Goal: Check status: Check status

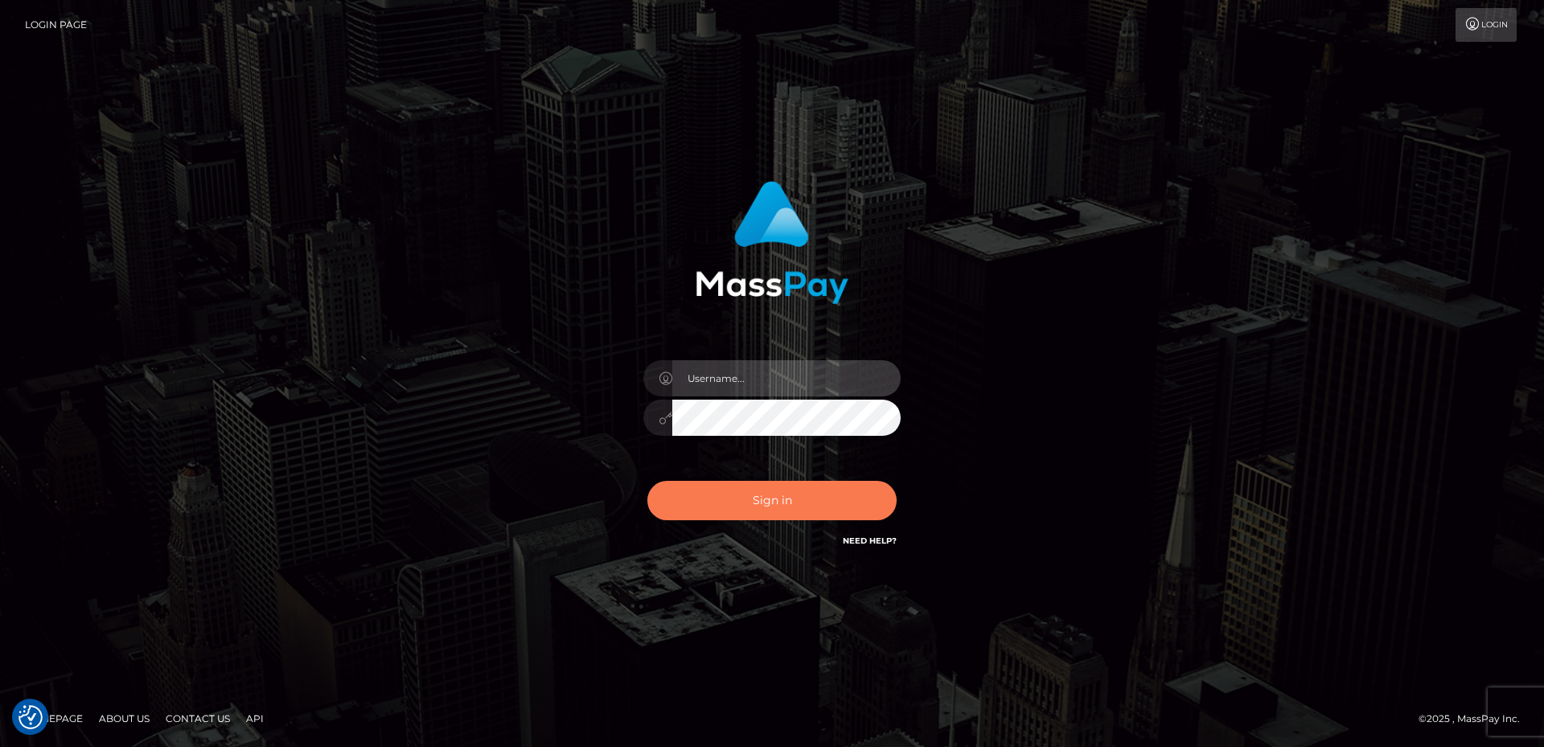
type input "David.B2Sprin"
click at [799, 496] on button "Sign in" at bounding box center [771, 500] width 249 height 39
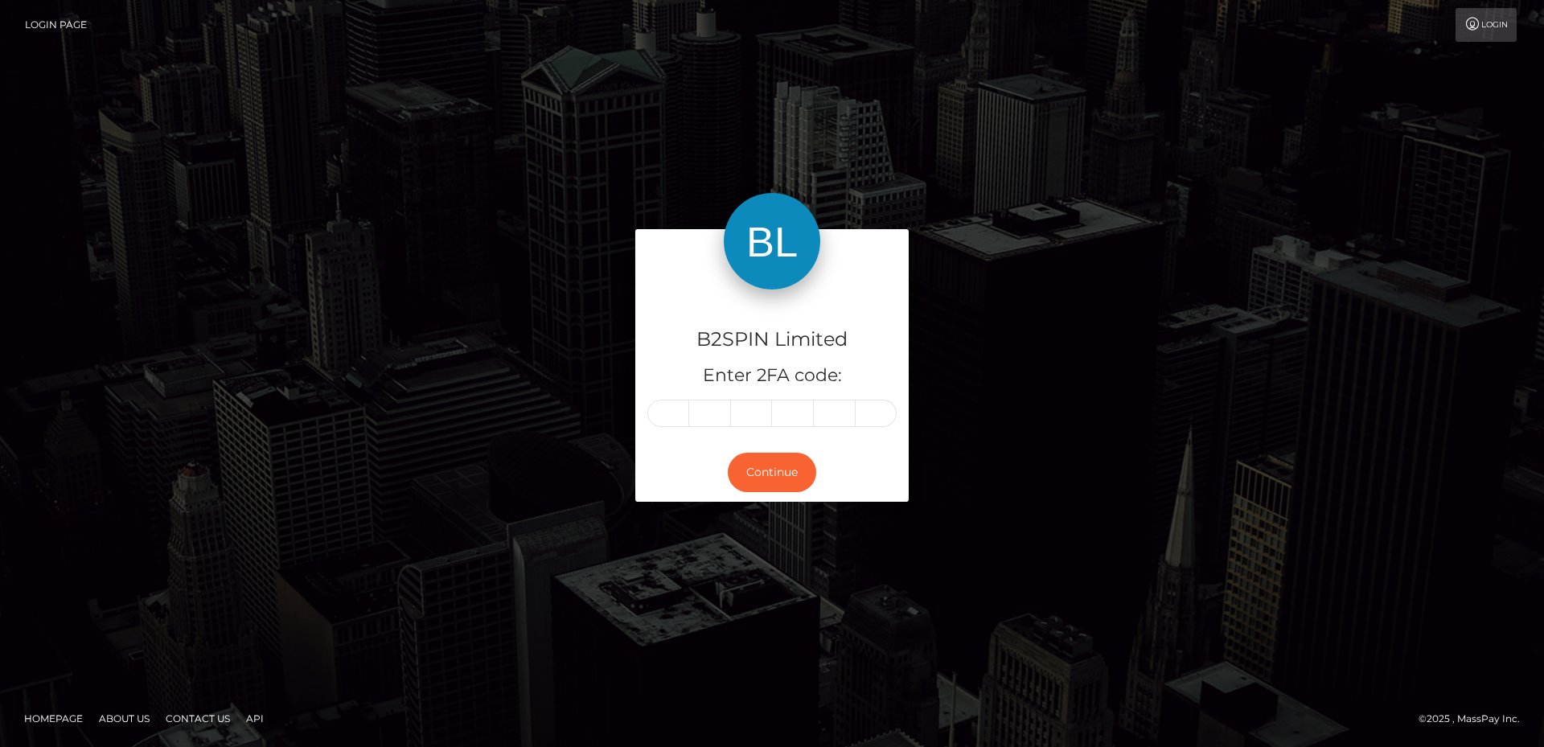
drag, startPoint x: 0, startPoint y: 104, endPoint x: 499, endPoint y: 236, distance: 515.7
click at [2, 103] on div "B2SPIN Limited Enter 2FA code: Continue Homepage" at bounding box center [772, 373] width 1544 height 747
click at [675, 417] on input "text" at bounding box center [668, 413] width 42 height 27
type input "5"
type input "0"
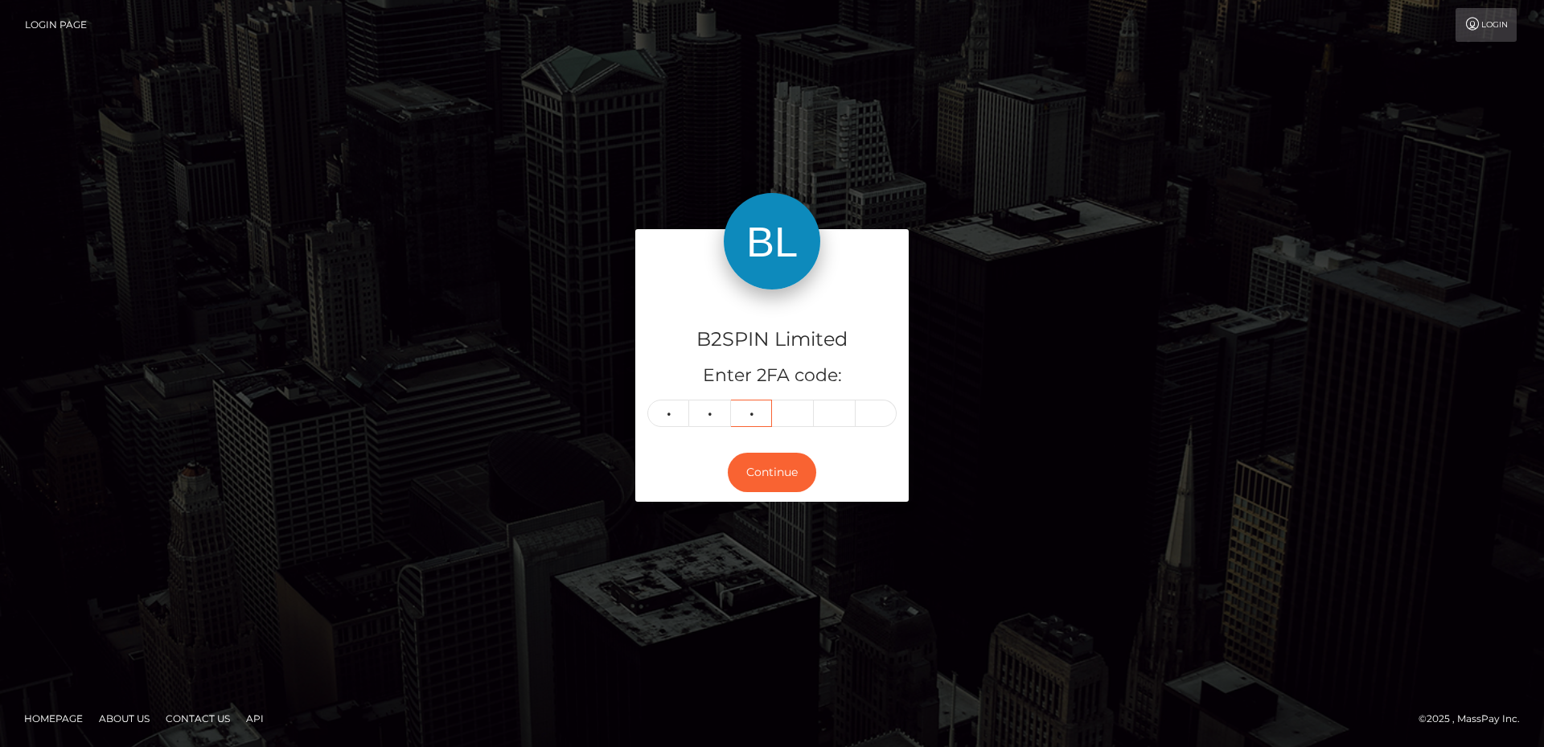
type input "1"
type input "3"
type input "0"
type input "8"
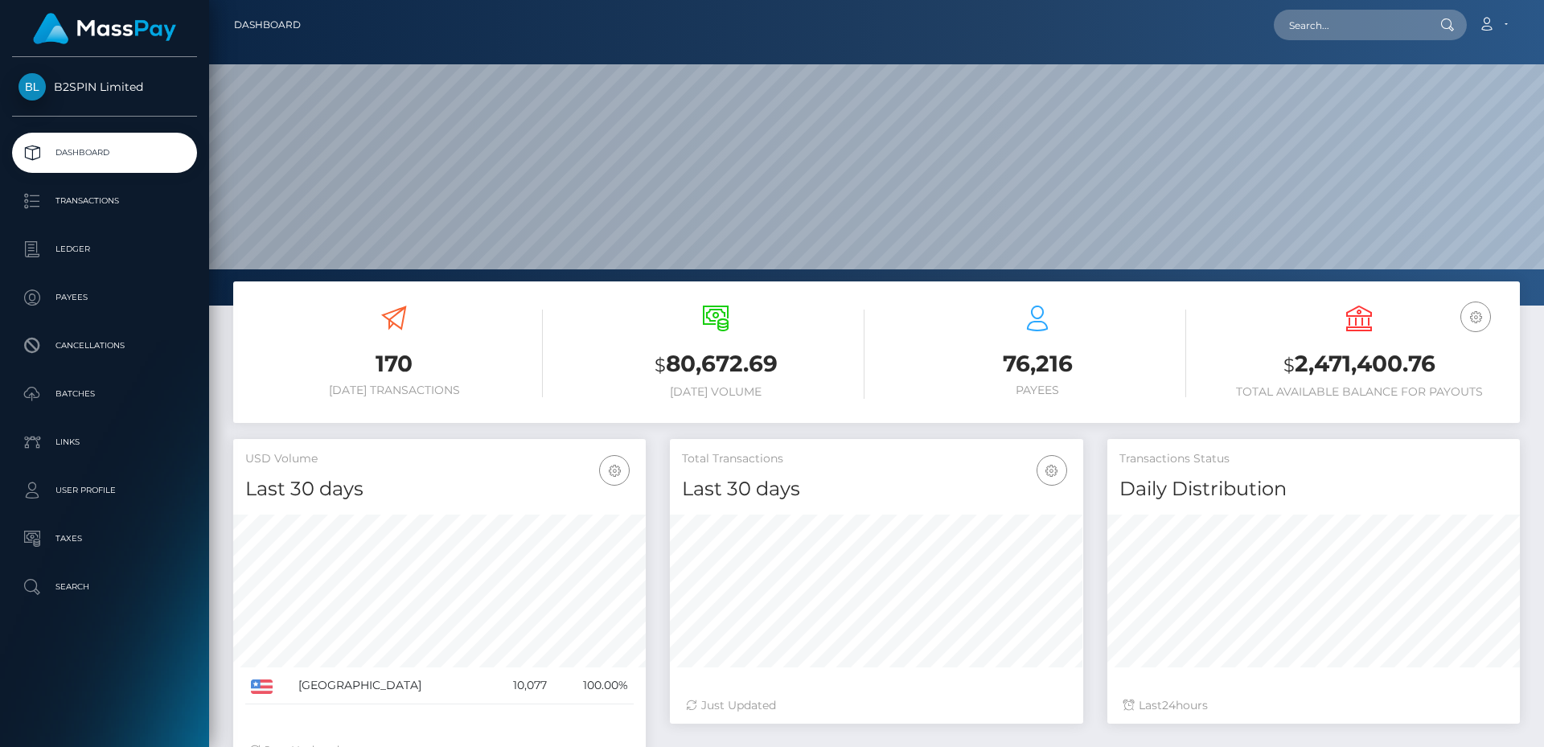
scroll to position [285, 413]
click at [131, 201] on p "Transactions" at bounding box center [104, 201] width 172 height 24
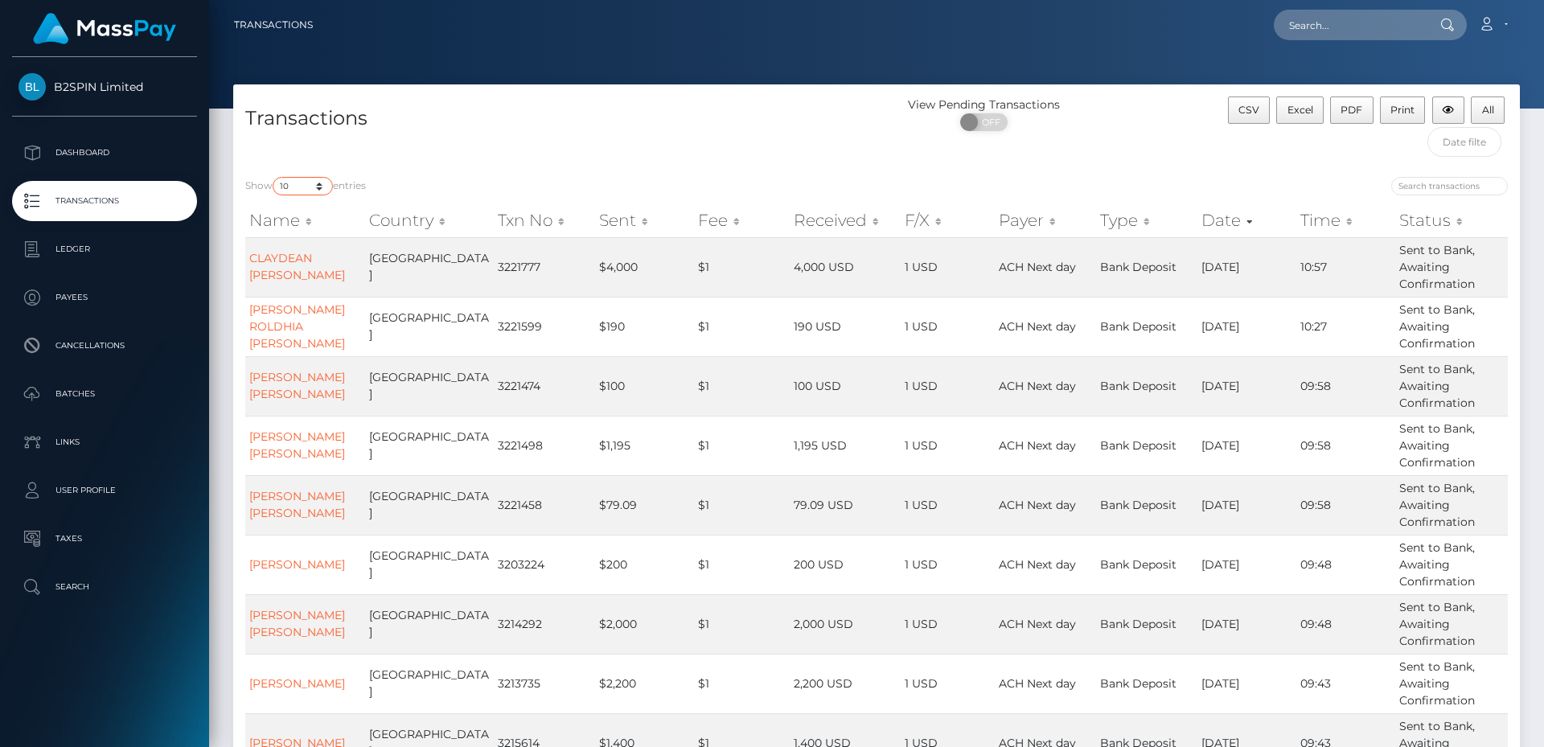
click at [294, 193] on select "10 25 50 100 250 500 1,000 3,500" at bounding box center [303, 186] width 60 height 18
select select "3500"
click at [274, 177] on select "10 25 50 100 250 500 1,000 3,500" at bounding box center [303, 186] width 60 height 18
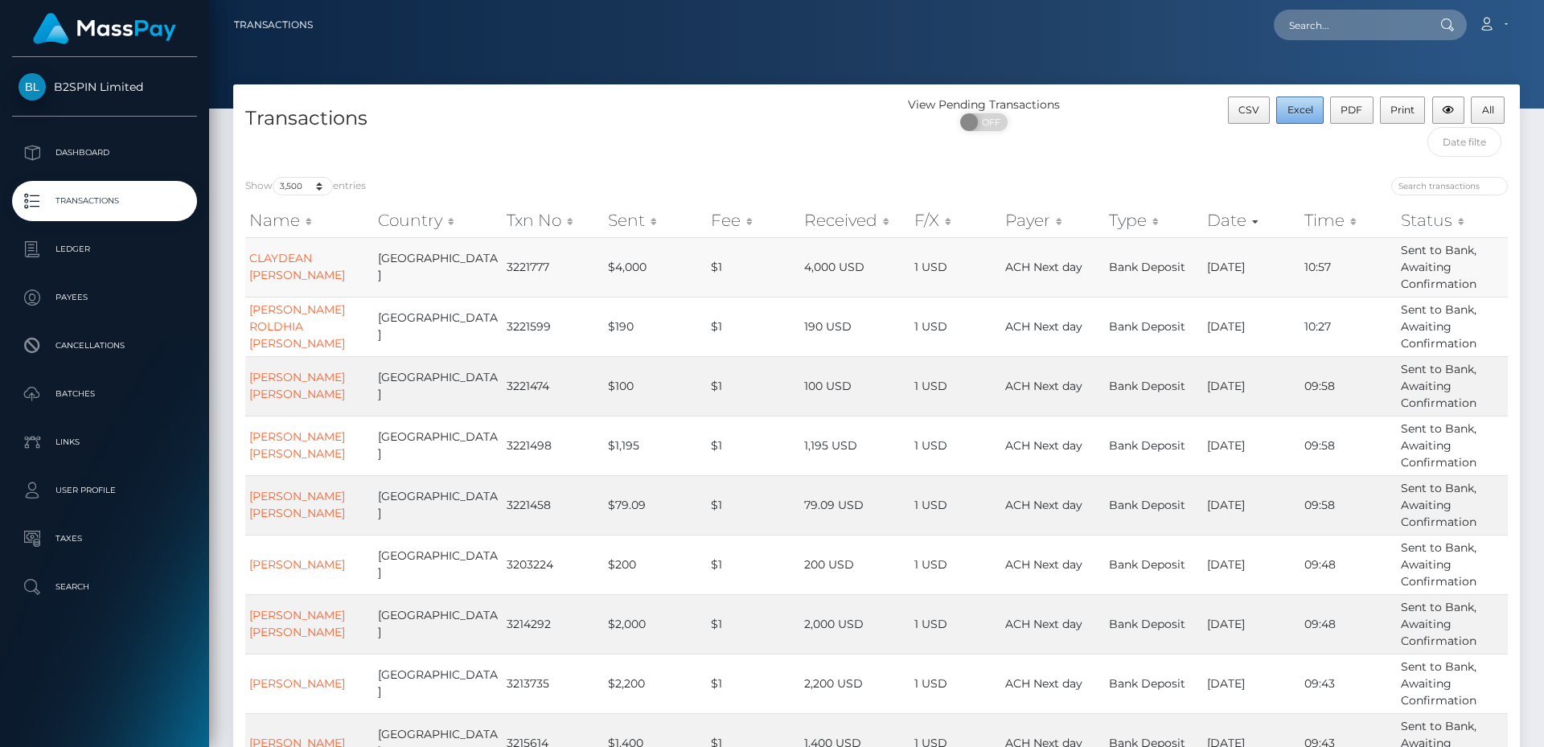
click at [1313, 115] on button "Excel" at bounding box center [1299, 109] width 47 height 27
click at [1130, 137] on div "View Pending Transactions ON OFF" at bounding box center [1038, 117] width 322 height 43
click at [1441, 46] on nav "Transactions Loading... Loading... Account Logout" at bounding box center [876, 25] width 1335 height 50
click at [1368, 18] on input "text" at bounding box center [1349, 25] width 151 height 31
paste input "3189938"
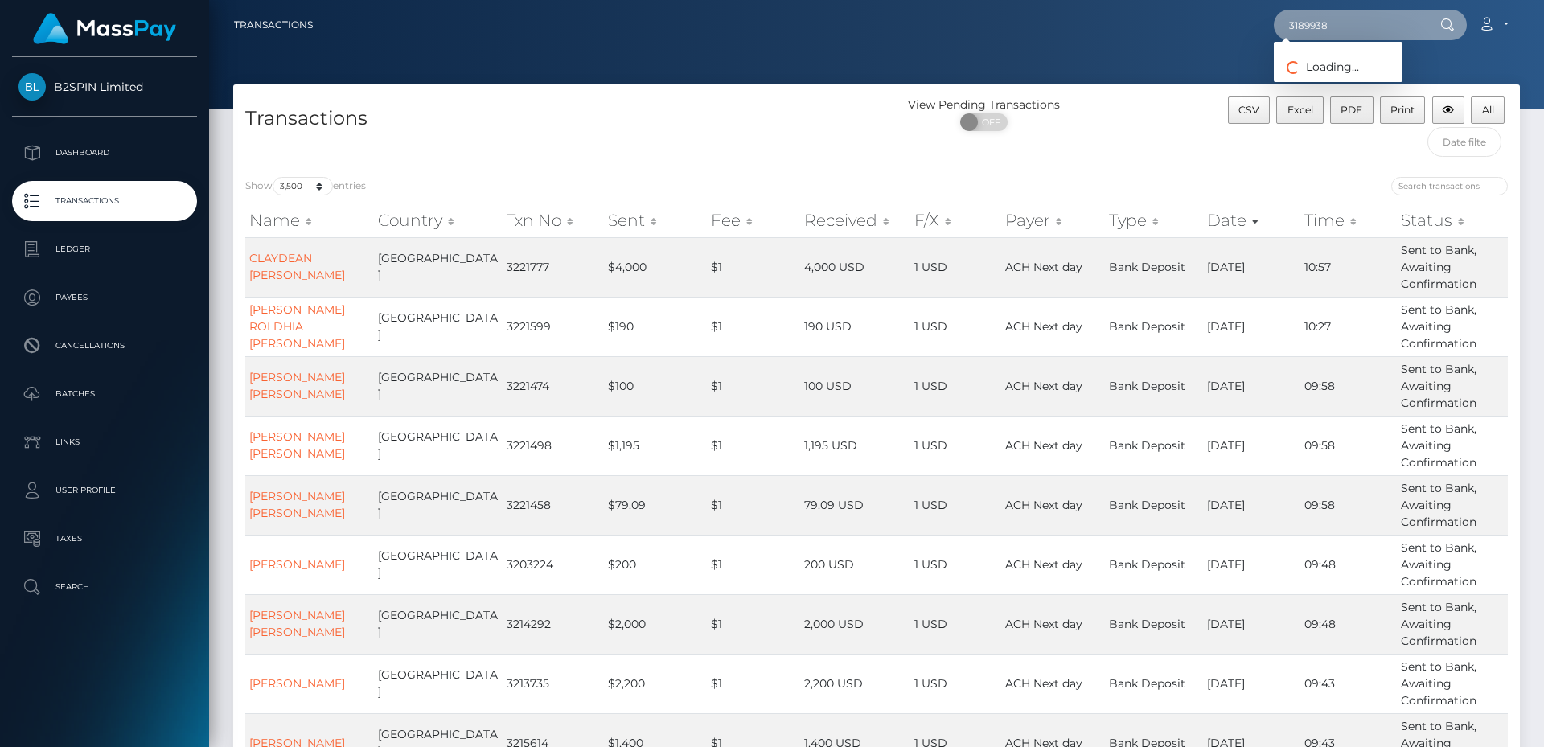
type input "3189938"
click at [1366, 88] on link "THOMAS ROBERT HOSTAD" at bounding box center [1338, 83] width 129 height 30
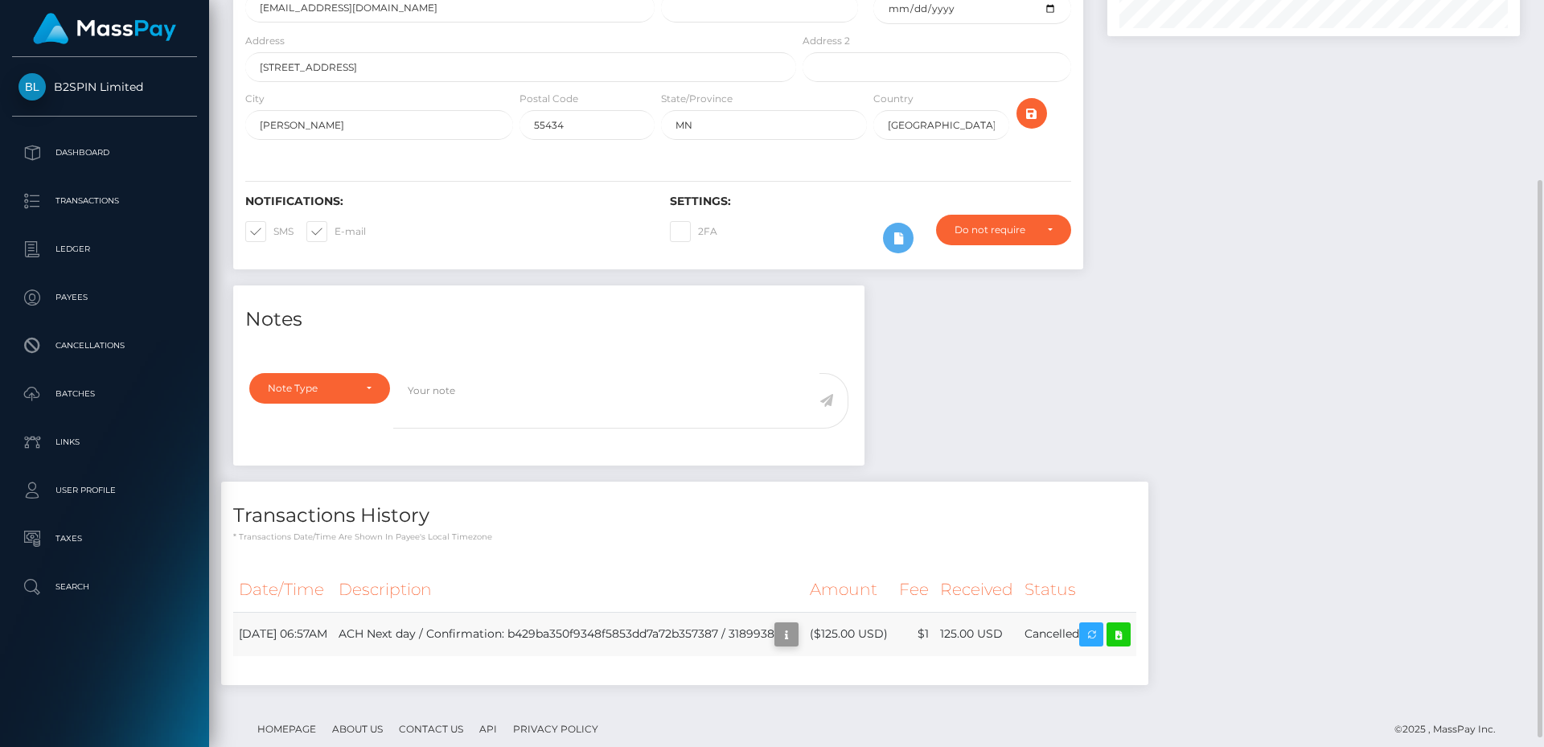
scroll to position [193, 413]
click at [799, 622] on button "button" at bounding box center [786, 634] width 24 height 24
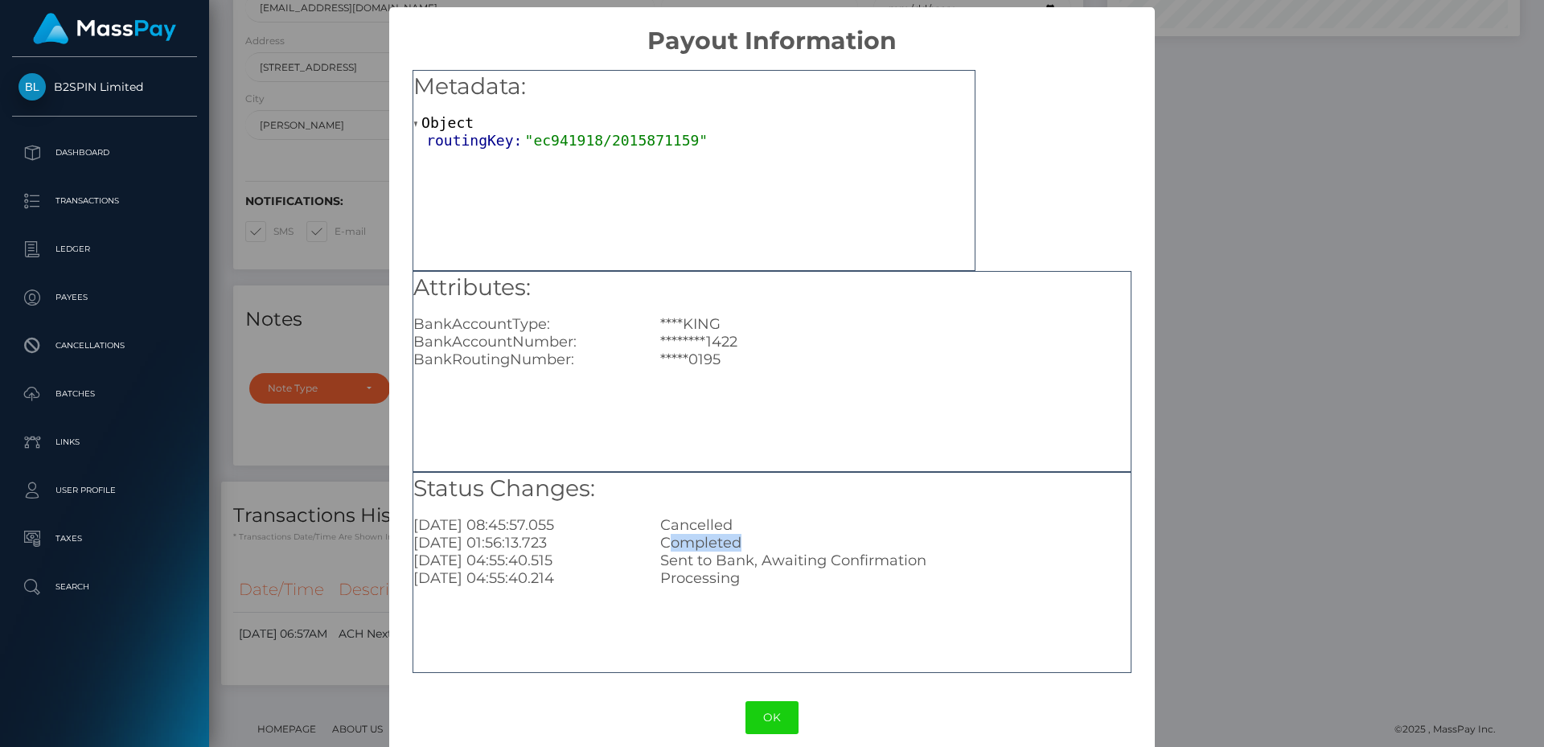
drag, startPoint x: 667, startPoint y: 548, endPoint x: 802, endPoint y: 537, distance: 134.7
click at [795, 537] on div "Completed" at bounding box center [895, 543] width 494 height 18
drag, startPoint x: 658, startPoint y: 722, endPoint x: 682, endPoint y: 712, distance: 26.0
click at [658, 722] on div "OK No Cancel" at bounding box center [771, 717] width 765 height 49
click at [774, 704] on button "OK" at bounding box center [771, 717] width 53 height 33
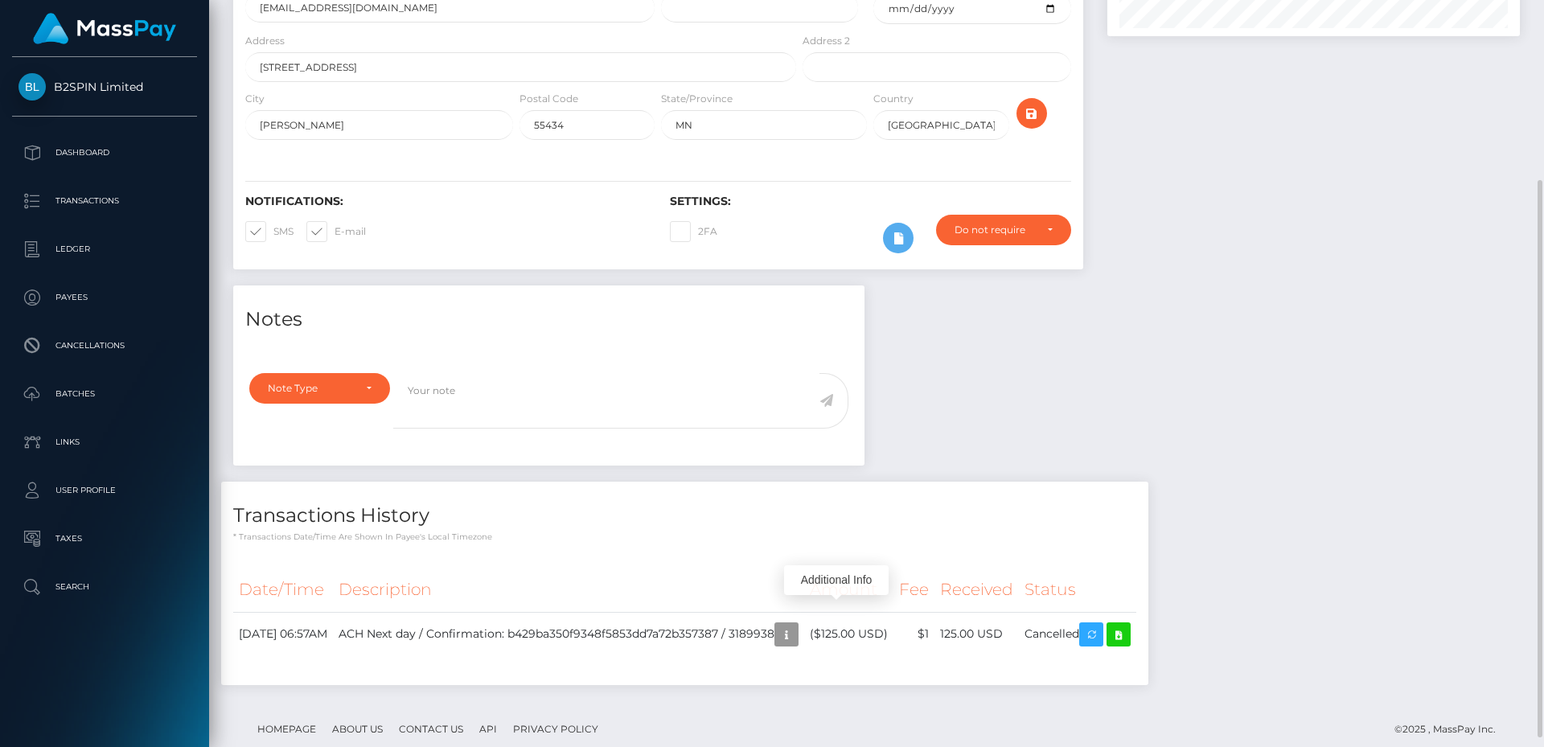
scroll to position [0, 0]
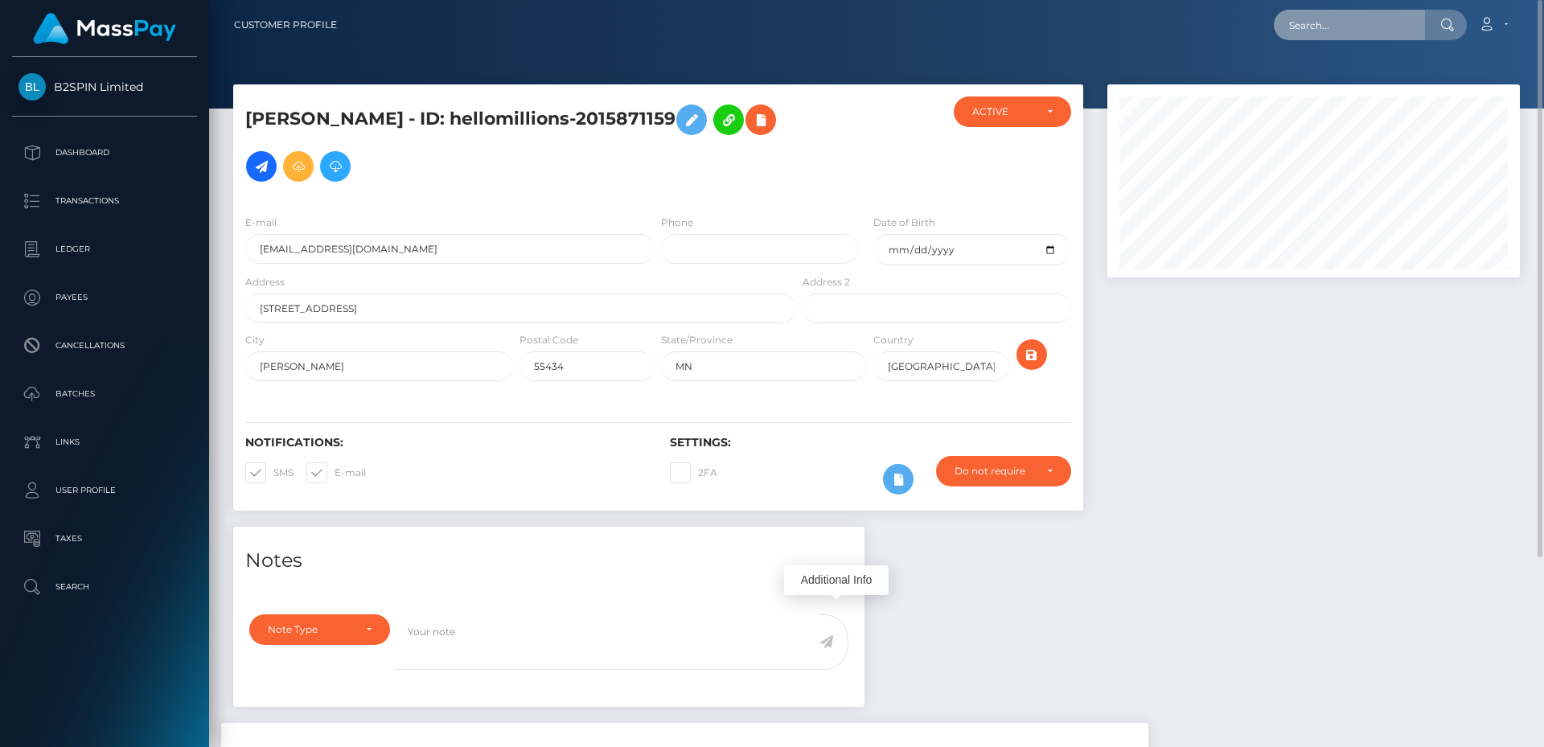
click at [1336, 23] on input "text" at bounding box center [1349, 25] width 151 height 31
paste input "3193467"
type input "3193467"
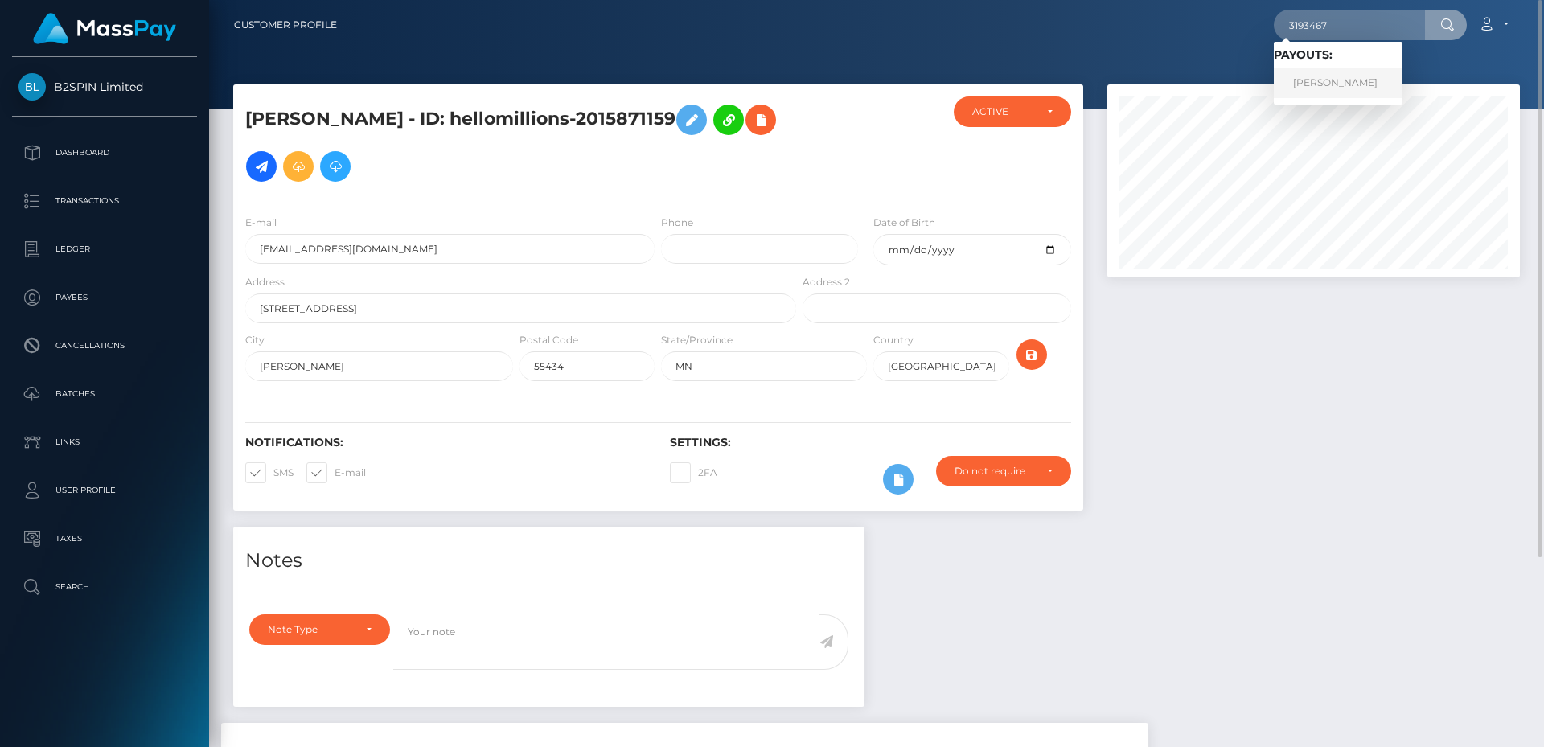
click at [1332, 88] on link "[PERSON_NAME]" at bounding box center [1338, 83] width 129 height 30
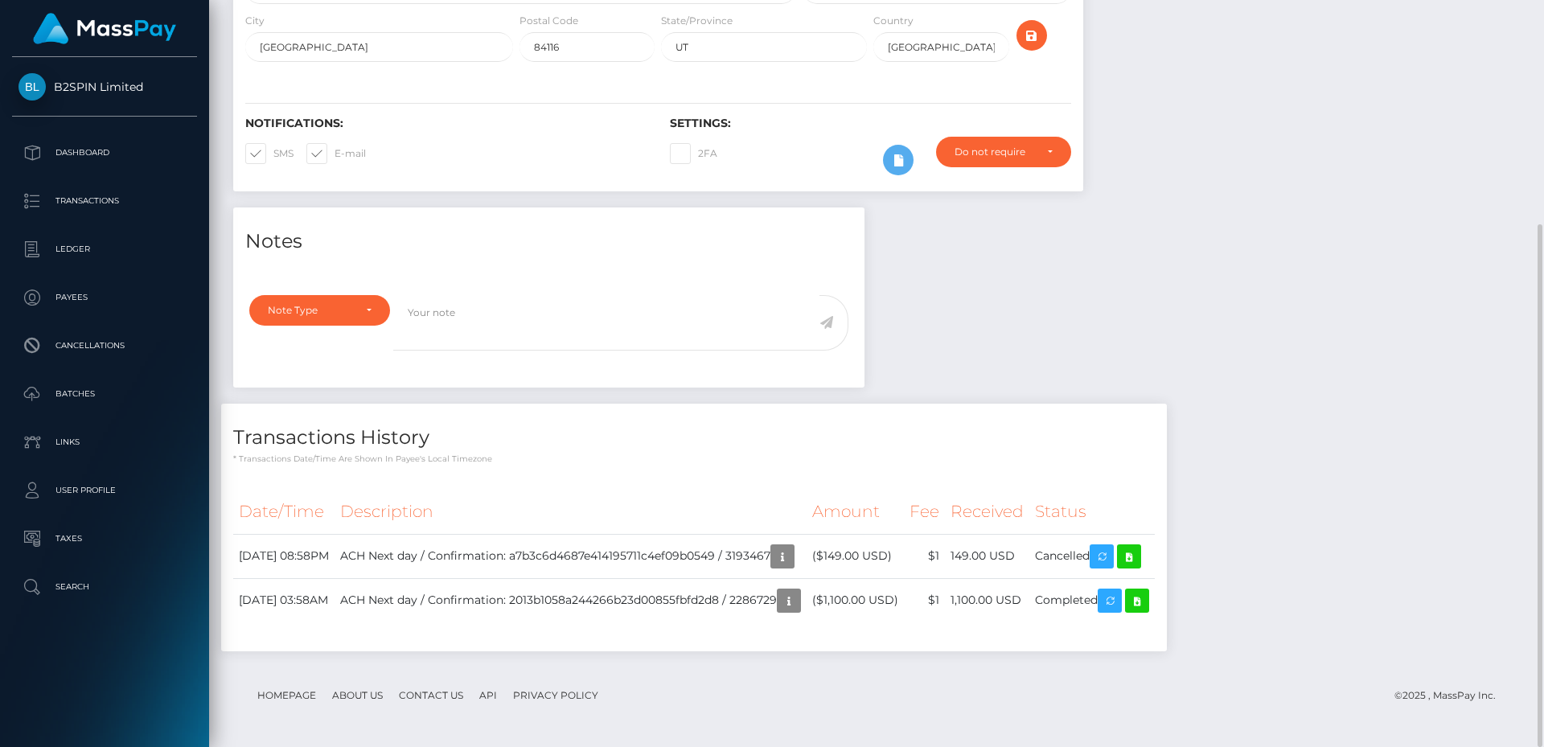
scroll to position [193, 413]
click at [905, 453] on p "* Transactions date/time are shown in payee's local timezone" at bounding box center [694, 459] width 922 height 12
click at [792, 559] on icon "button" at bounding box center [782, 557] width 19 height 20
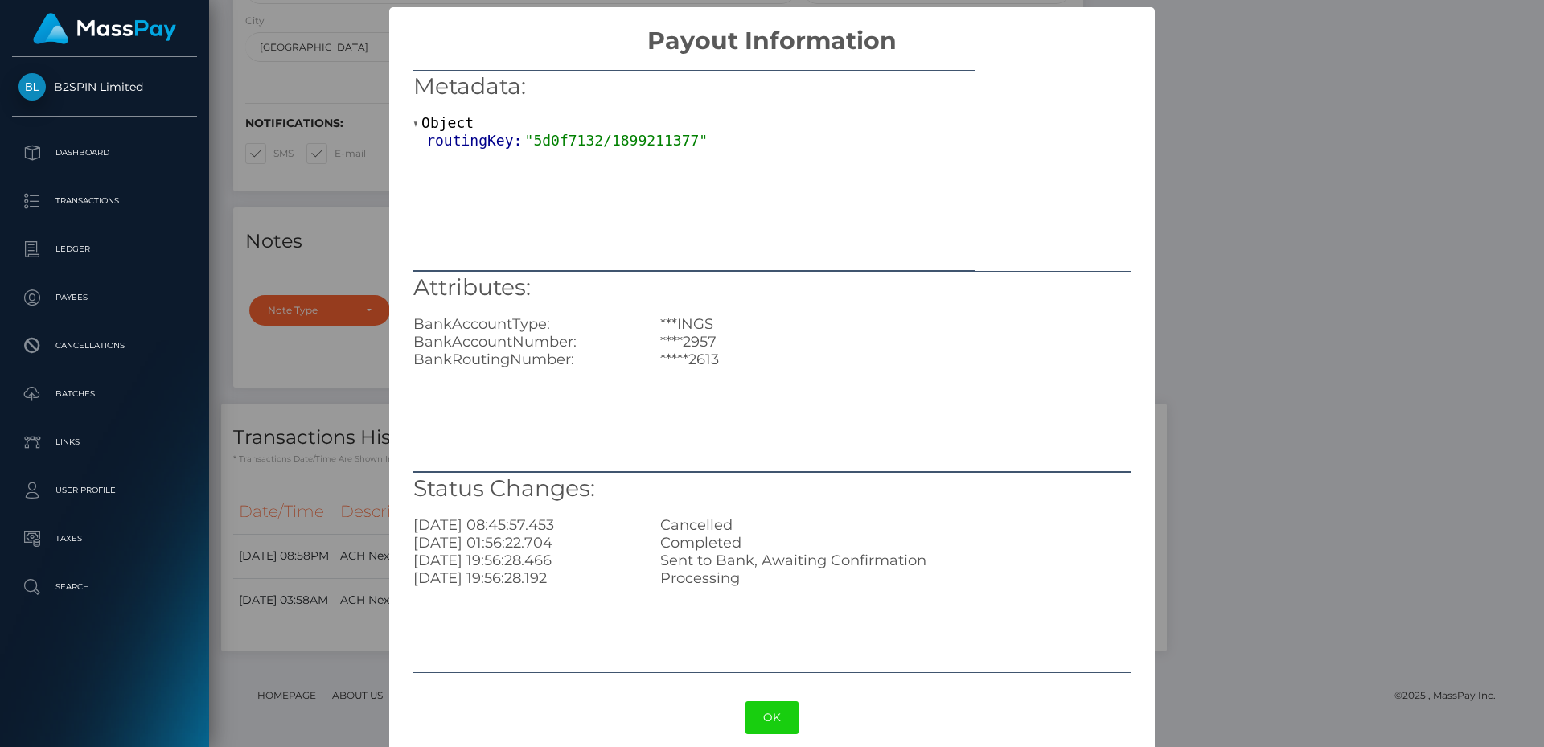
drag, startPoint x: 972, startPoint y: 713, endPoint x: 889, endPoint y: 712, distance: 82.8
click at [972, 713] on div "OK No Cancel" at bounding box center [771, 717] width 765 height 49
click at [779, 712] on button "OK" at bounding box center [771, 717] width 53 height 33
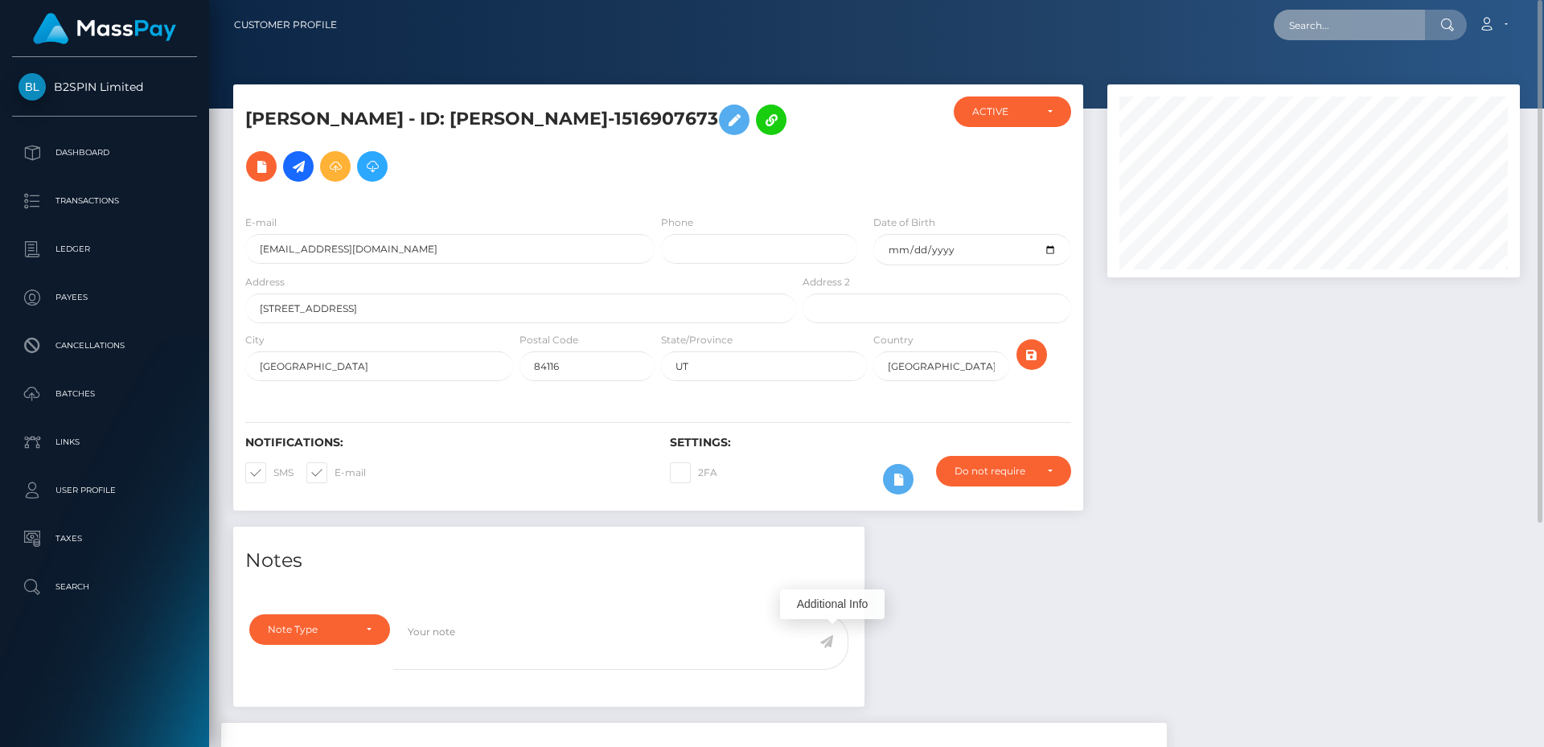
click at [1361, 23] on input "text" at bounding box center [1349, 25] width 151 height 31
paste input "3187186"
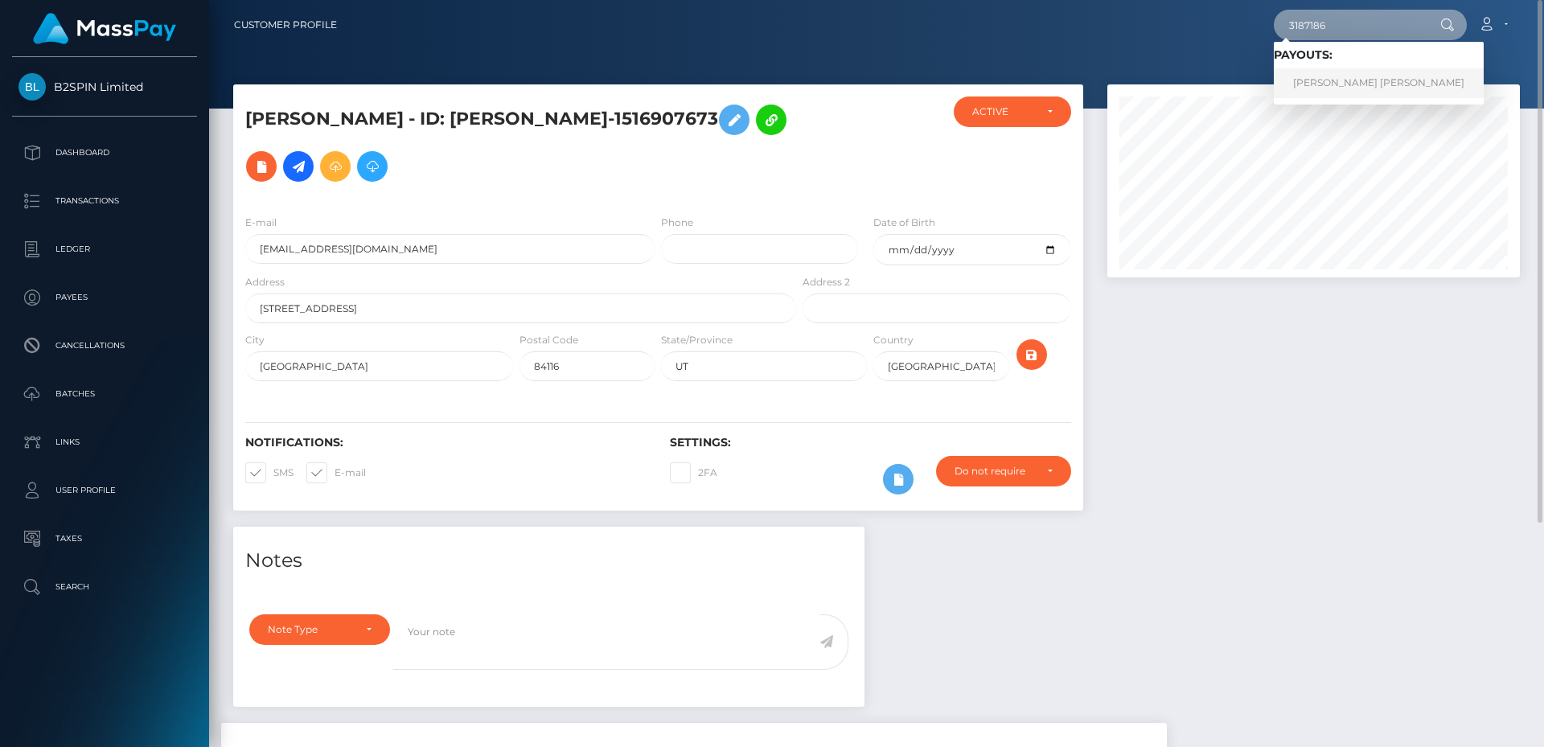
type input "3187186"
click at [1345, 85] on link "[PERSON_NAME] [PERSON_NAME]" at bounding box center [1379, 83] width 210 height 30
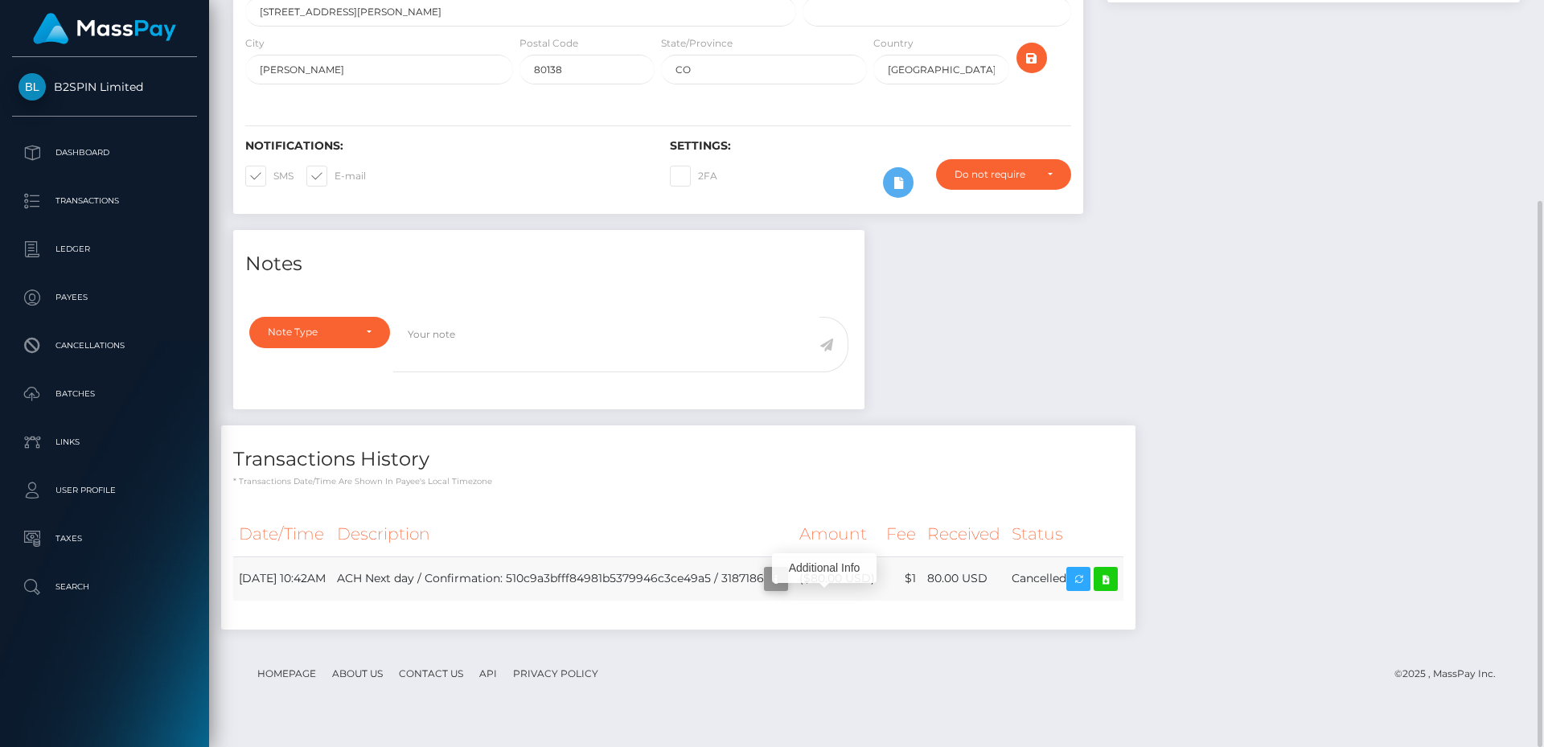
scroll to position [193, 413]
click at [786, 589] on icon "button" at bounding box center [775, 579] width 19 height 20
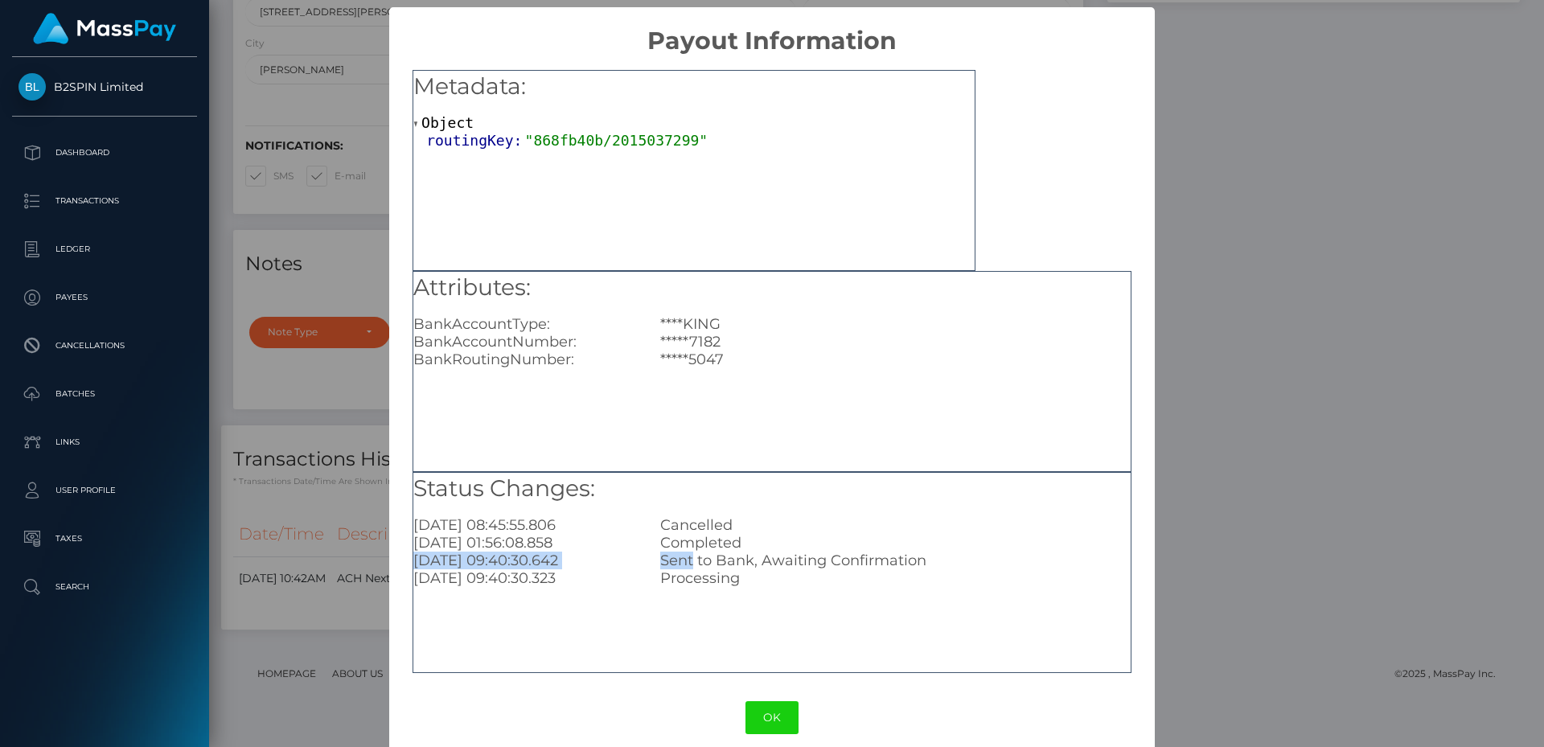
drag, startPoint x: 687, startPoint y: 552, endPoint x: 752, endPoint y: 544, distance: 65.6
click at [749, 541] on div "Status Changes: 2025-08-14 08:45:55.806 Cancelled 2025-08-14 01:56:08.858 Compl…" at bounding box center [771, 530] width 717 height 115
drag, startPoint x: 1505, startPoint y: 279, endPoint x: 1472, endPoint y: 322, distance: 54.5
click at [1505, 279] on div "× Payout Information Metadata: Object routingKey: "868fb40b/2015037299" Attribu…" at bounding box center [772, 373] width 1544 height 747
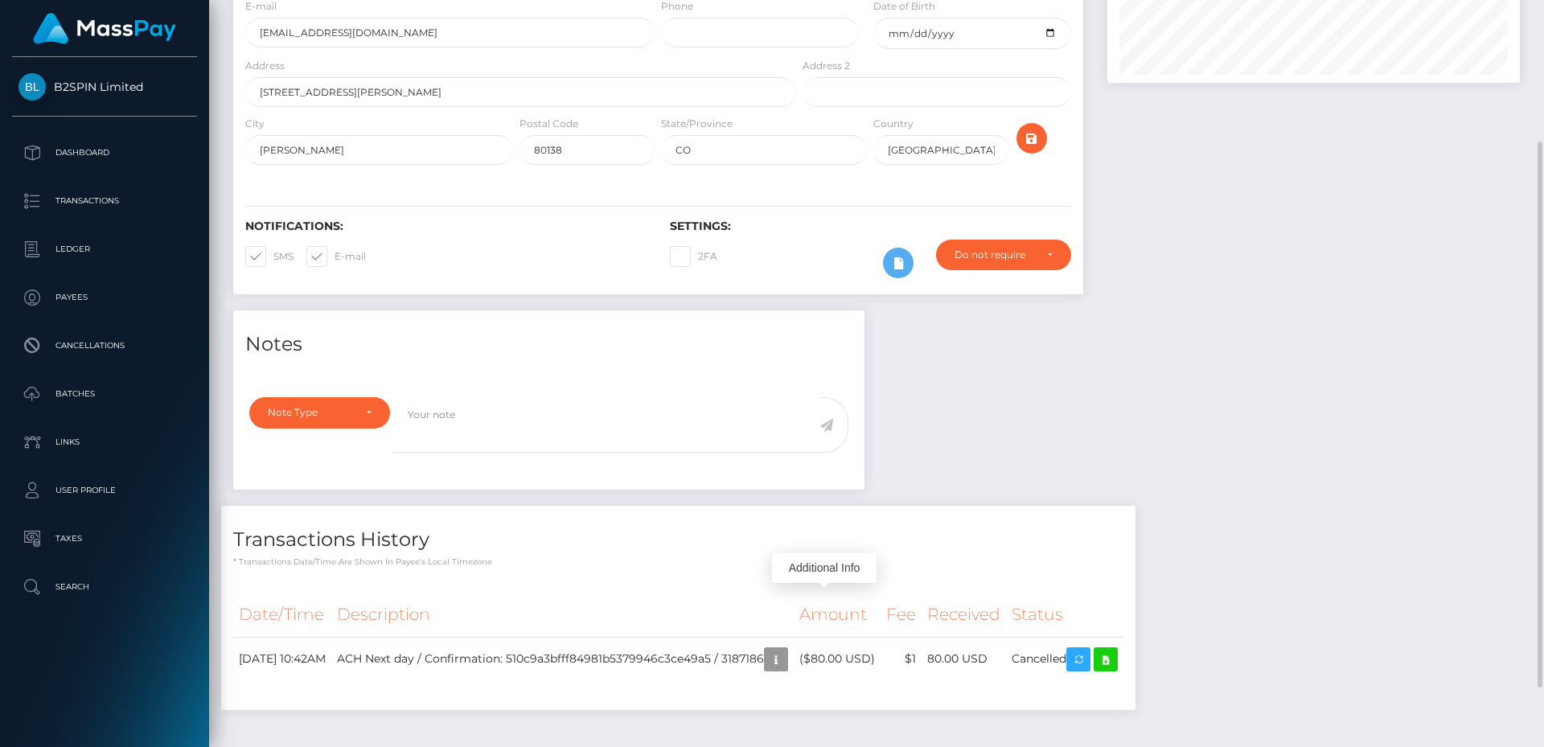
scroll to position [0, 0]
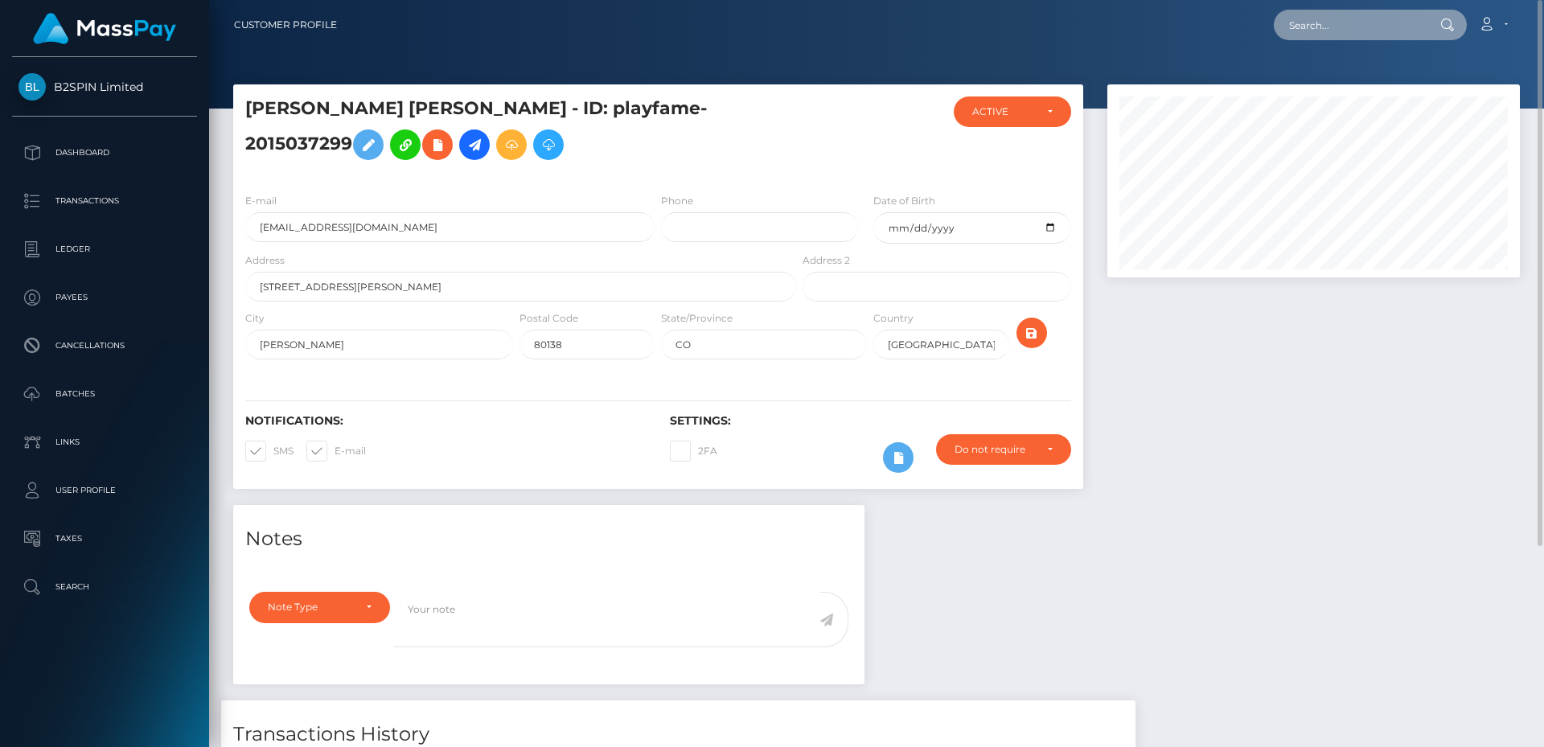
click at [1340, 27] on input "text" at bounding box center [1349, 25] width 151 height 31
paste input "3196041"
type input "3196041"
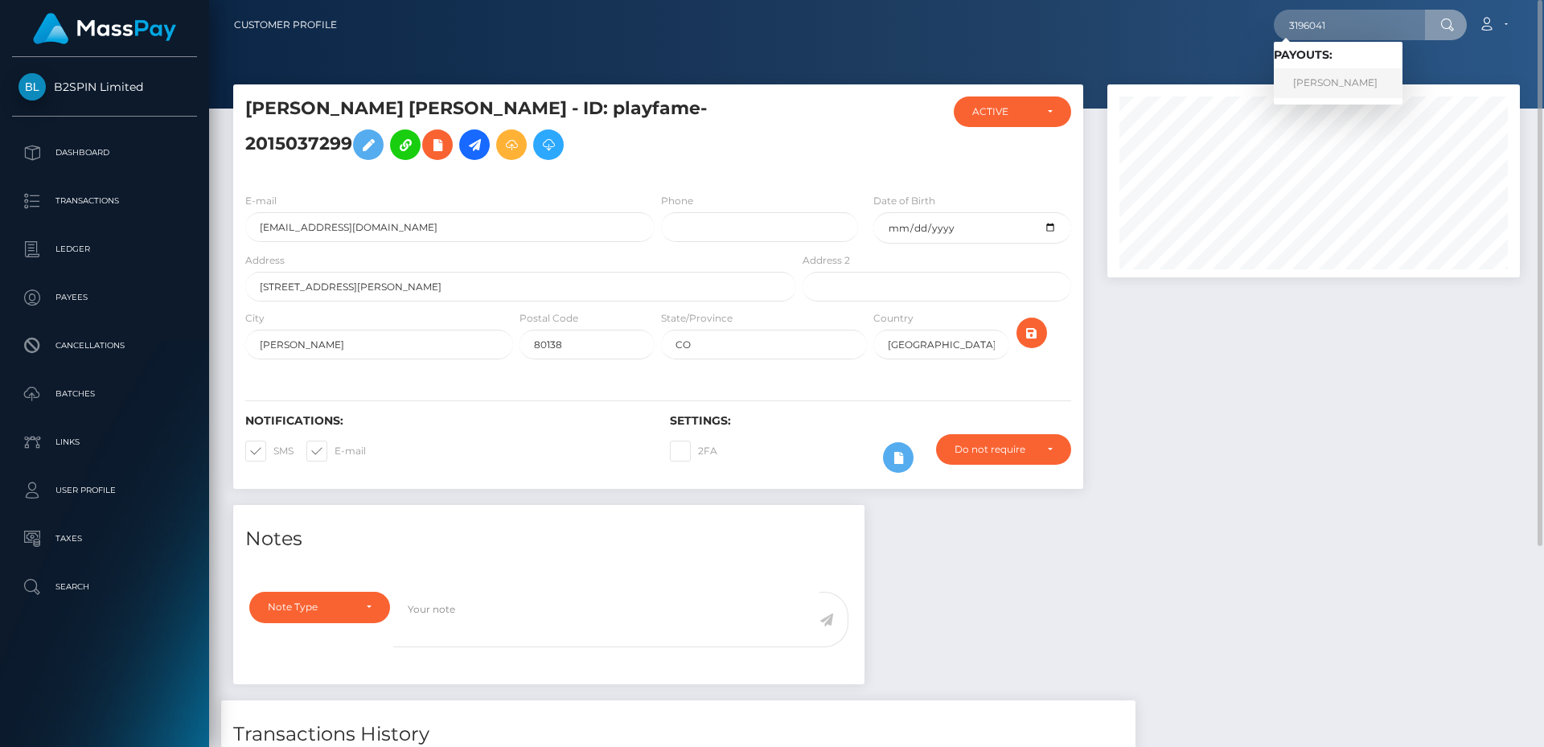
click at [1327, 75] on link "Norma Liera" at bounding box center [1338, 83] width 129 height 30
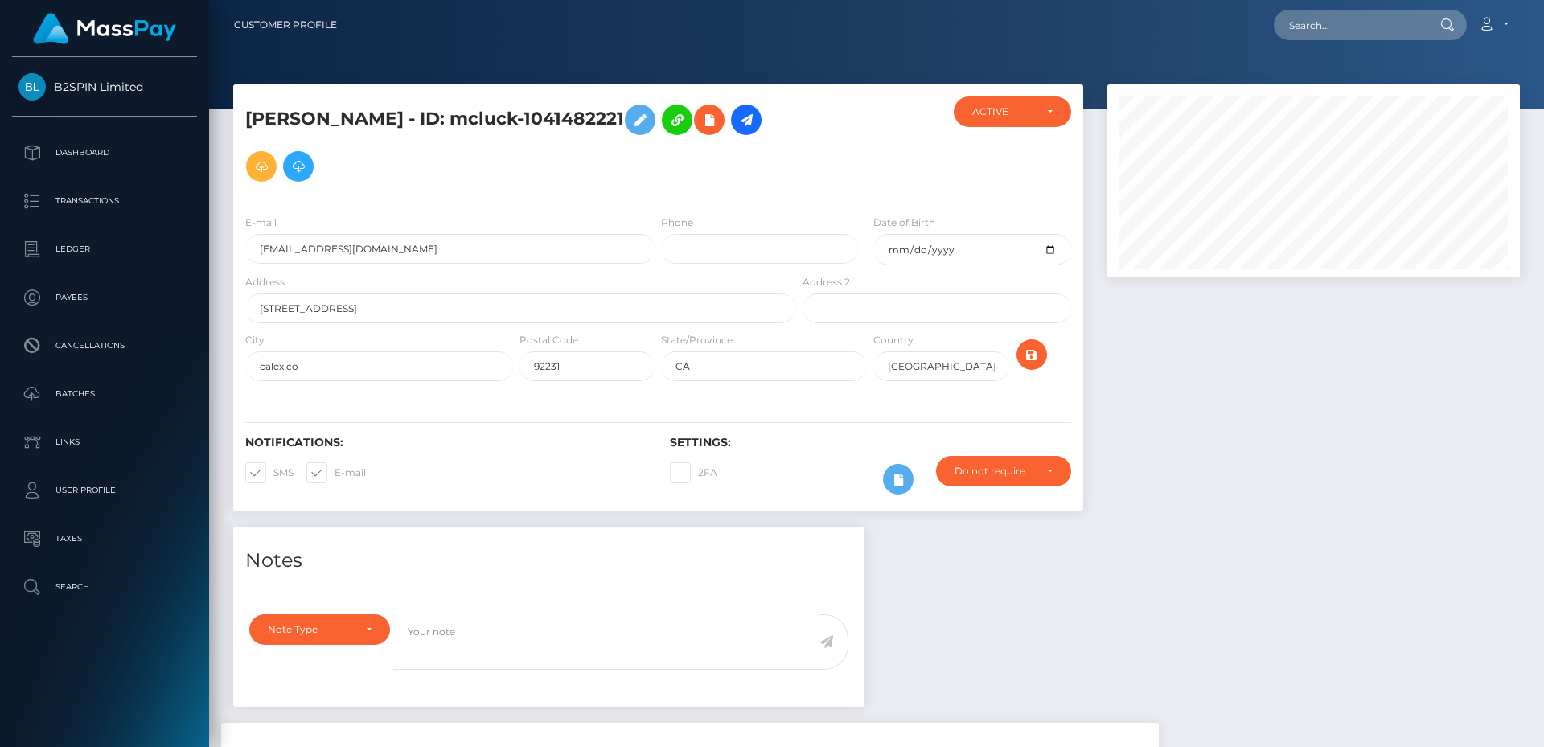
scroll to position [275, 0]
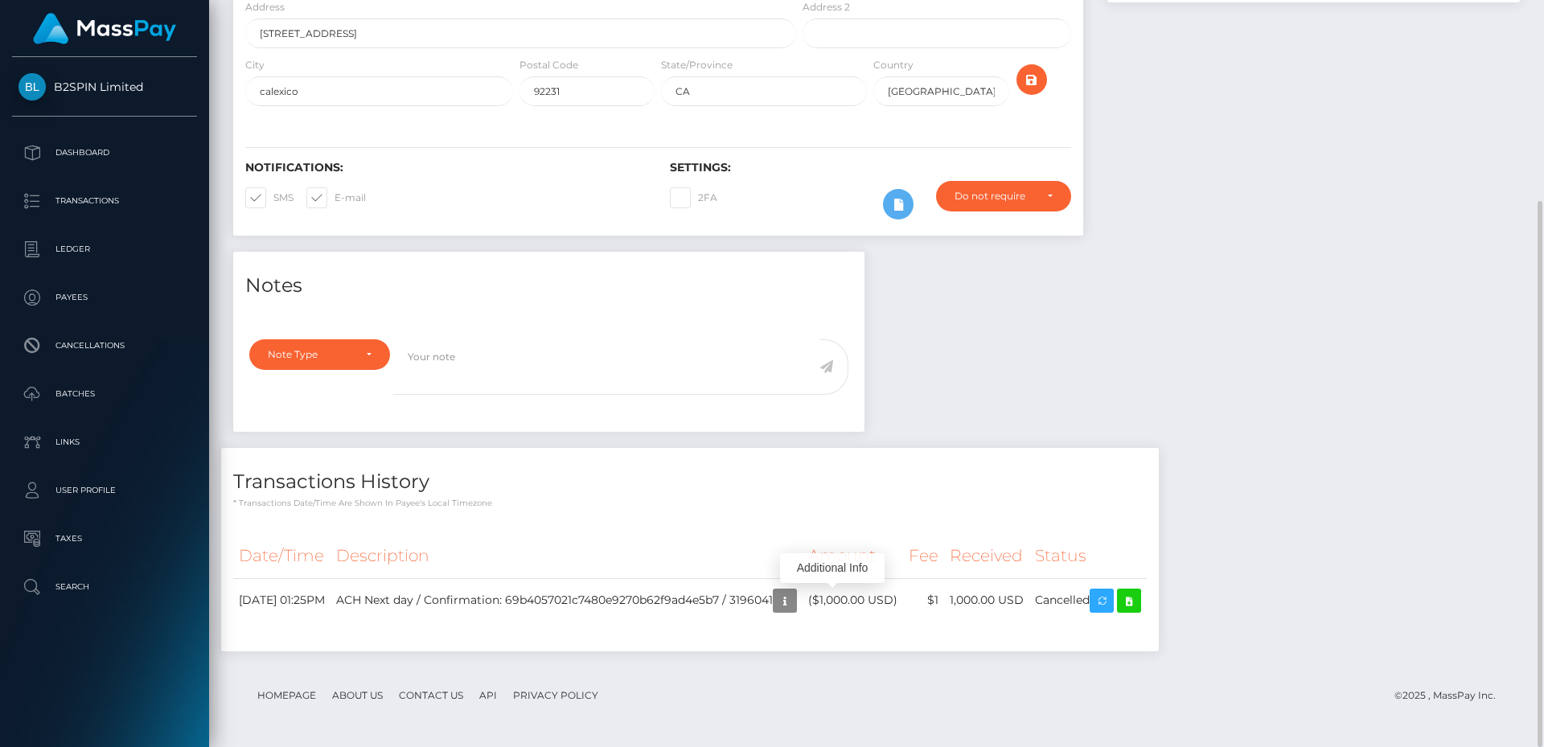
click at [840, 588] on div "Additional Info" at bounding box center [832, 568] width 105 height 40
click at [794, 591] on icon "button" at bounding box center [784, 601] width 19 height 20
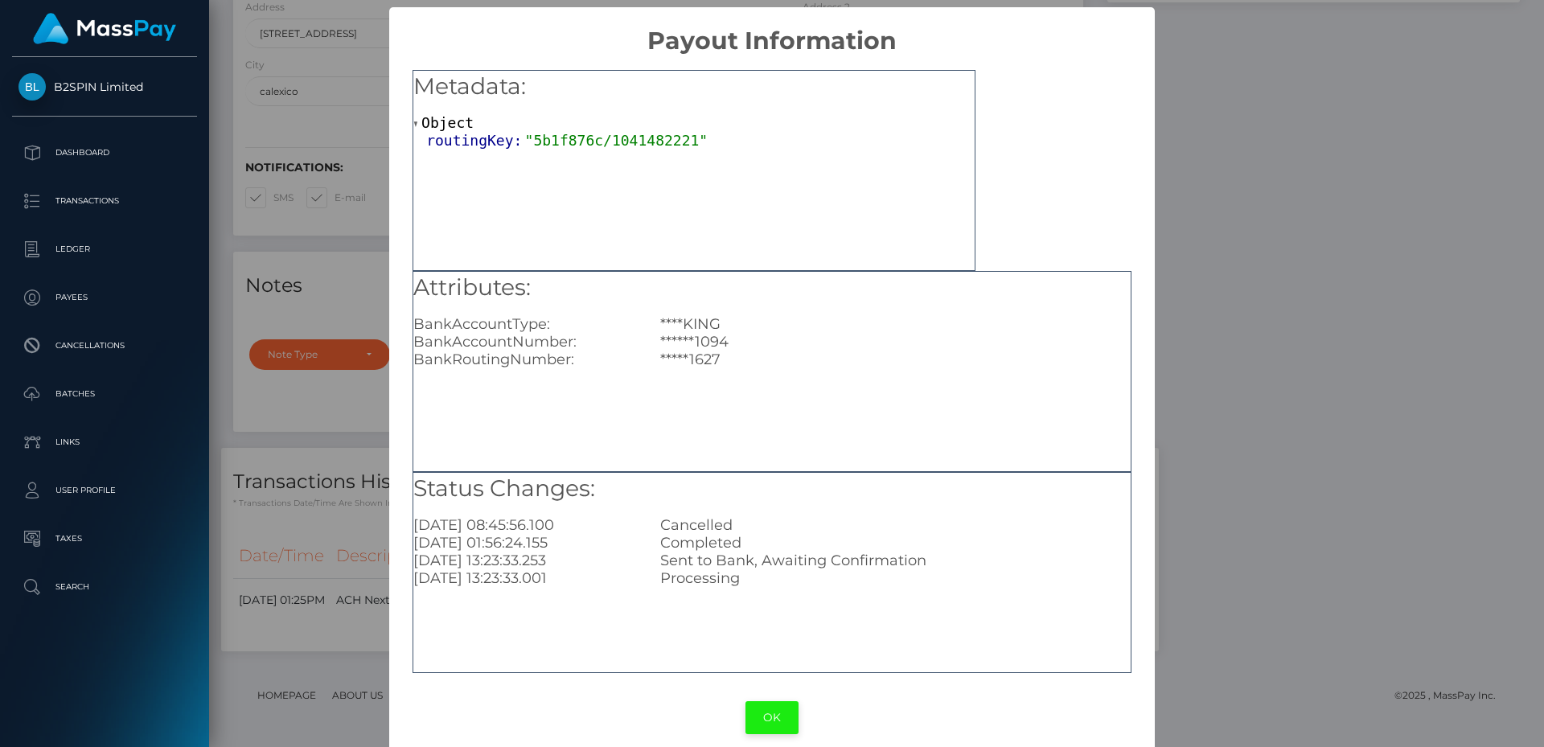
click at [765, 702] on button "OK" at bounding box center [771, 717] width 53 height 33
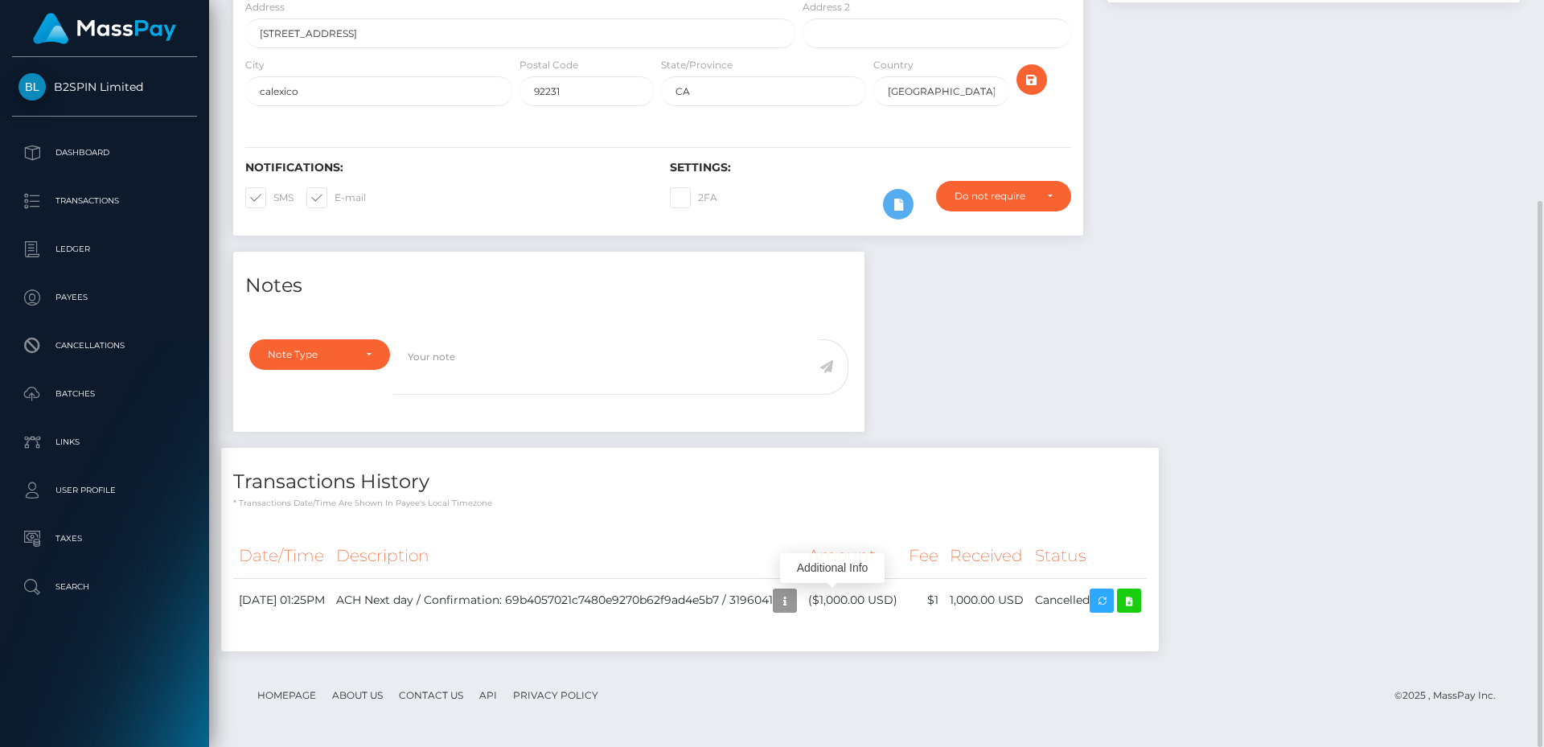
scroll to position [0, 0]
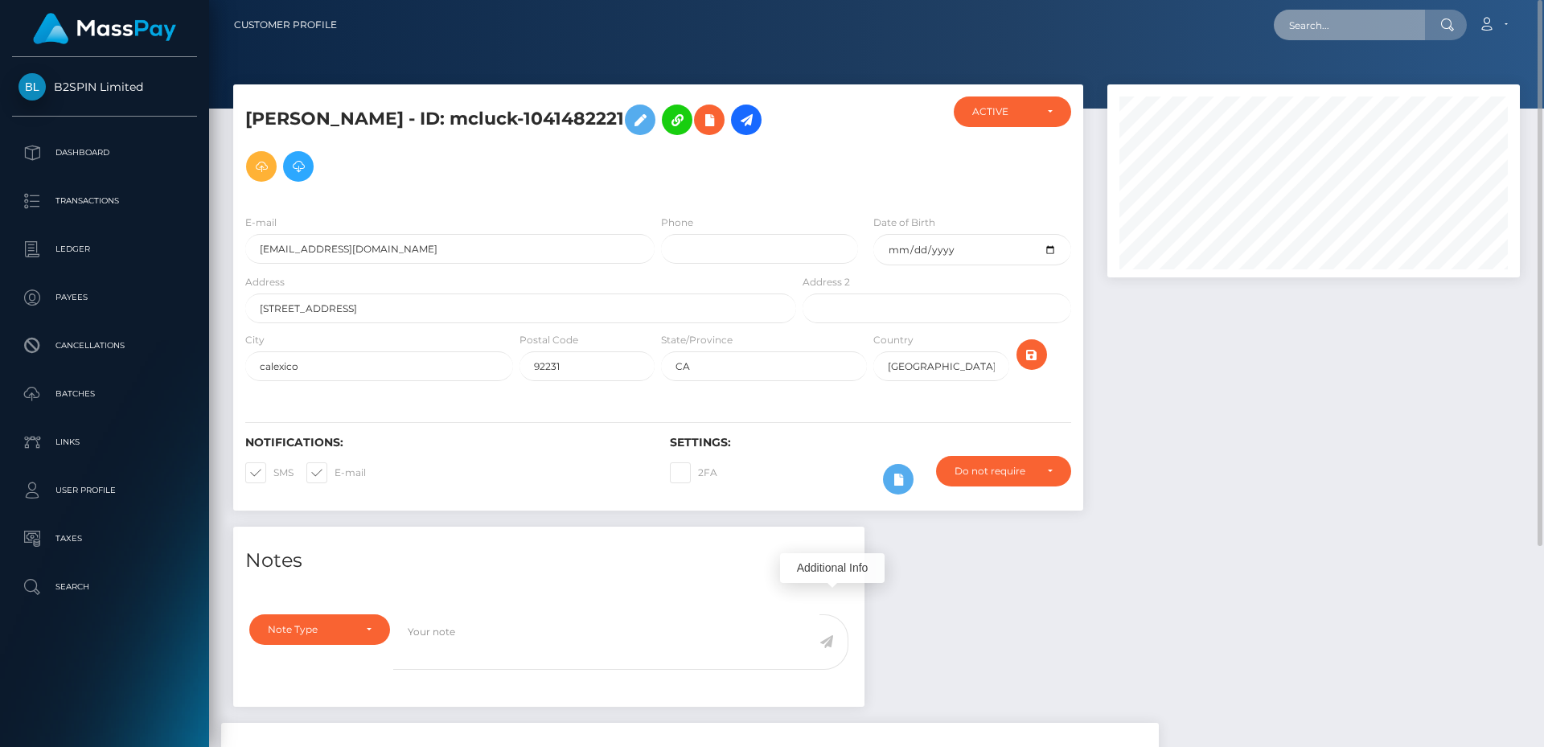
click at [1342, 16] on input "text" at bounding box center [1349, 25] width 151 height 31
paste input "3189938"
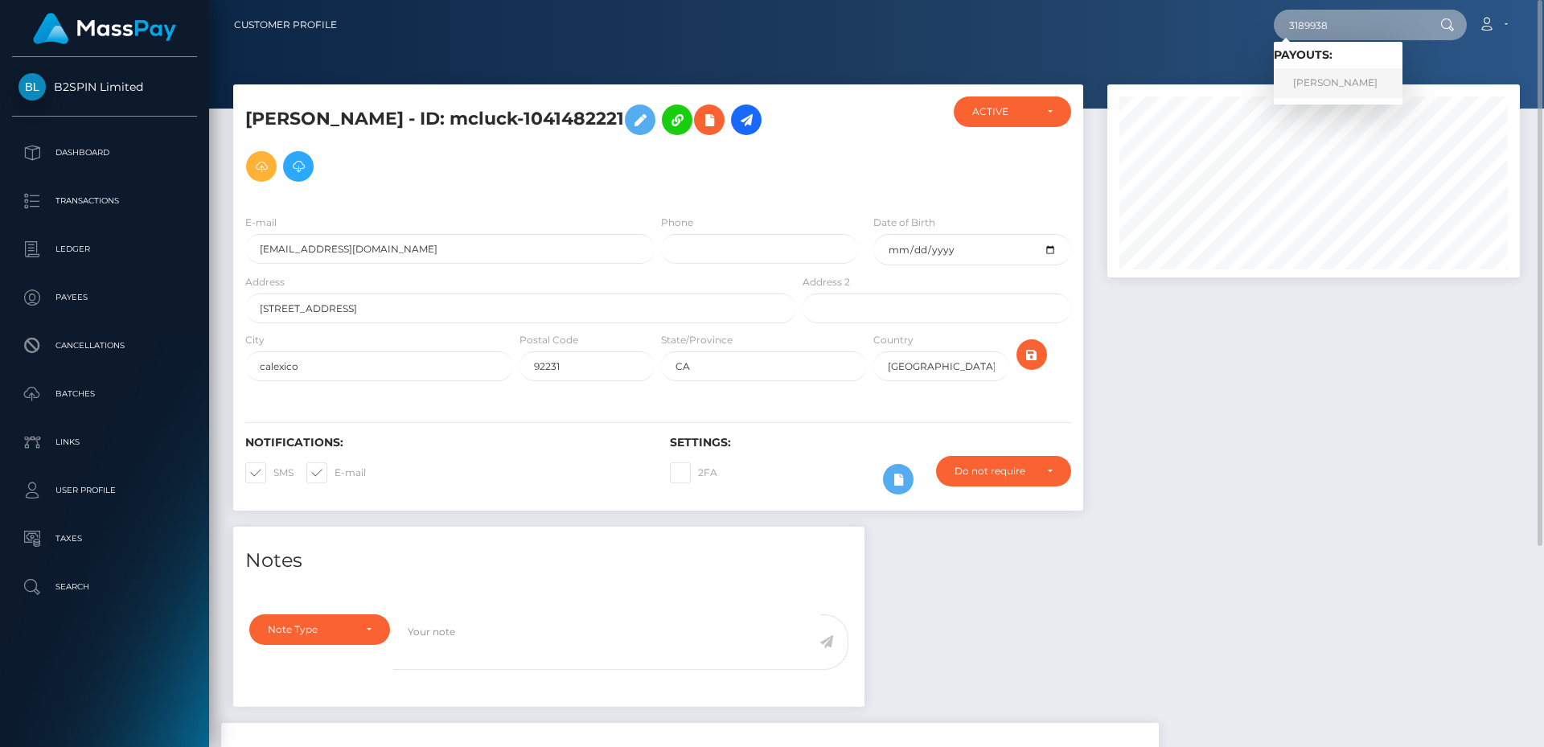
type input "3189938"
click at [1328, 72] on link "THOMAS ROBERT HOSTAD" at bounding box center [1338, 83] width 129 height 30
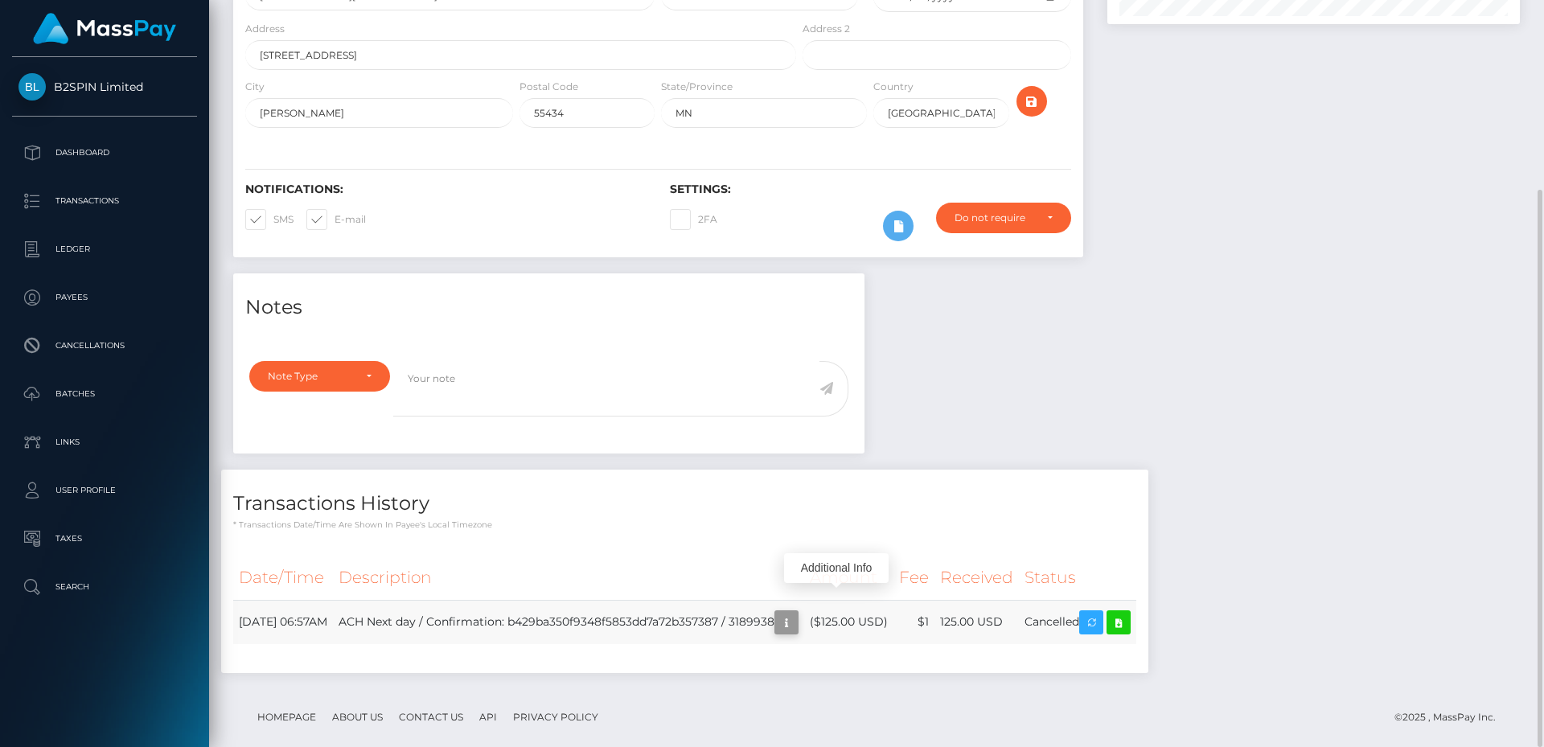
scroll to position [193, 413]
click at [796, 613] on icon "button" at bounding box center [786, 623] width 19 height 20
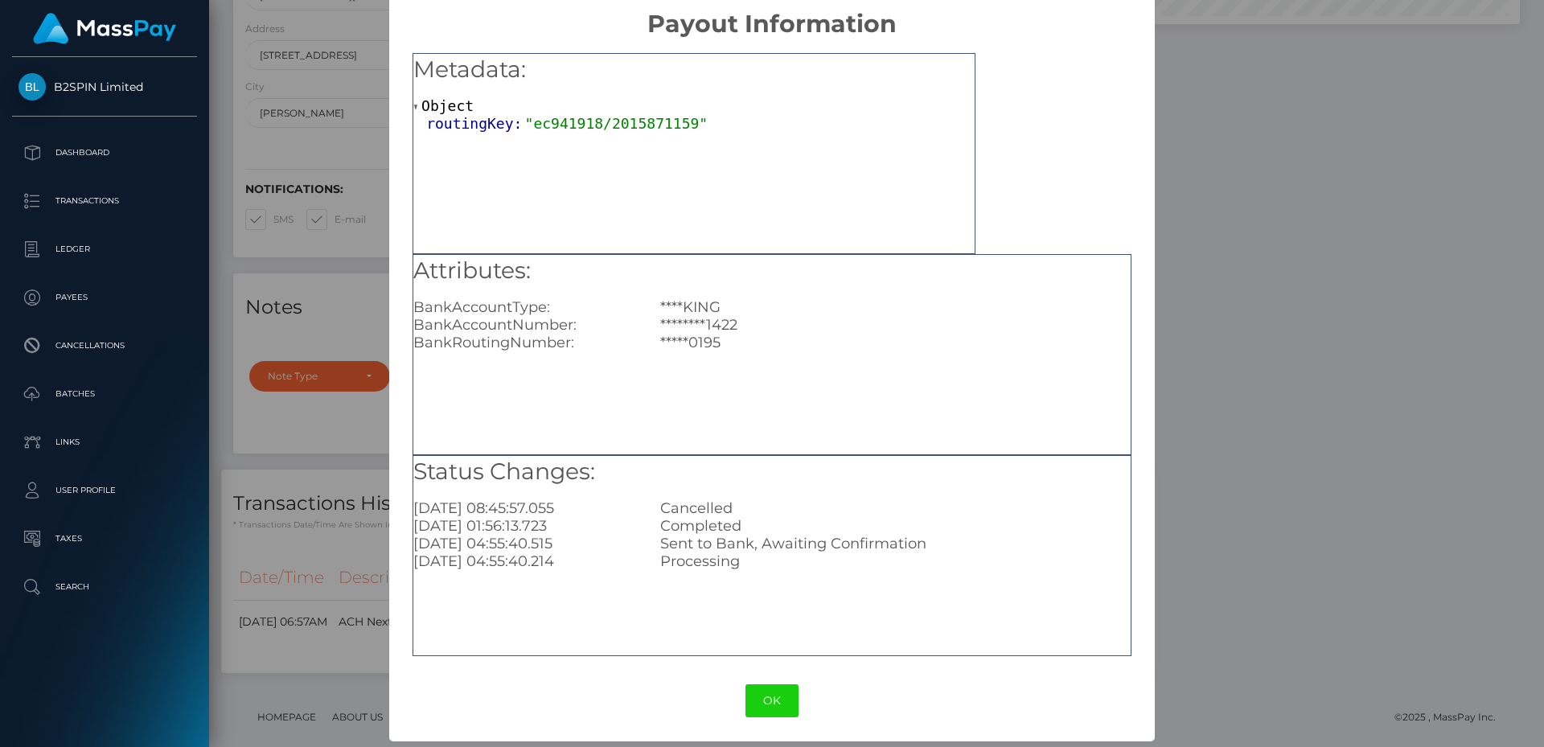
scroll to position [18, 0]
click at [778, 700] on button "OK" at bounding box center [771, 700] width 53 height 33
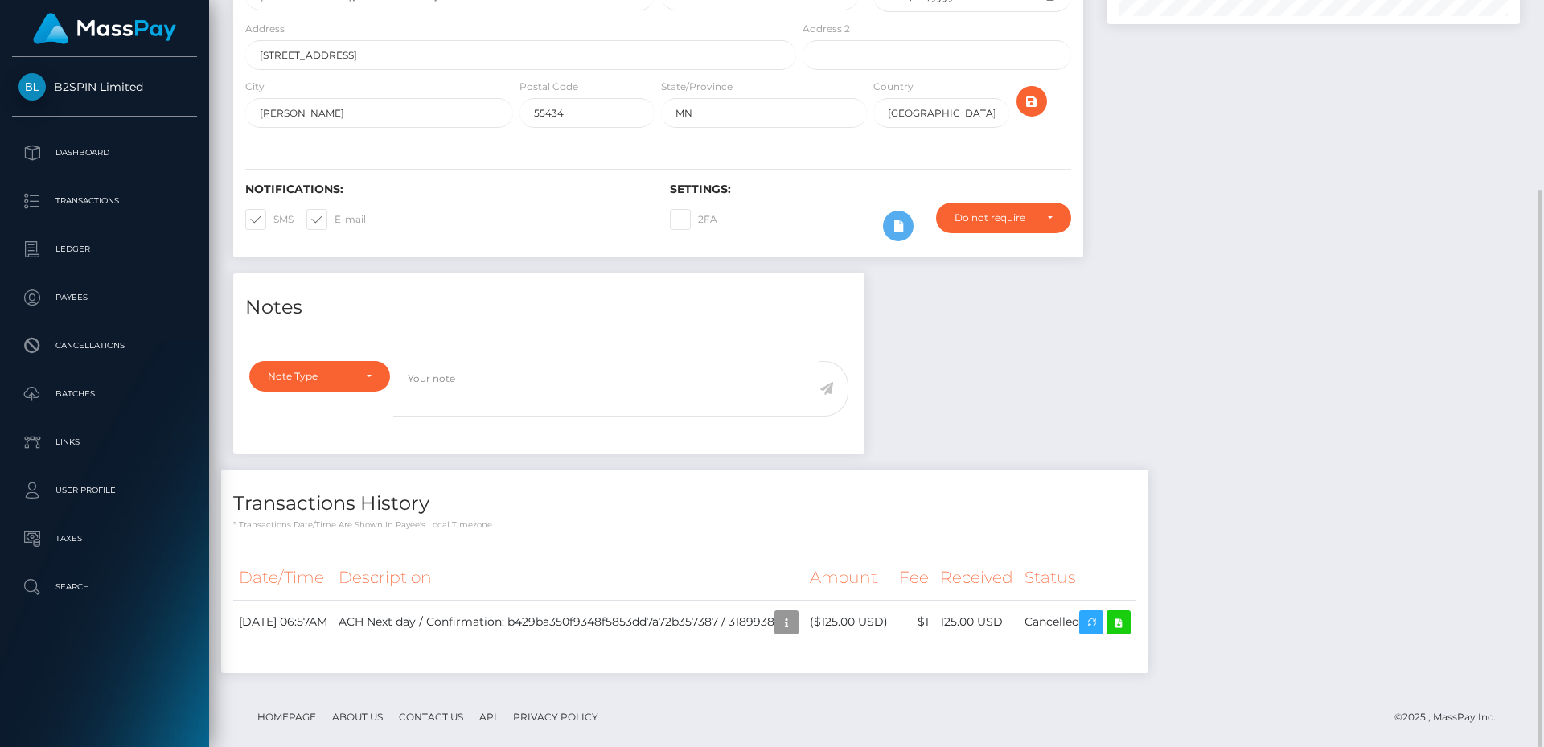
scroll to position [193, 413]
click at [796, 613] on icon "button" at bounding box center [786, 623] width 19 height 20
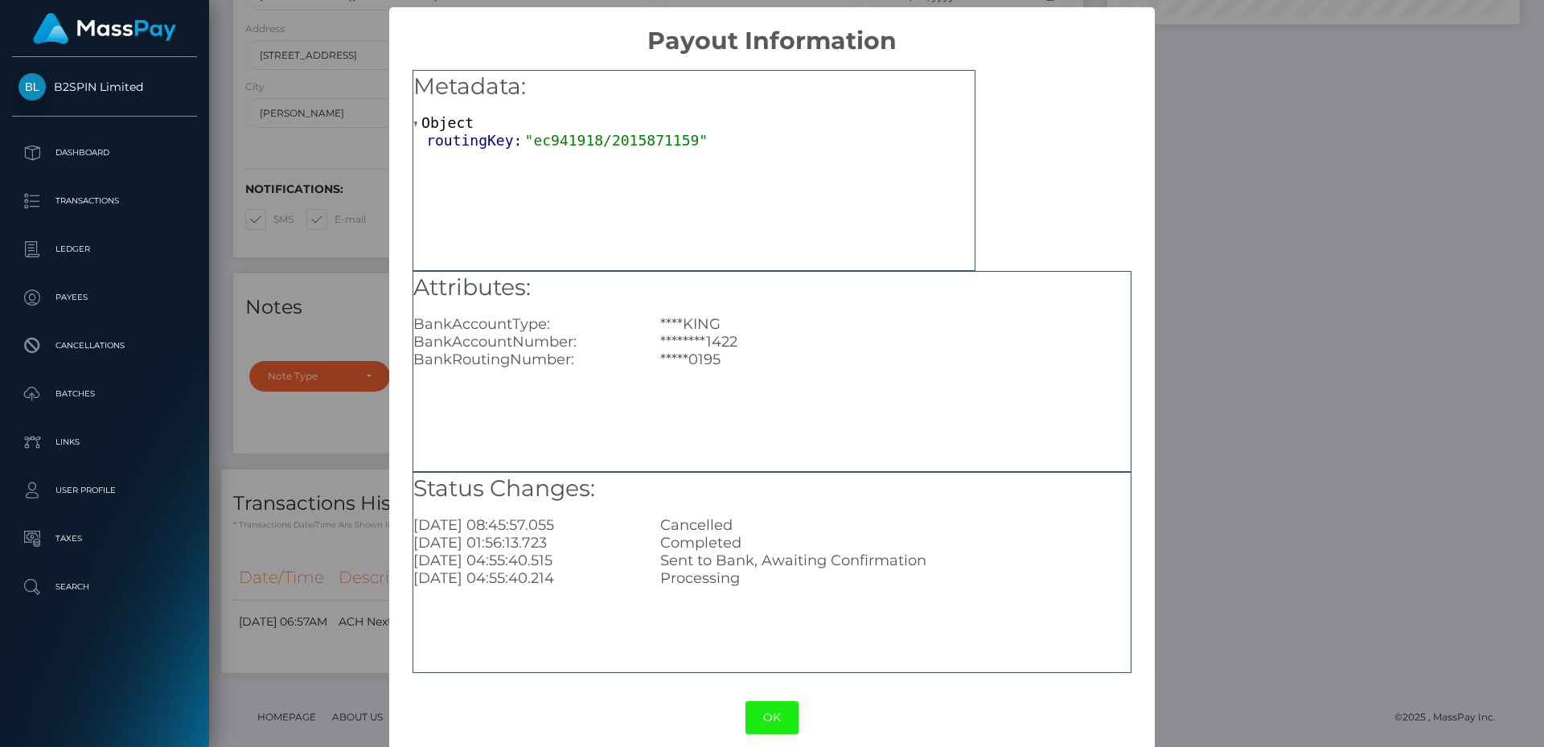
click at [769, 719] on button "OK" at bounding box center [771, 717] width 53 height 33
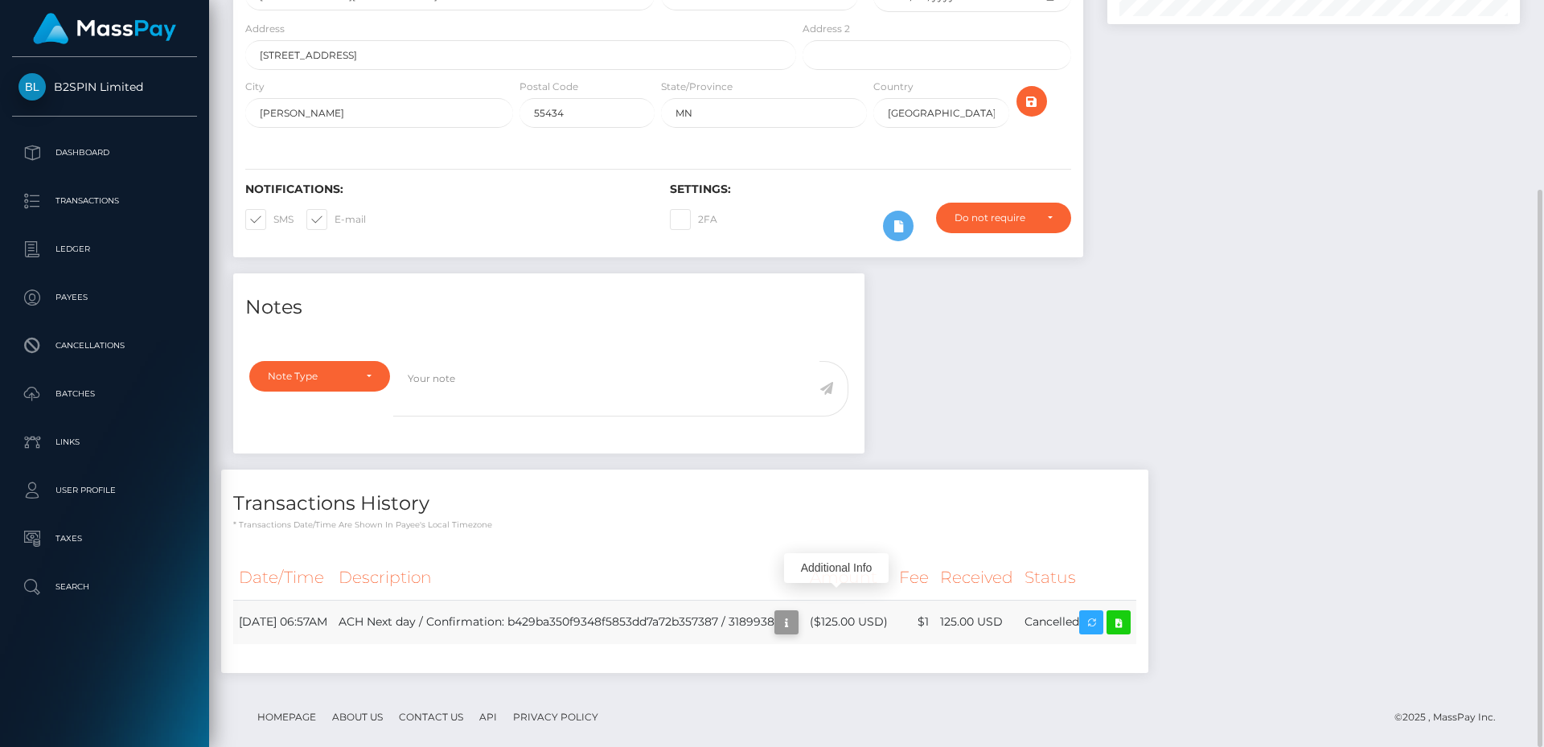
click at [796, 613] on icon "button" at bounding box center [786, 623] width 19 height 20
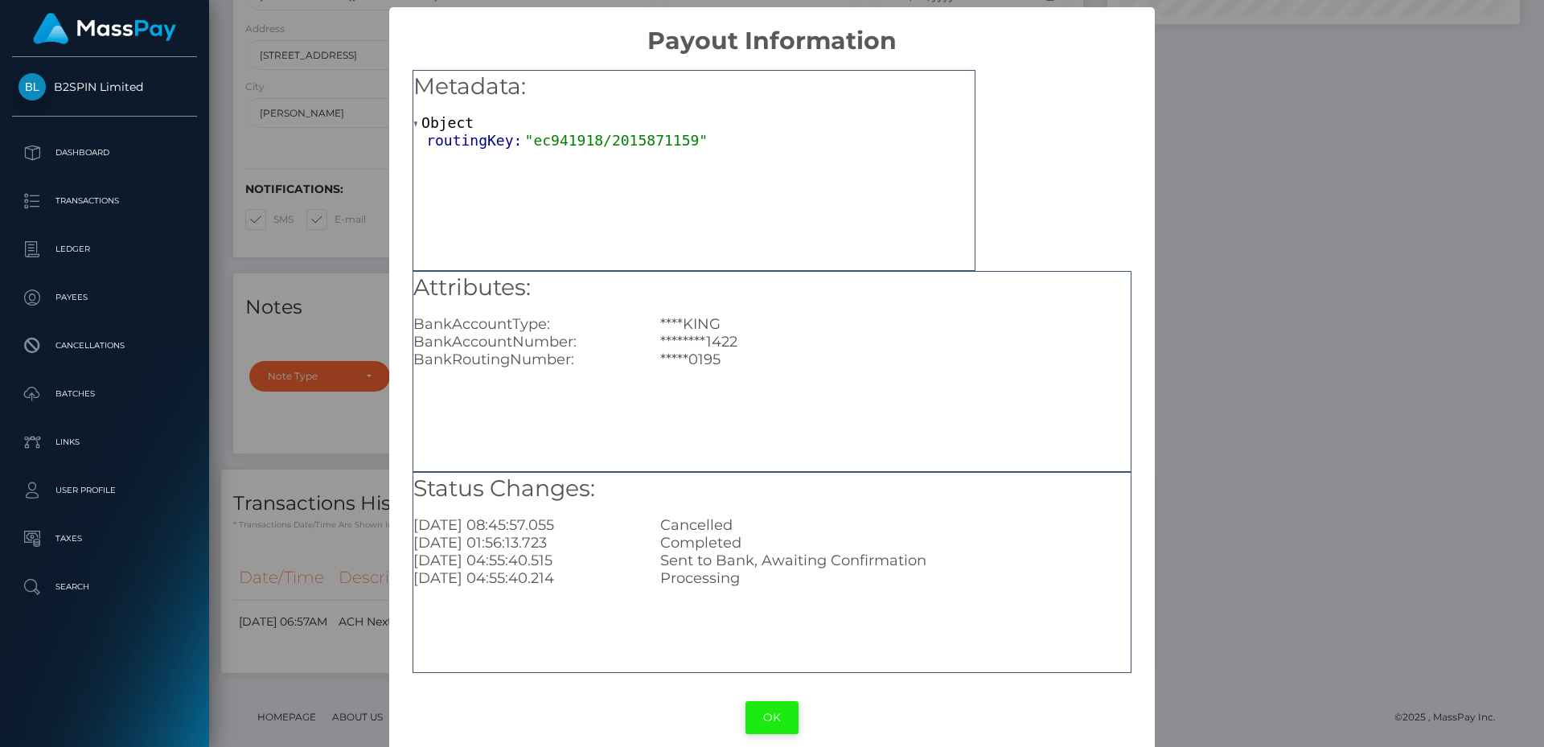
click at [776, 715] on button "OK" at bounding box center [771, 717] width 53 height 33
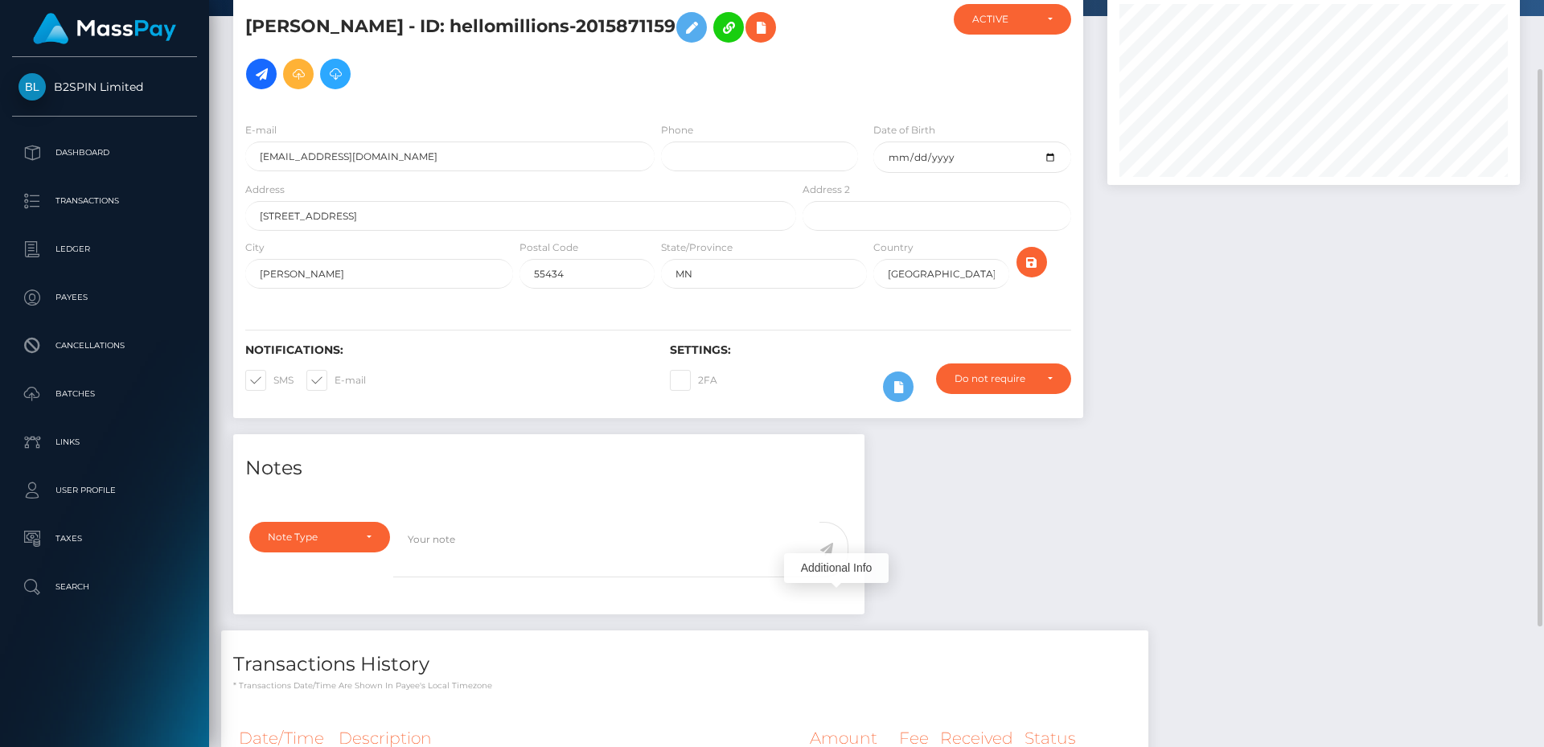
scroll to position [0, 0]
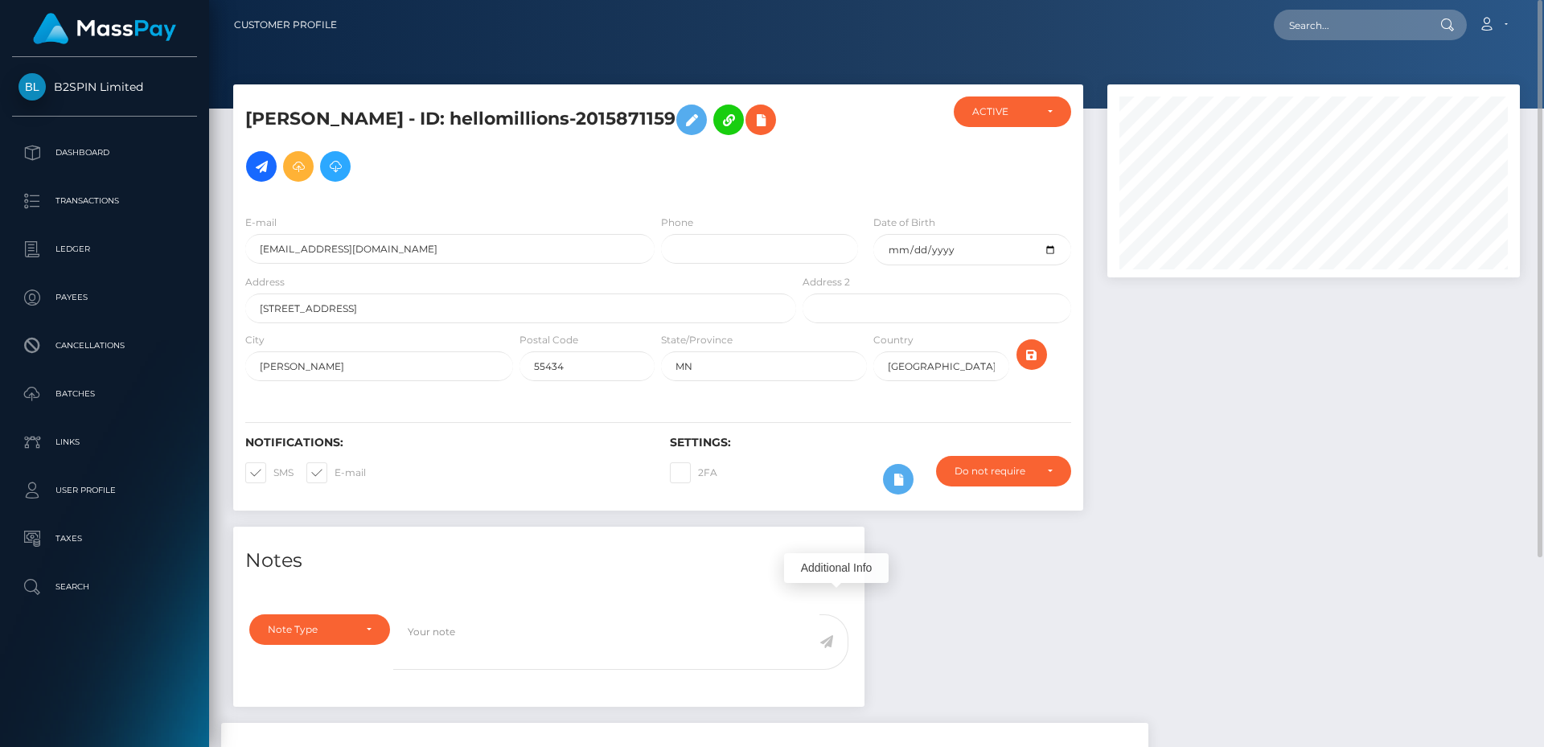
click at [1382, 4] on nav "Customer Profile Loading... Loading... Account" at bounding box center [876, 25] width 1335 height 50
click at [1374, 23] on input "text" at bounding box center [1349, 25] width 151 height 31
paste input "3196041"
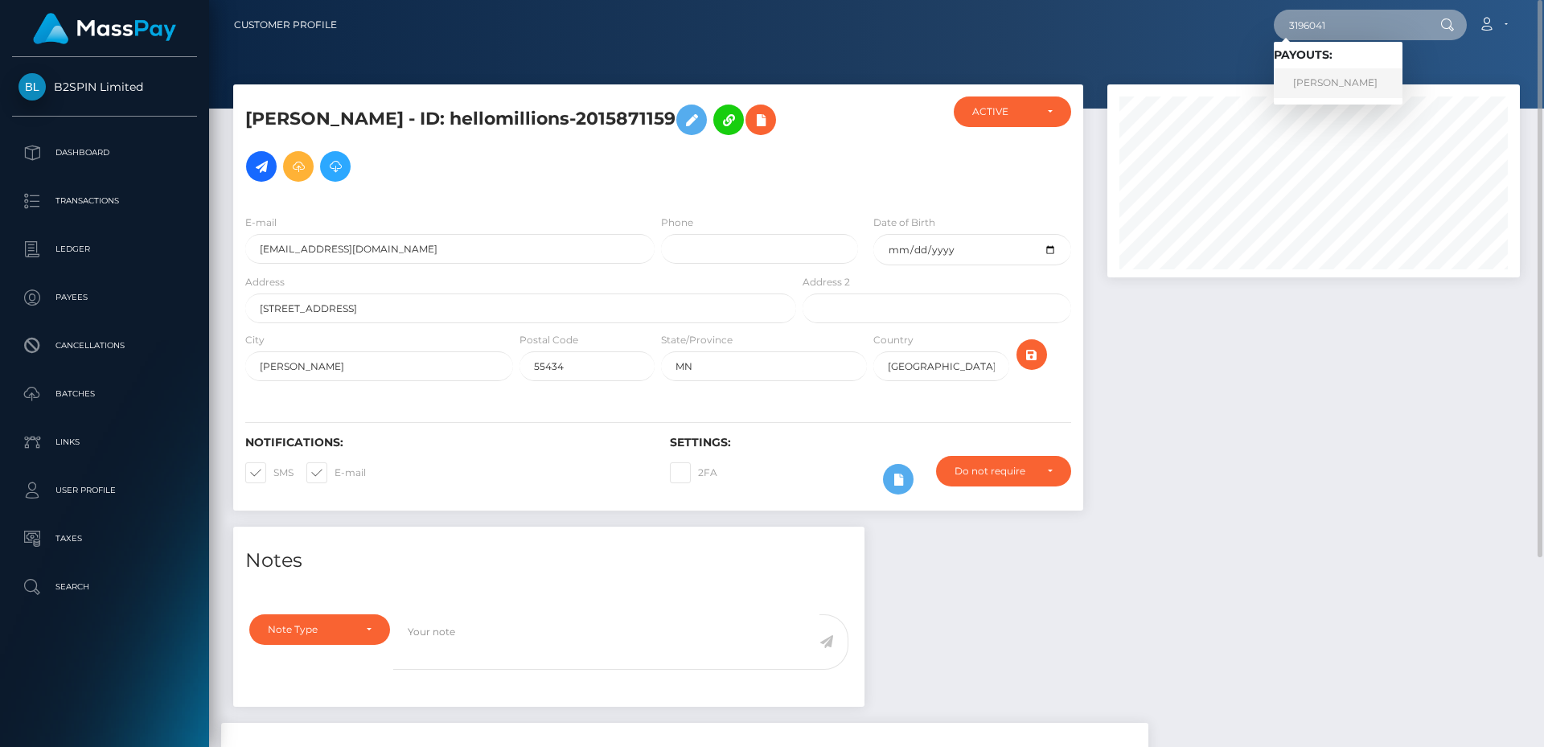
type input "3196041"
click at [1353, 69] on link "Norma Liera" at bounding box center [1338, 83] width 129 height 30
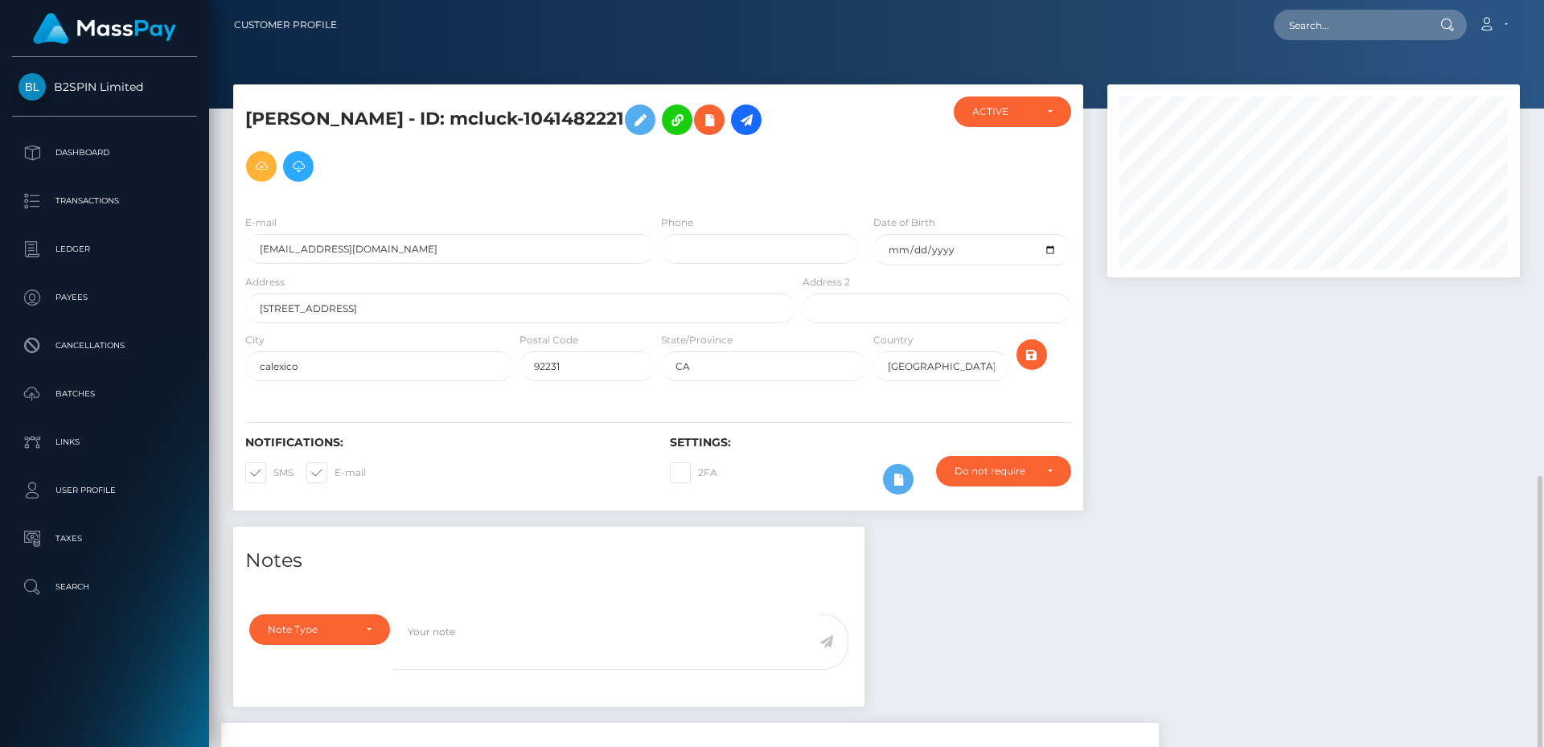
scroll to position [275, 0]
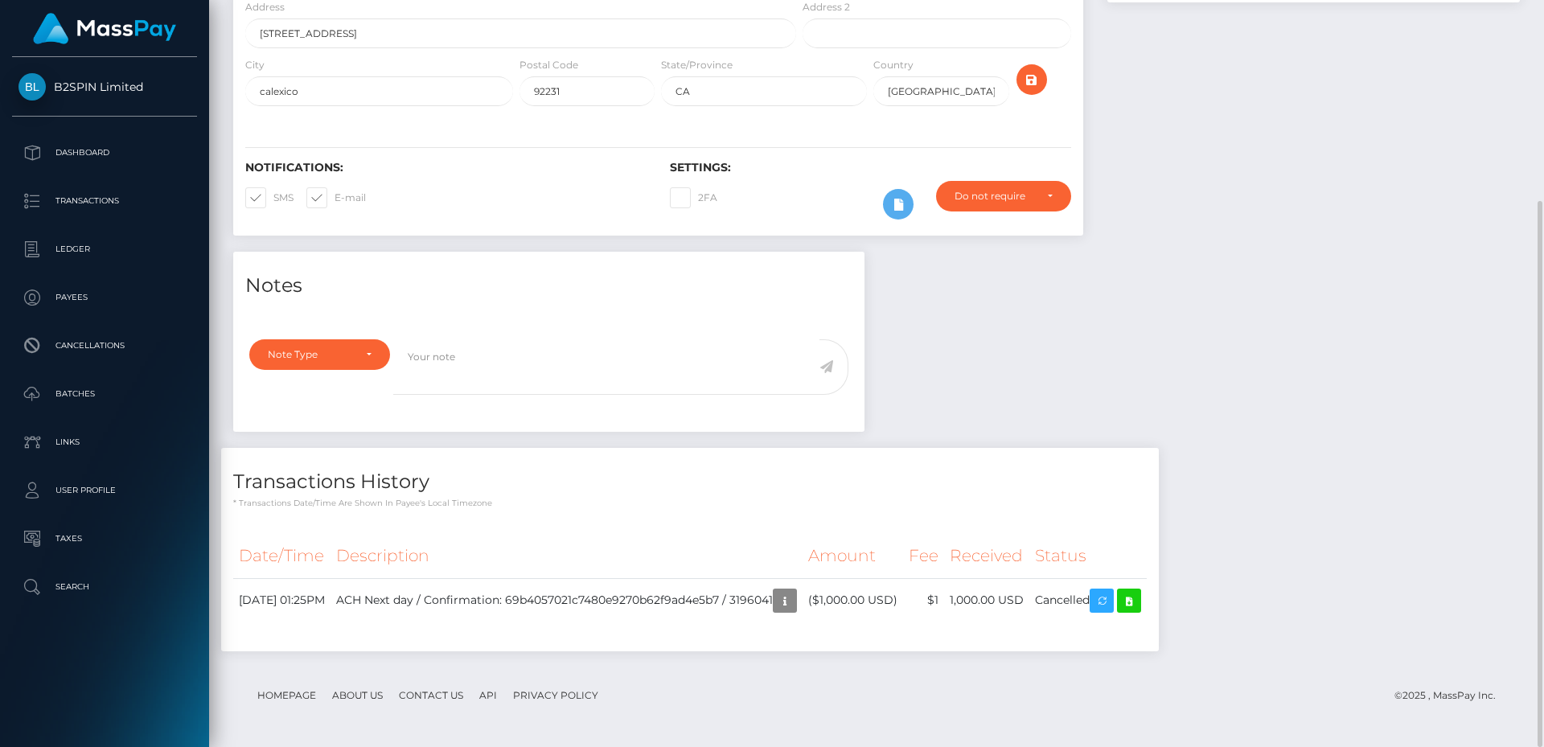
click at [1241, 373] on div "Notes Note Type Compliance Clear Compliance General Note Type" at bounding box center [876, 460] width 1311 height 416
click at [797, 607] on button "button" at bounding box center [785, 601] width 24 height 24
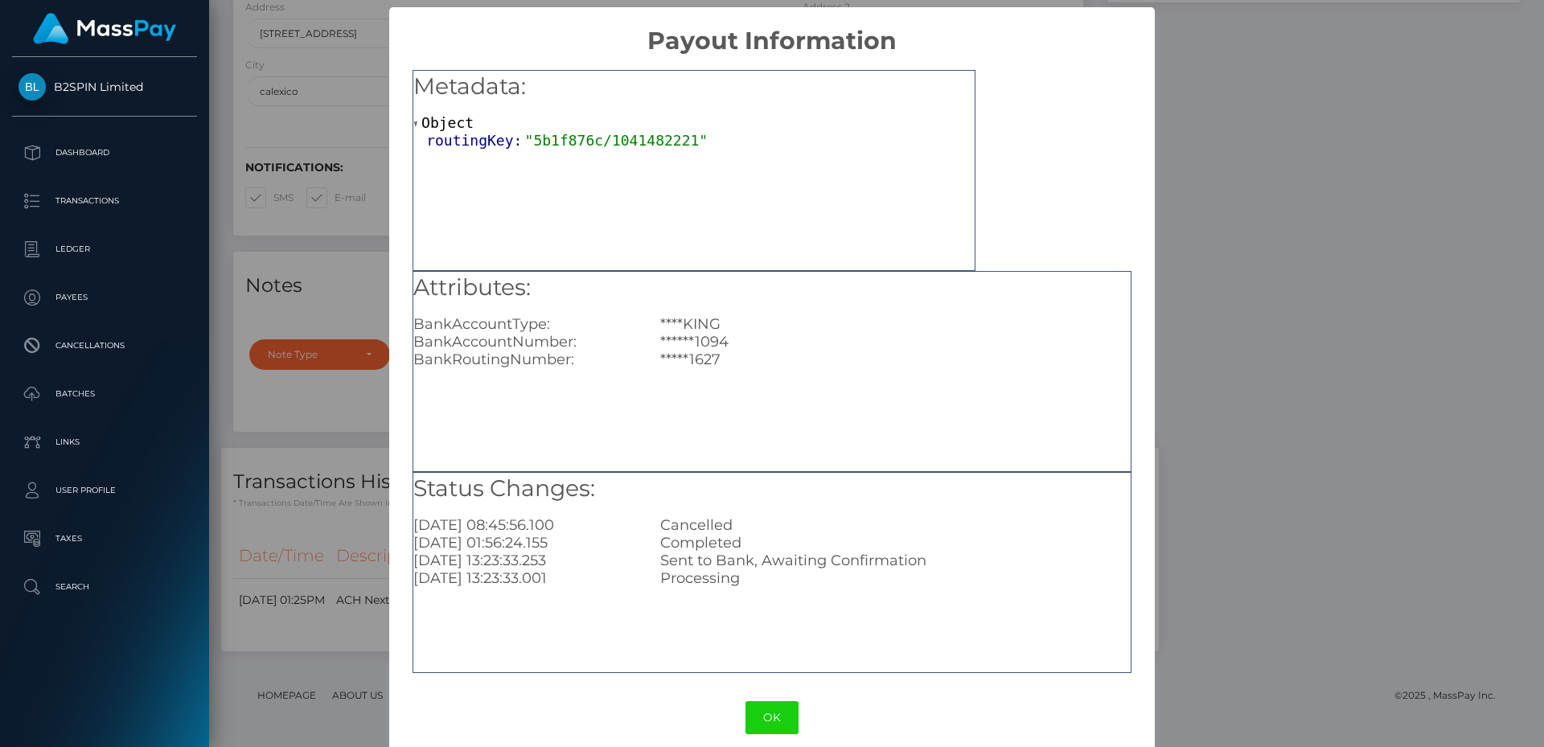
click at [1057, 701] on div "OK No Cancel" at bounding box center [771, 717] width 765 height 49
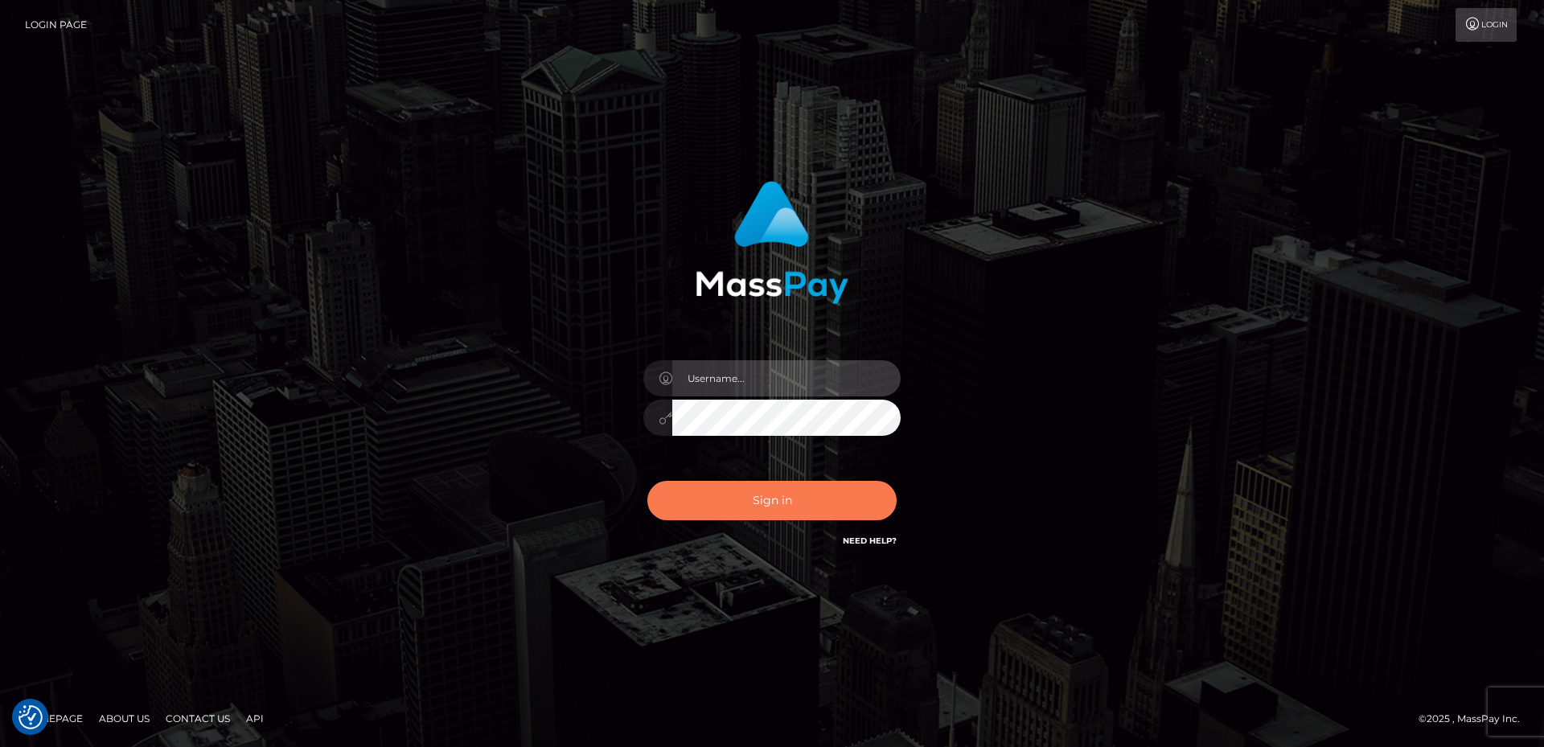
type input "[PERSON_NAME].B2Sprin"
click at [820, 489] on button "Sign in" at bounding box center [771, 500] width 249 height 39
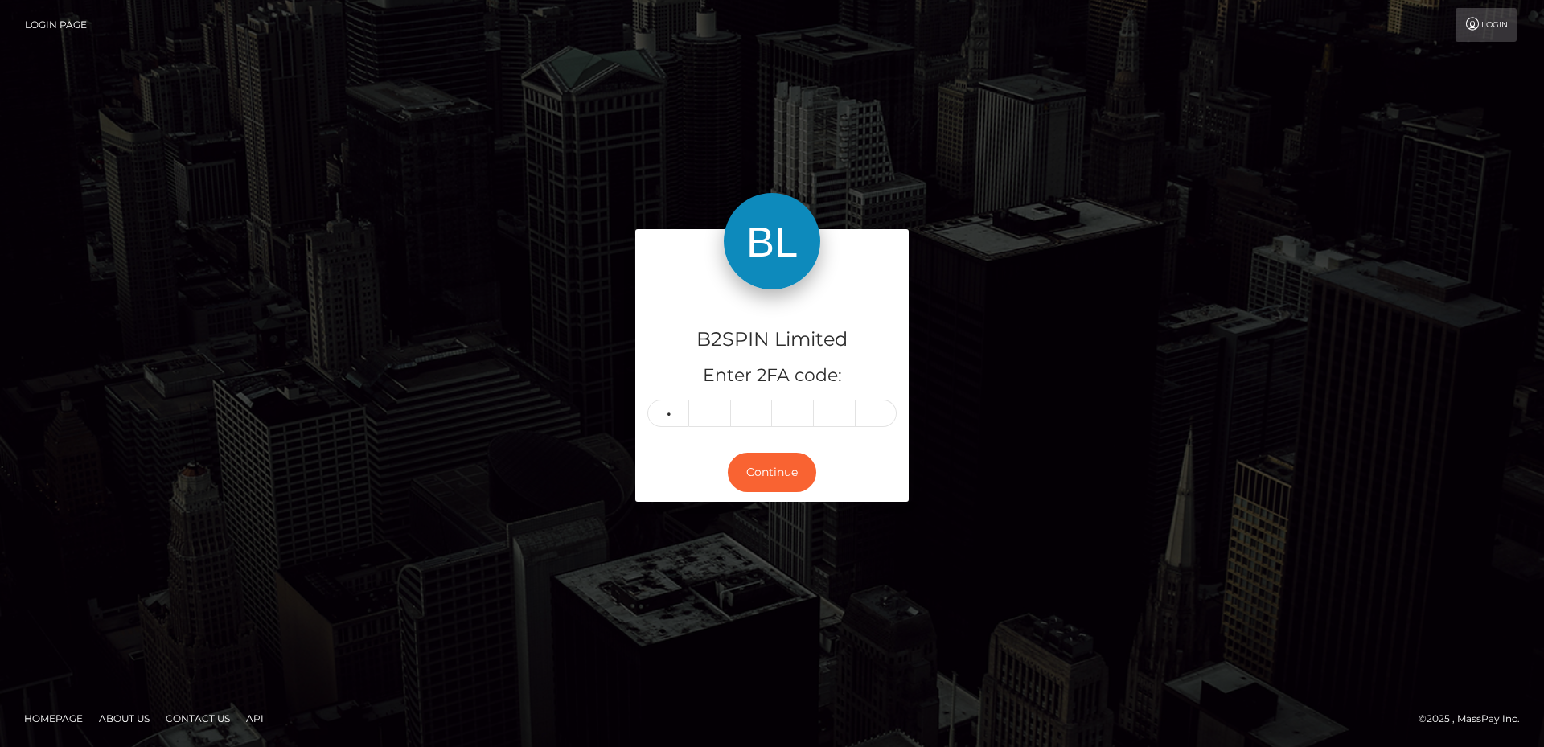
type input "3"
type input "7"
type input "0"
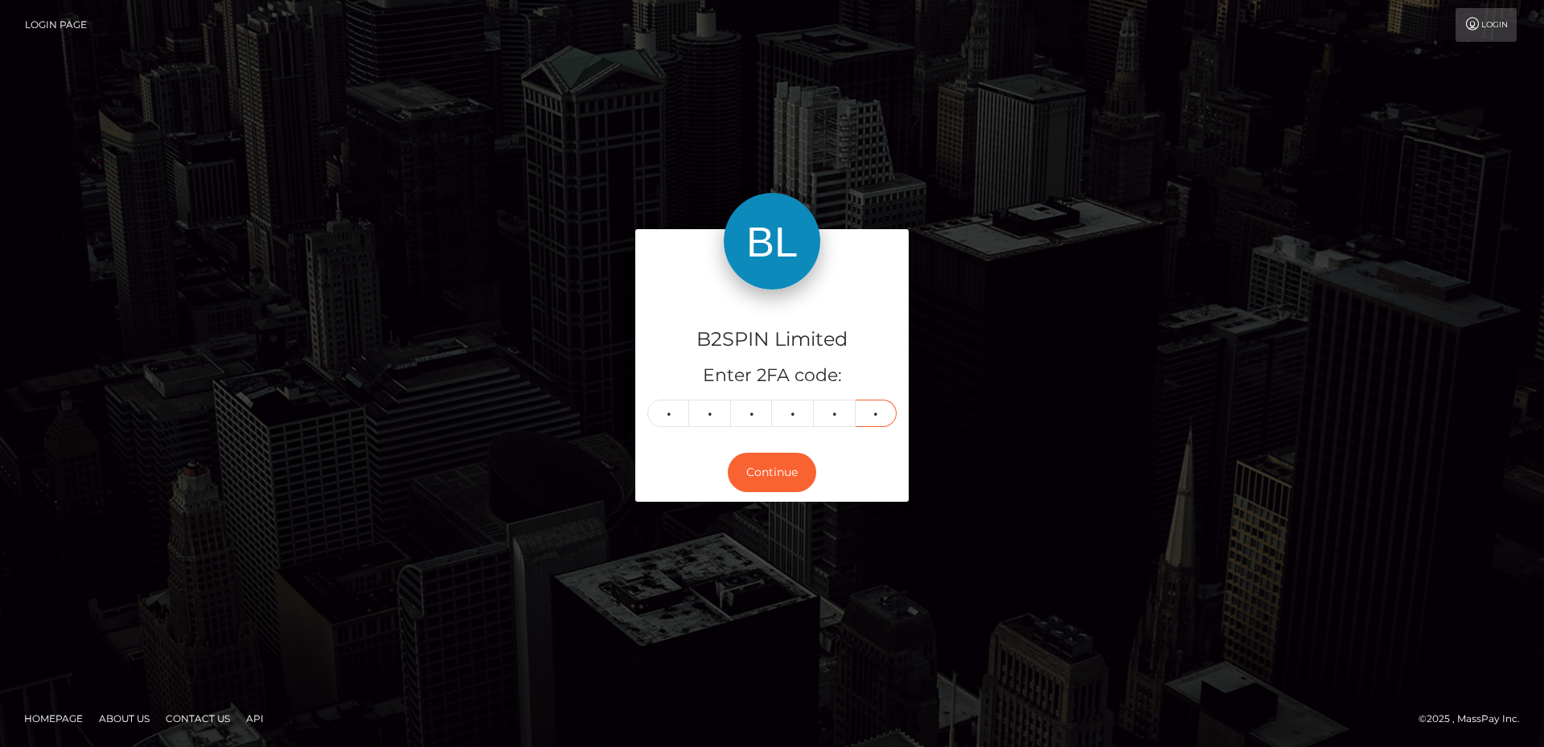
type input "4"
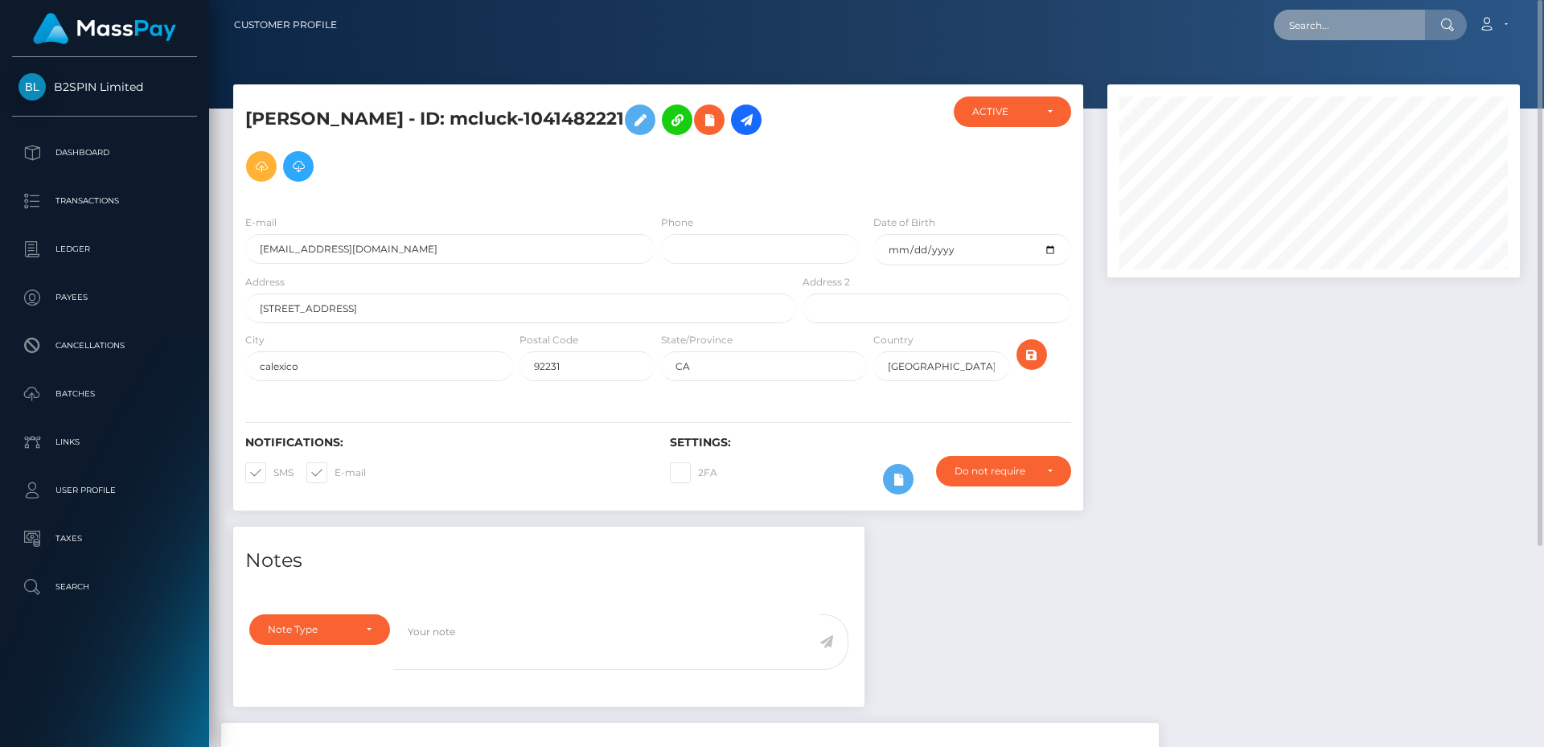
click at [1336, 25] on input "text" at bounding box center [1349, 25] width 151 height 31
paste input "3189938"
type input "3189938"
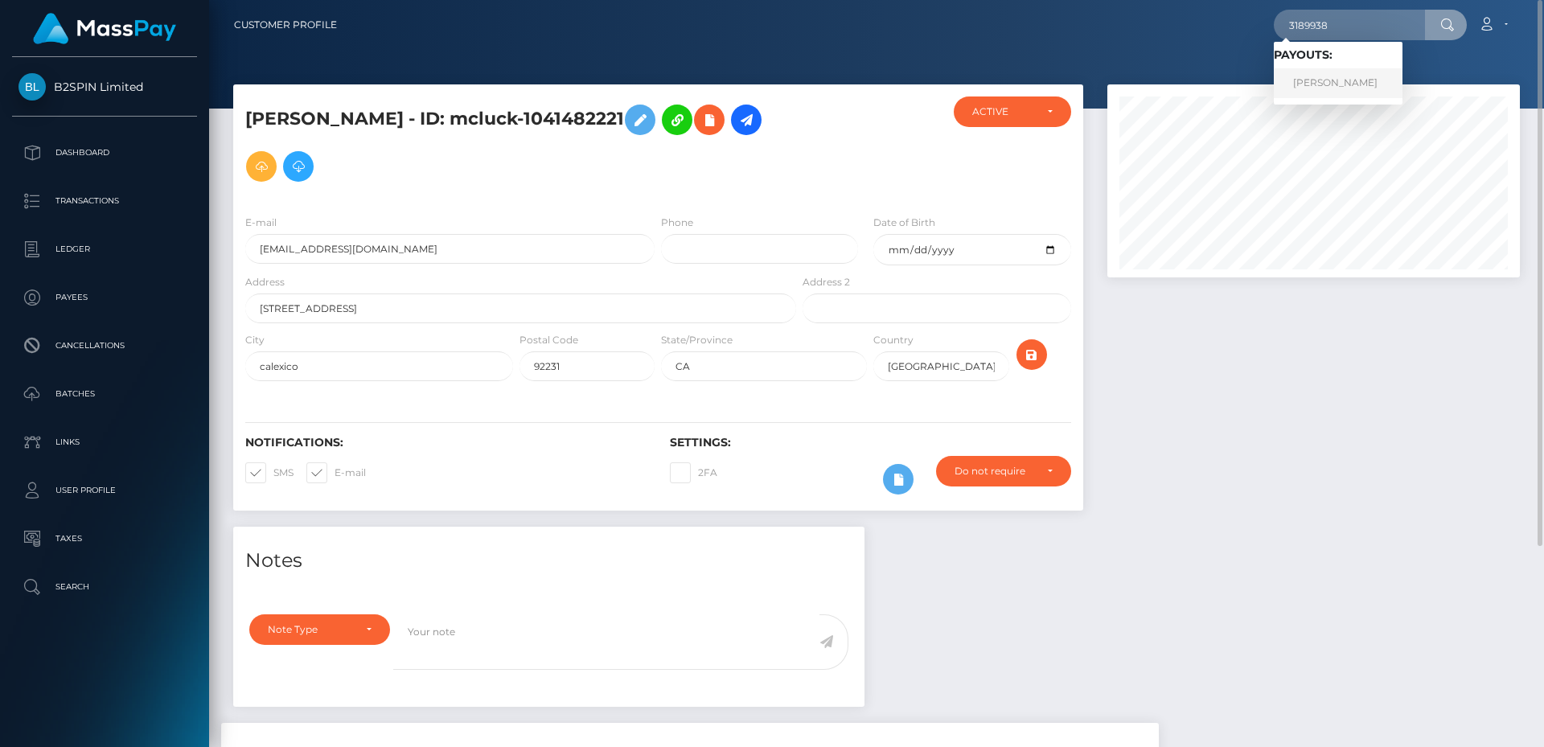
click at [1324, 89] on link "THOMAS ROBERT HOSTAD" at bounding box center [1338, 83] width 129 height 30
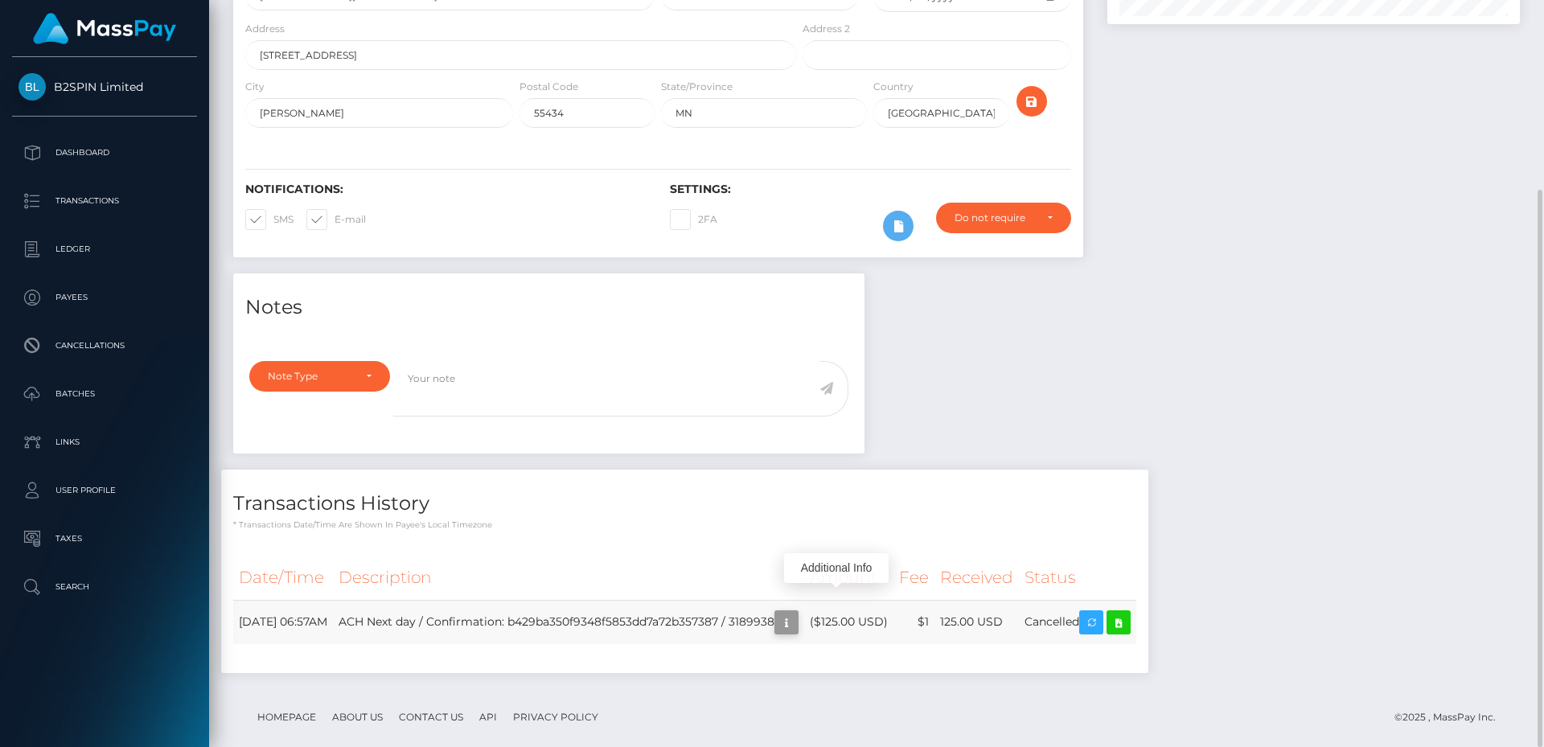
scroll to position [193, 413]
click at [796, 613] on icon "button" at bounding box center [786, 623] width 19 height 20
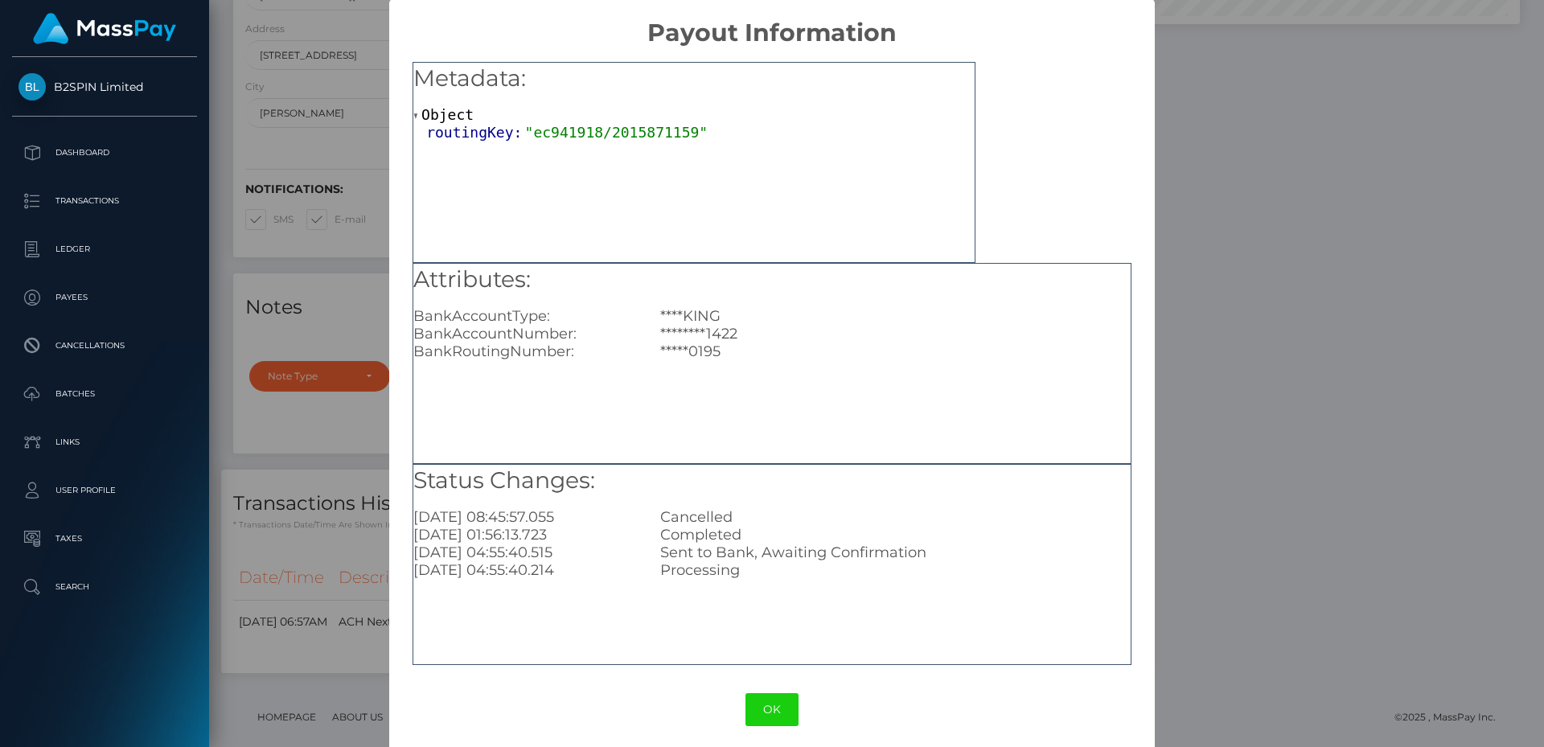
scroll to position [0, 0]
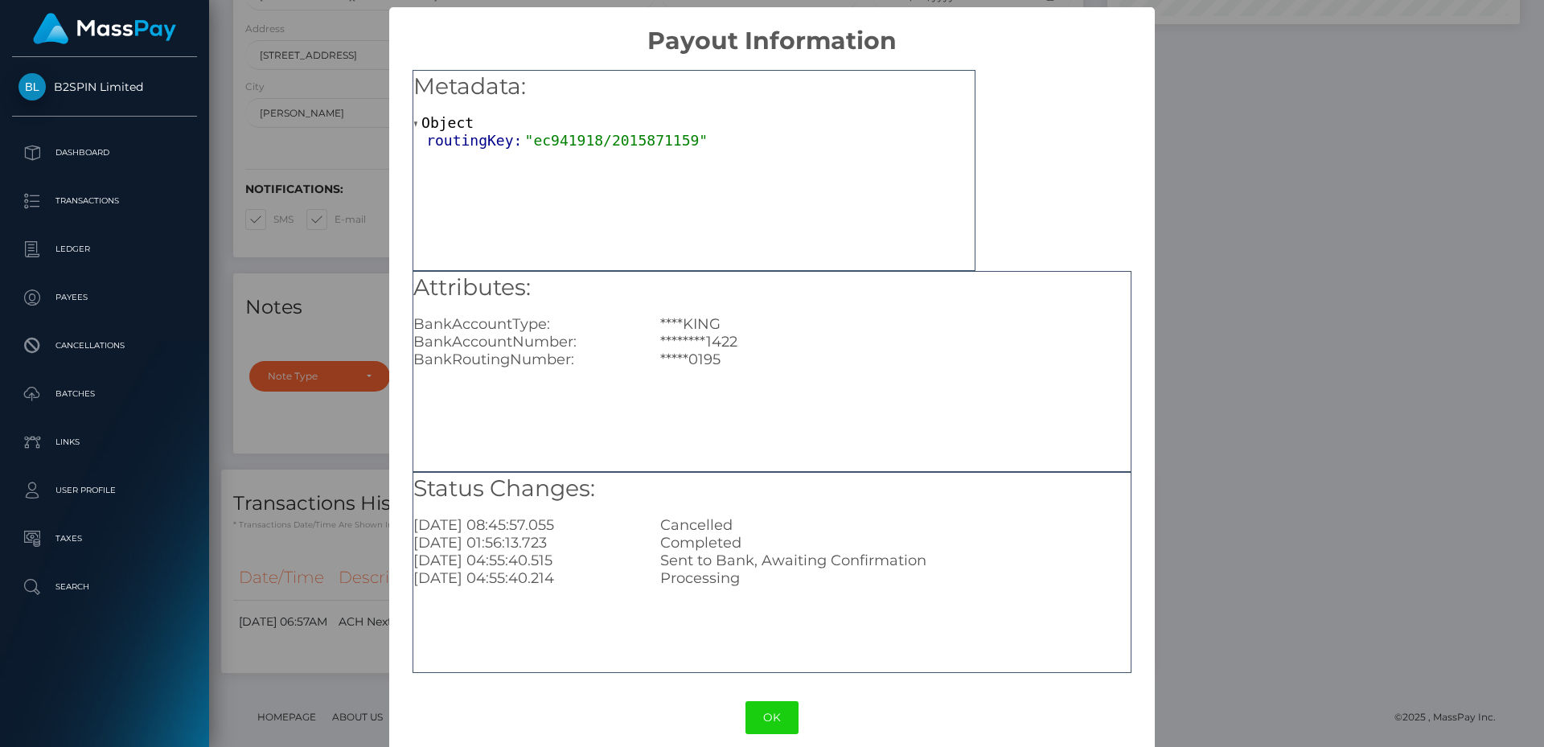
click at [1220, 274] on div "× Payout Information Metadata: Object routingKey: "ec941918/2015871159" Attribu…" at bounding box center [772, 373] width 1544 height 747
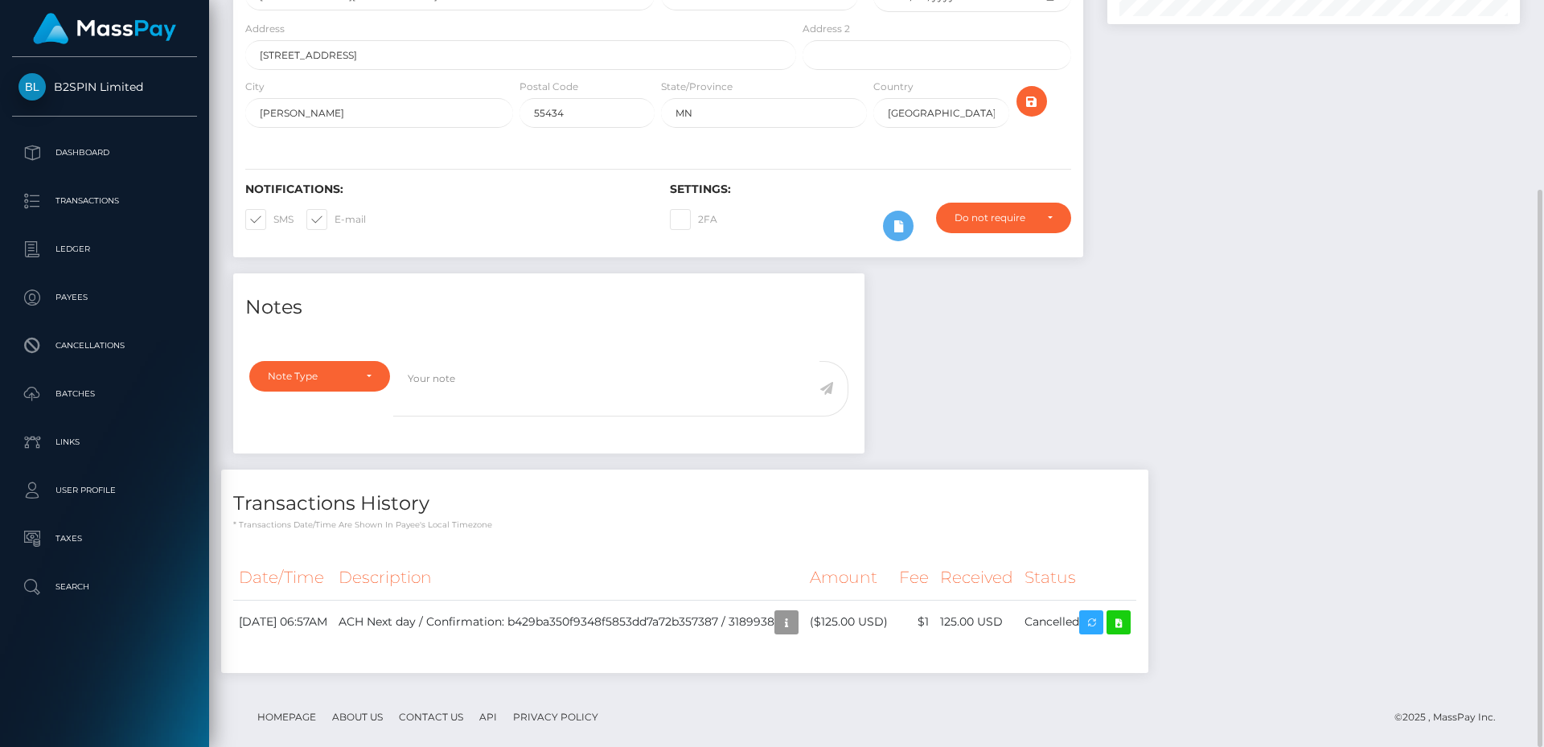
scroll to position [193, 413]
click at [796, 613] on icon "button" at bounding box center [786, 623] width 19 height 20
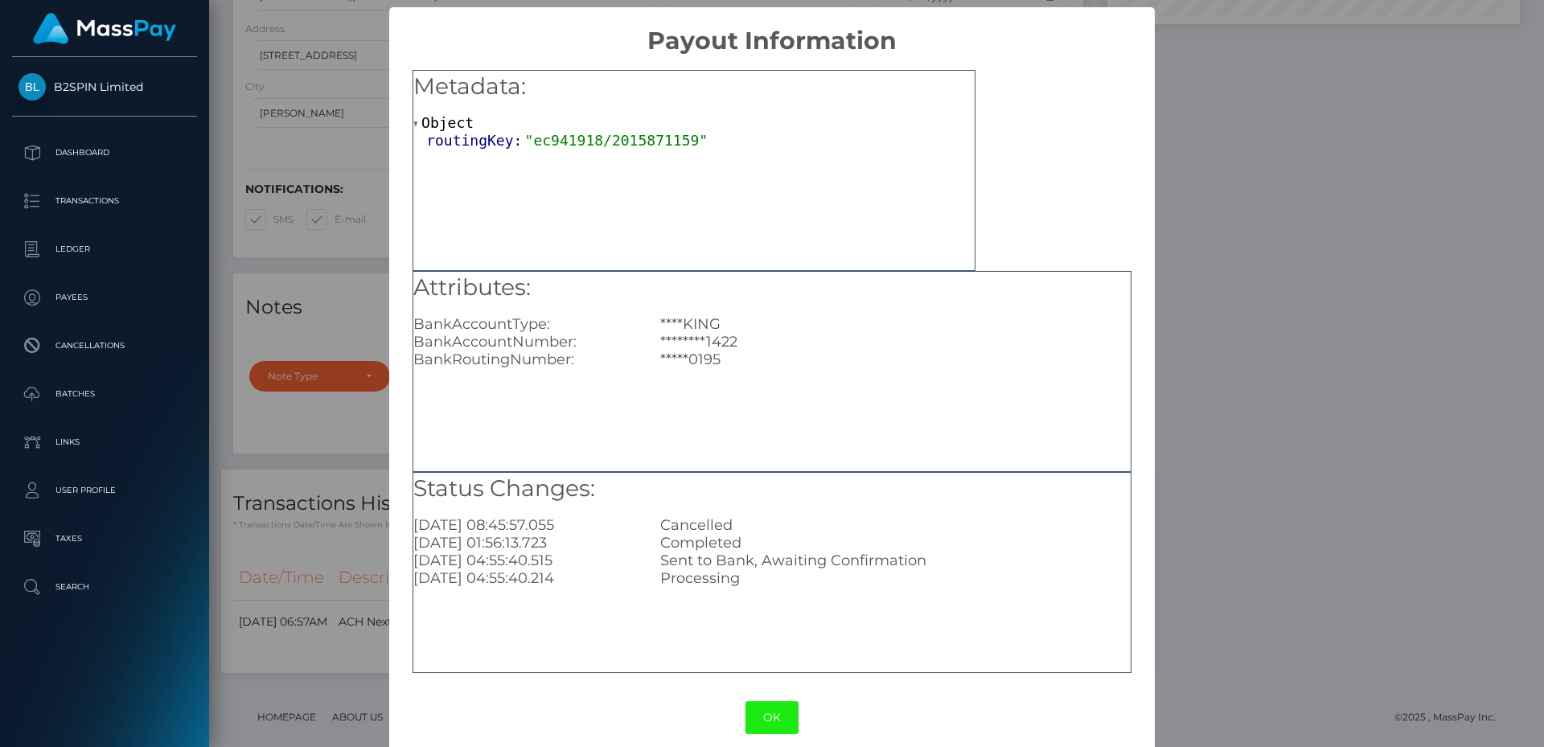
click at [786, 712] on button "OK" at bounding box center [771, 717] width 53 height 33
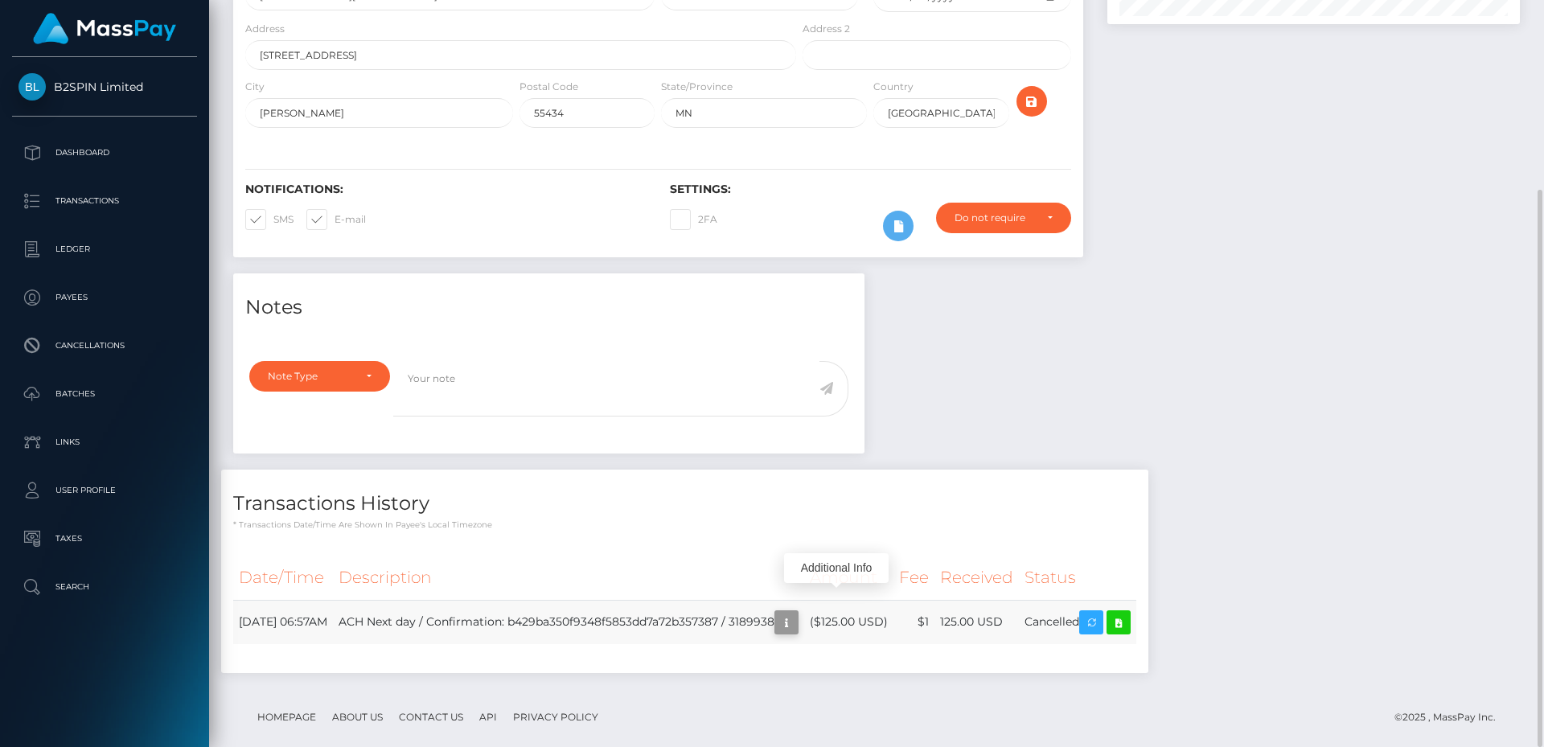
click at [796, 613] on icon "button" at bounding box center [786, 623] width 19 height 20
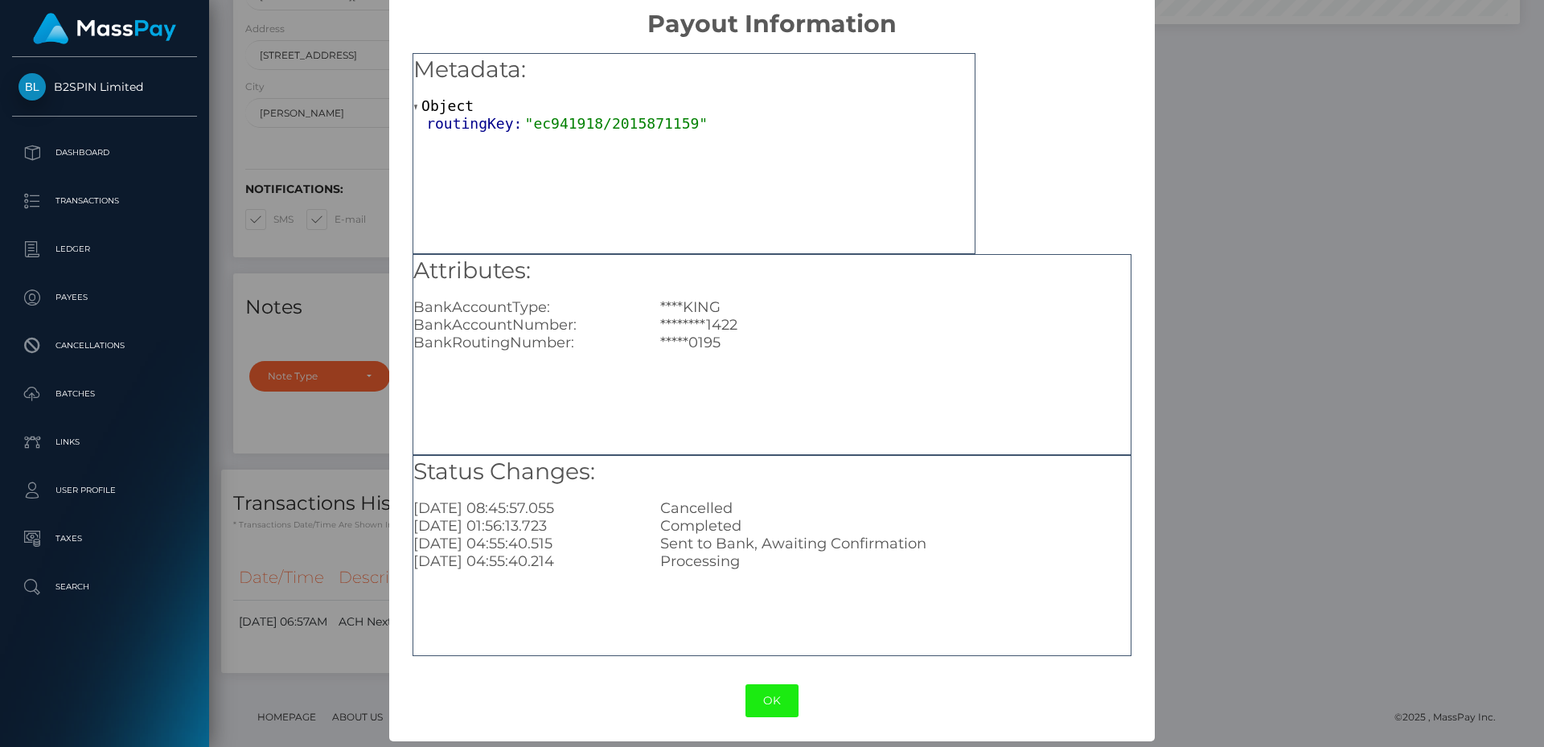
scroll to position [18, 0]
click at [766, 702] on button "OK" at bounding box center [771, 700] width 53 height 33
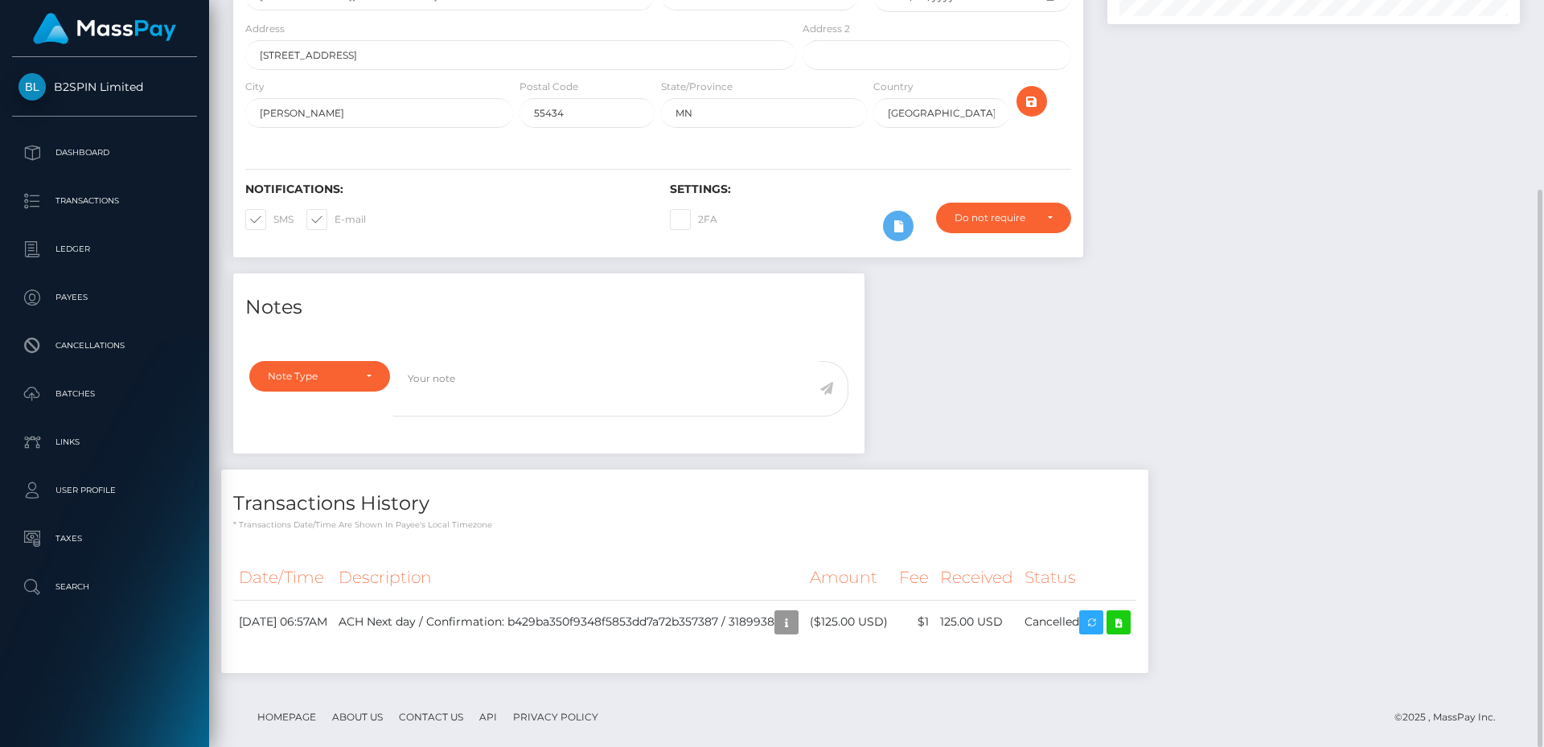
scroll to position [193, 413]
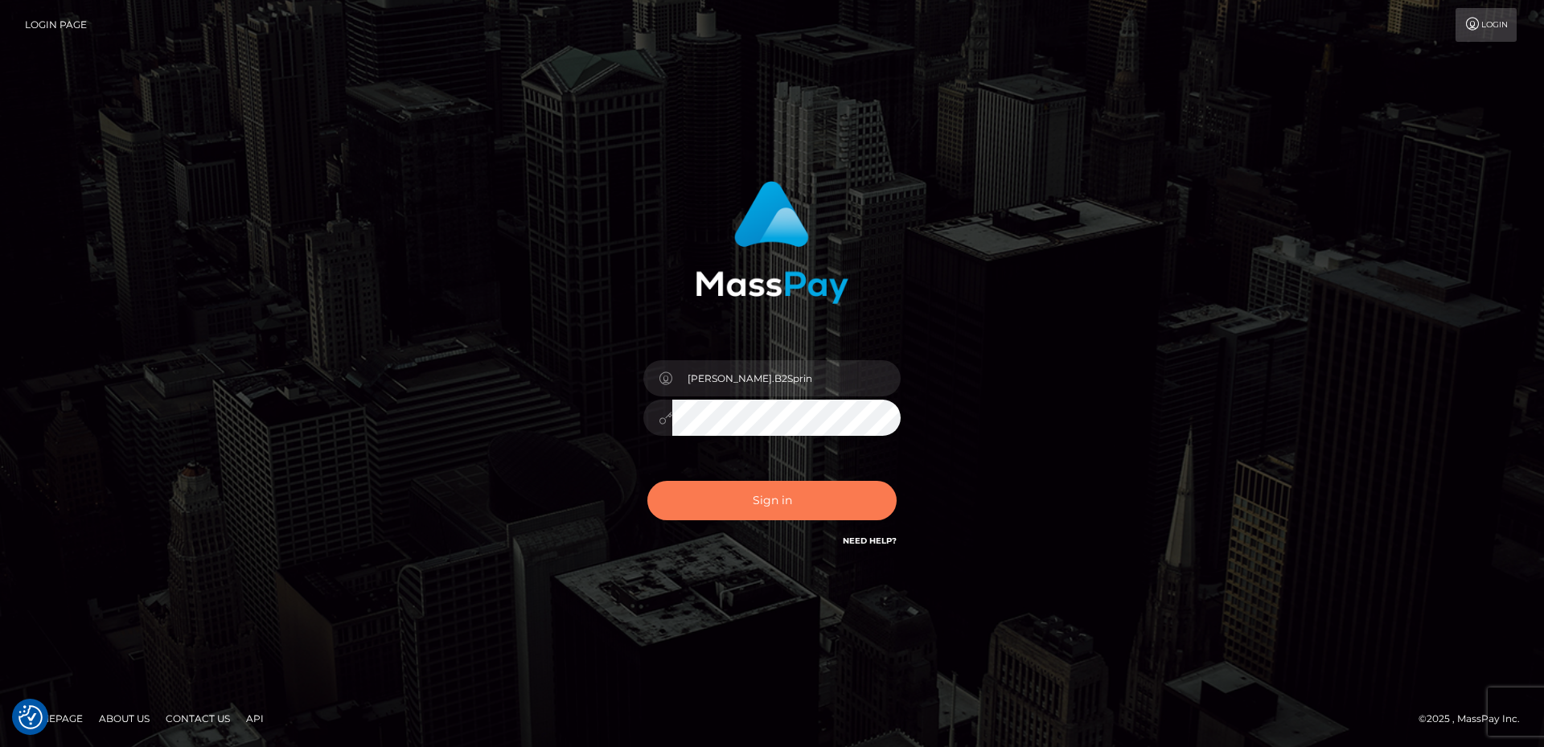
click at [803, 510] on button "Sign in" at bounding box center [771, 500] width 249 height 39
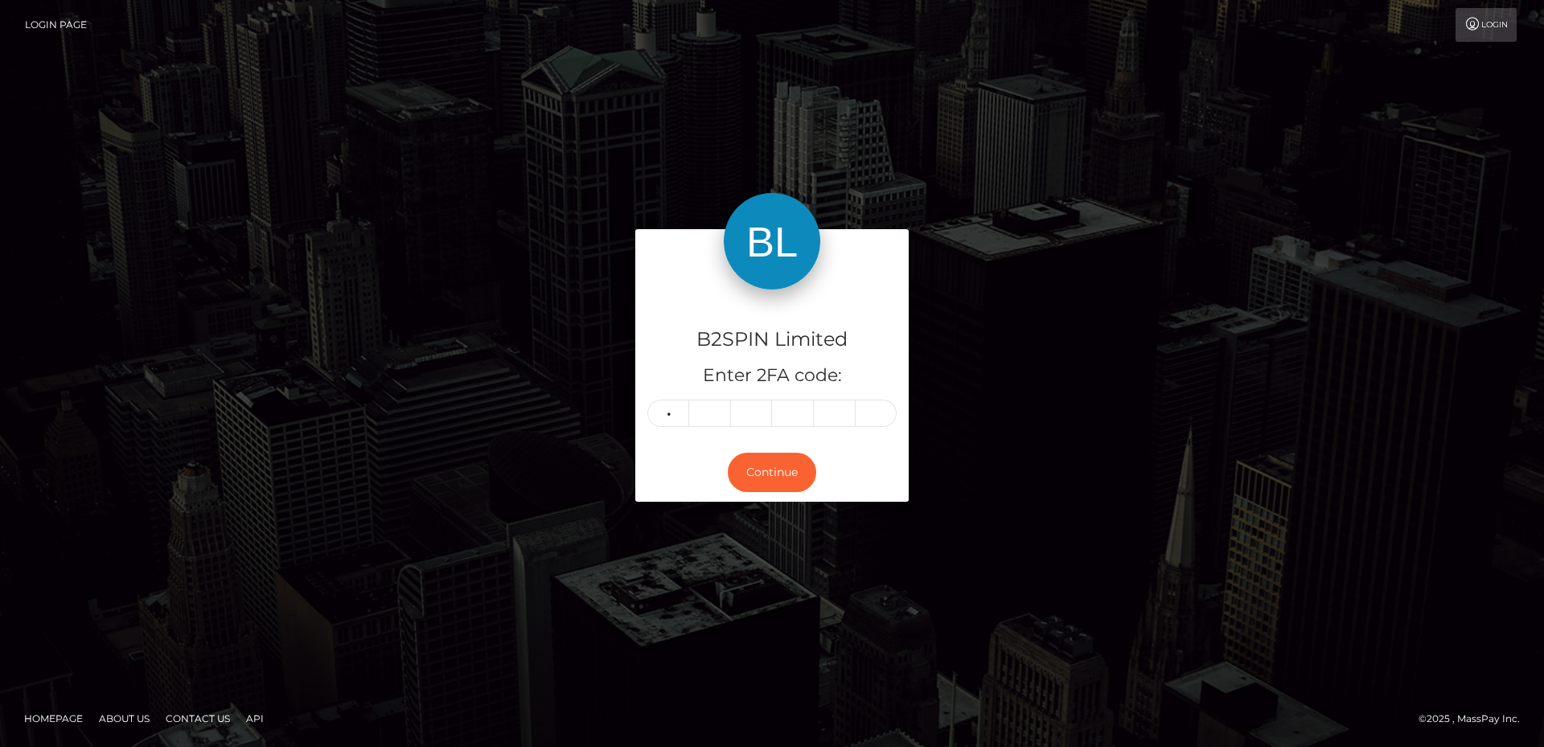
type input "9"
type input "3"
type input "5"
type input "2"
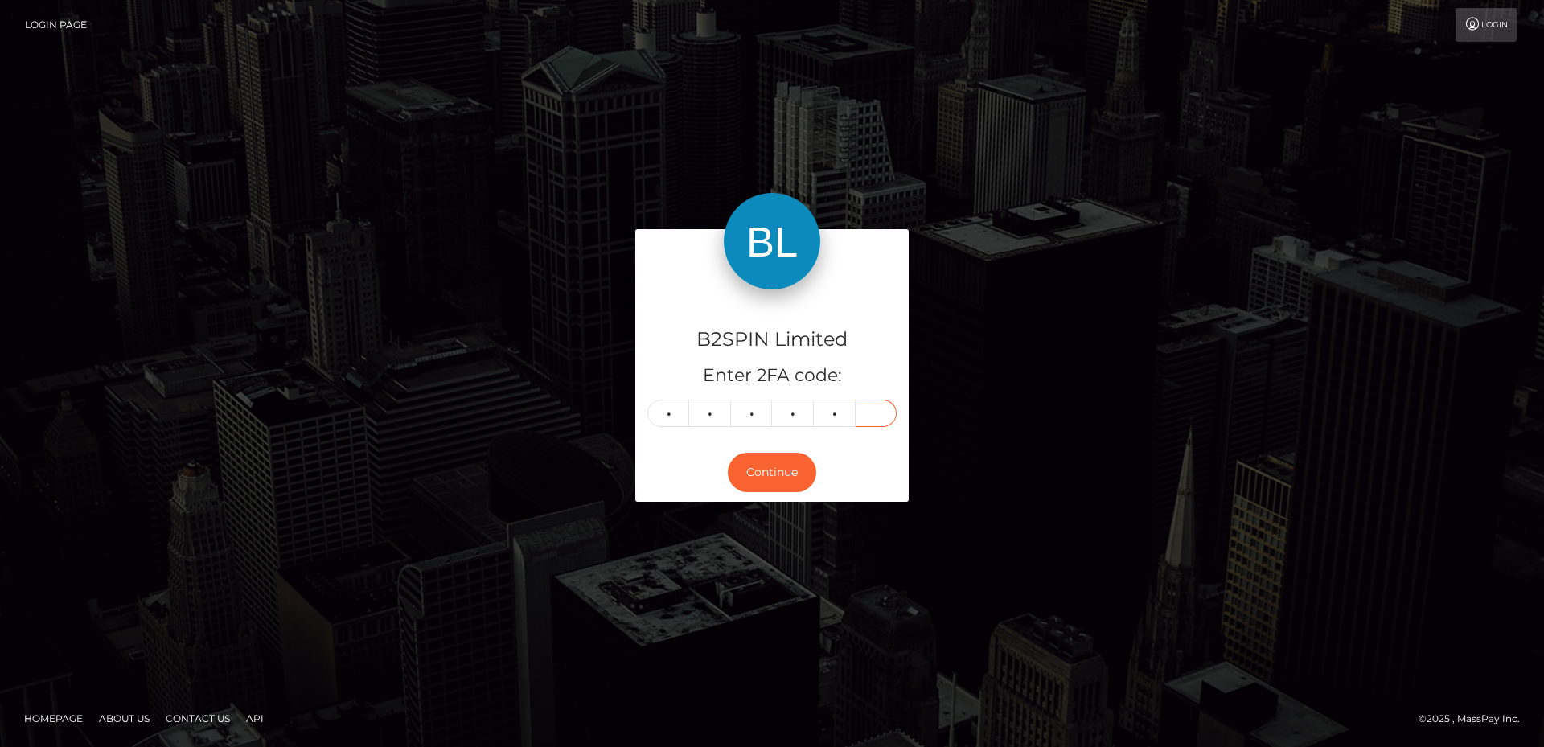
type input "4"
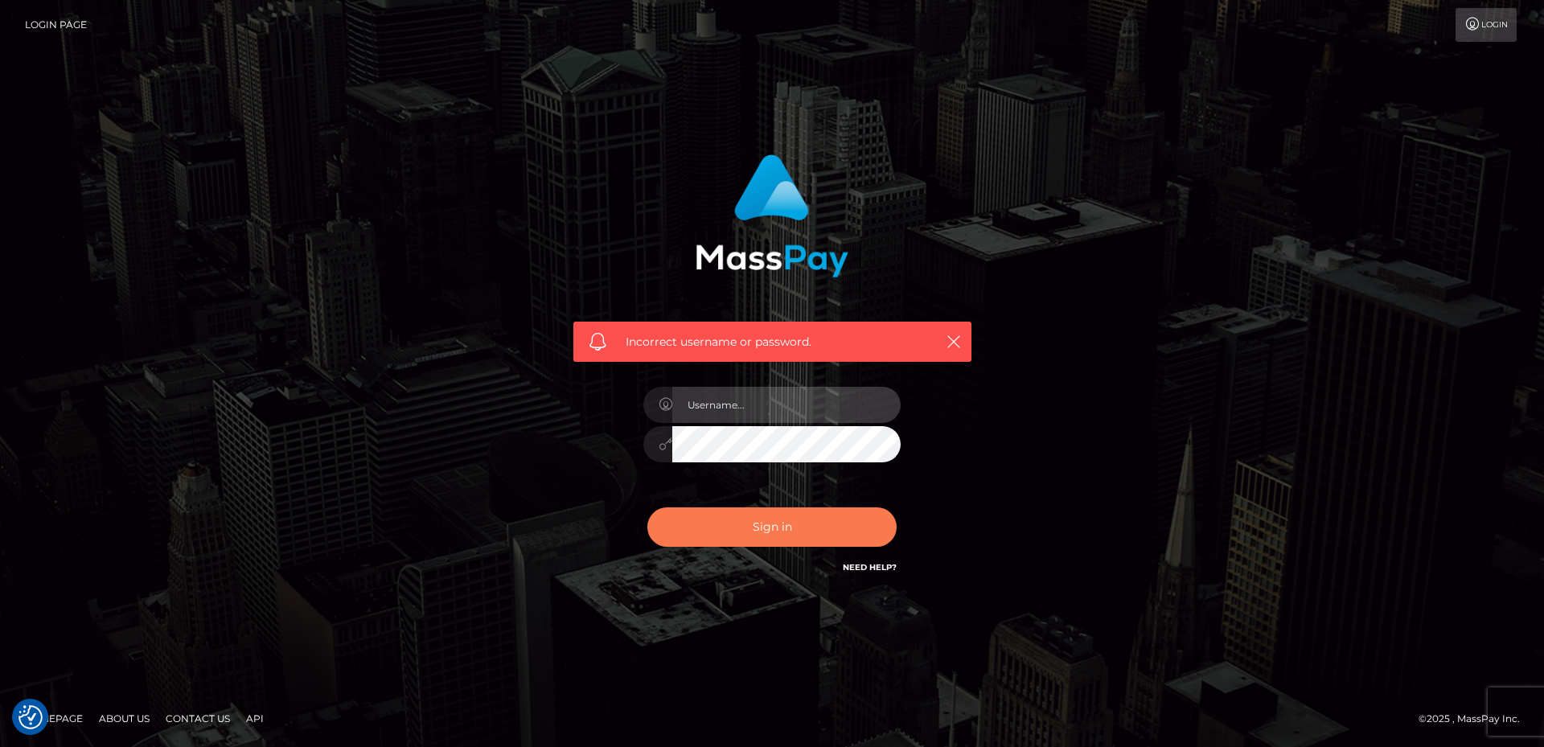
type input "David.B2Sprin"
click at [761, 519] on button "Sign in" at bounding box center [771, 526] width 249 height 39
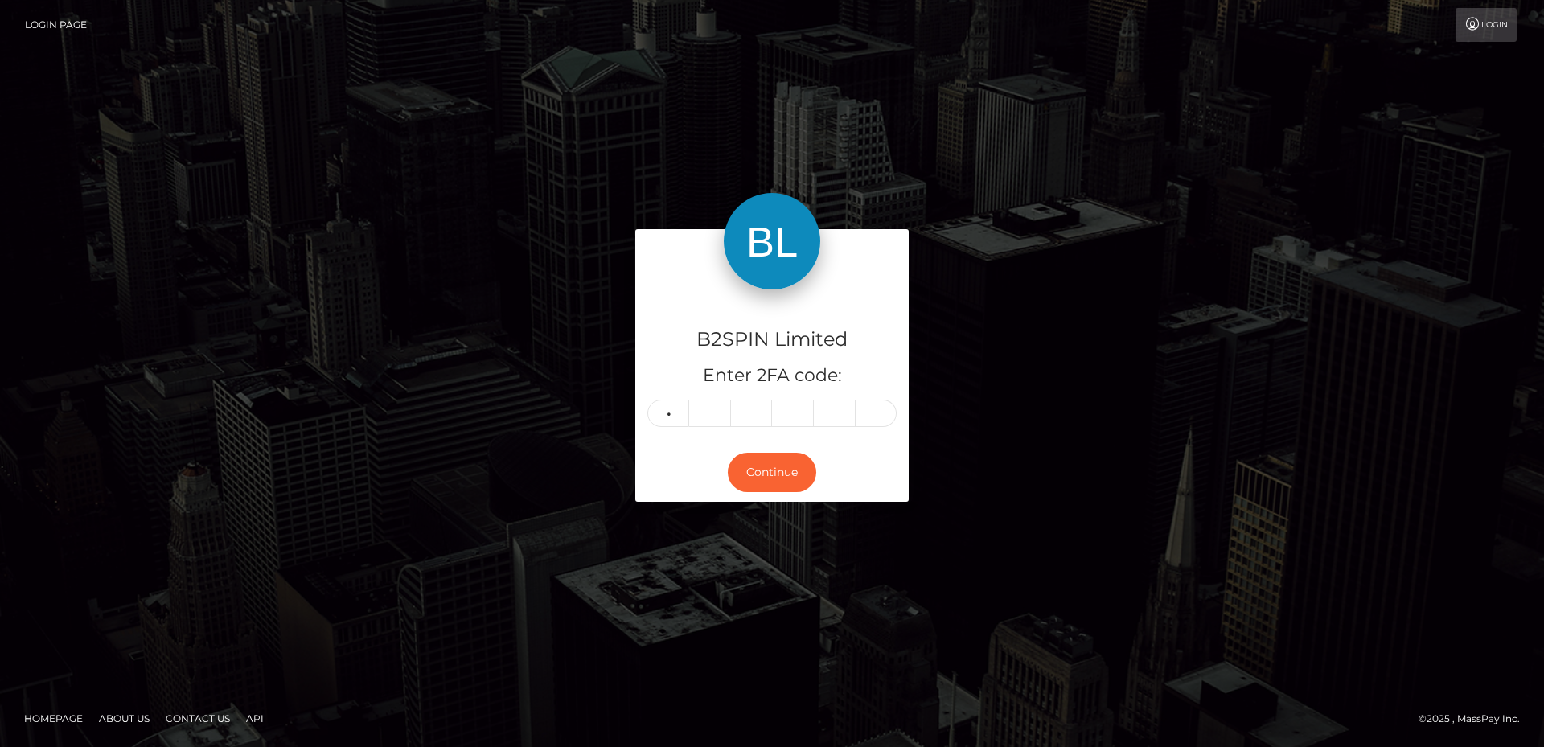
type input "8"
type input "3"
type input "5"
type input "2"
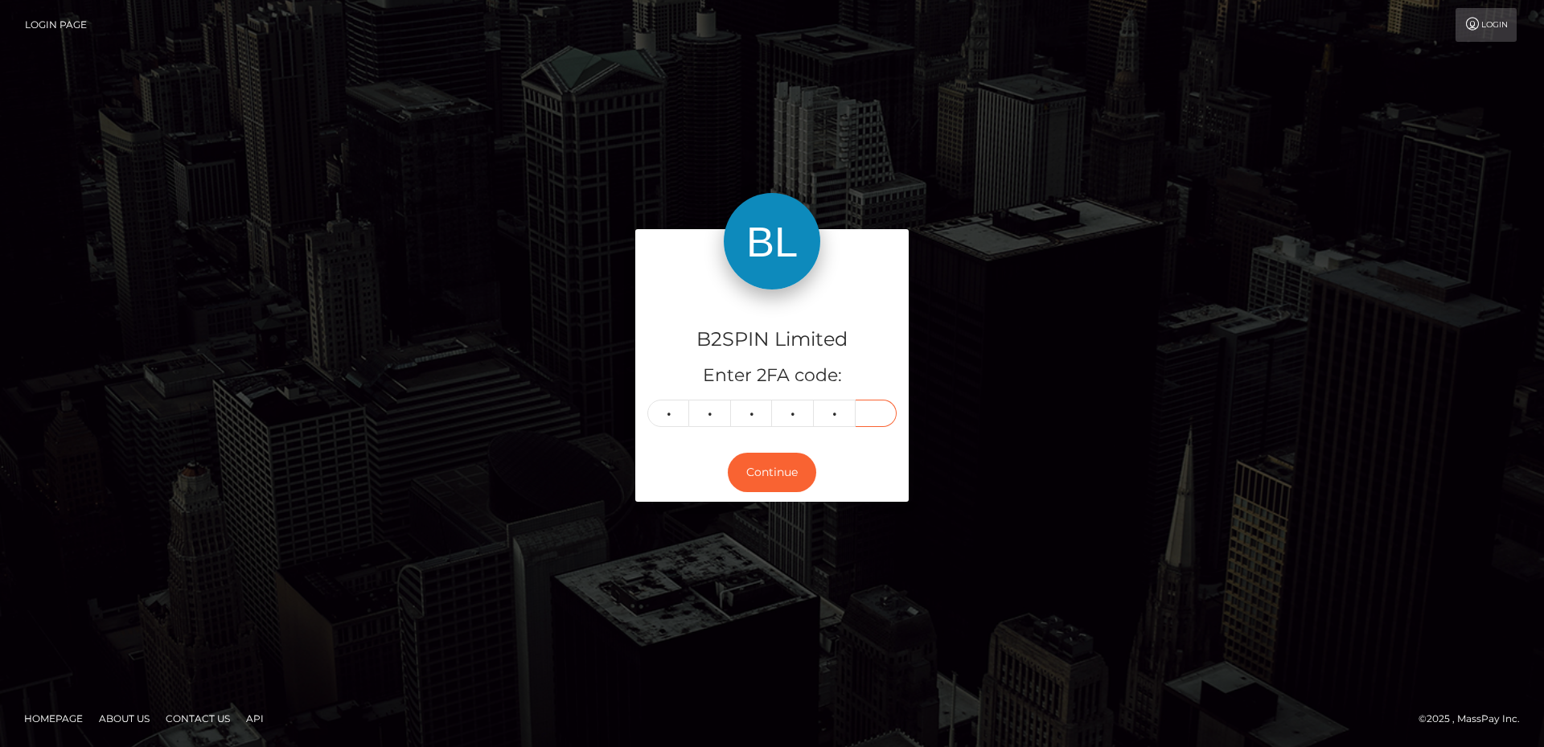
type input "4"
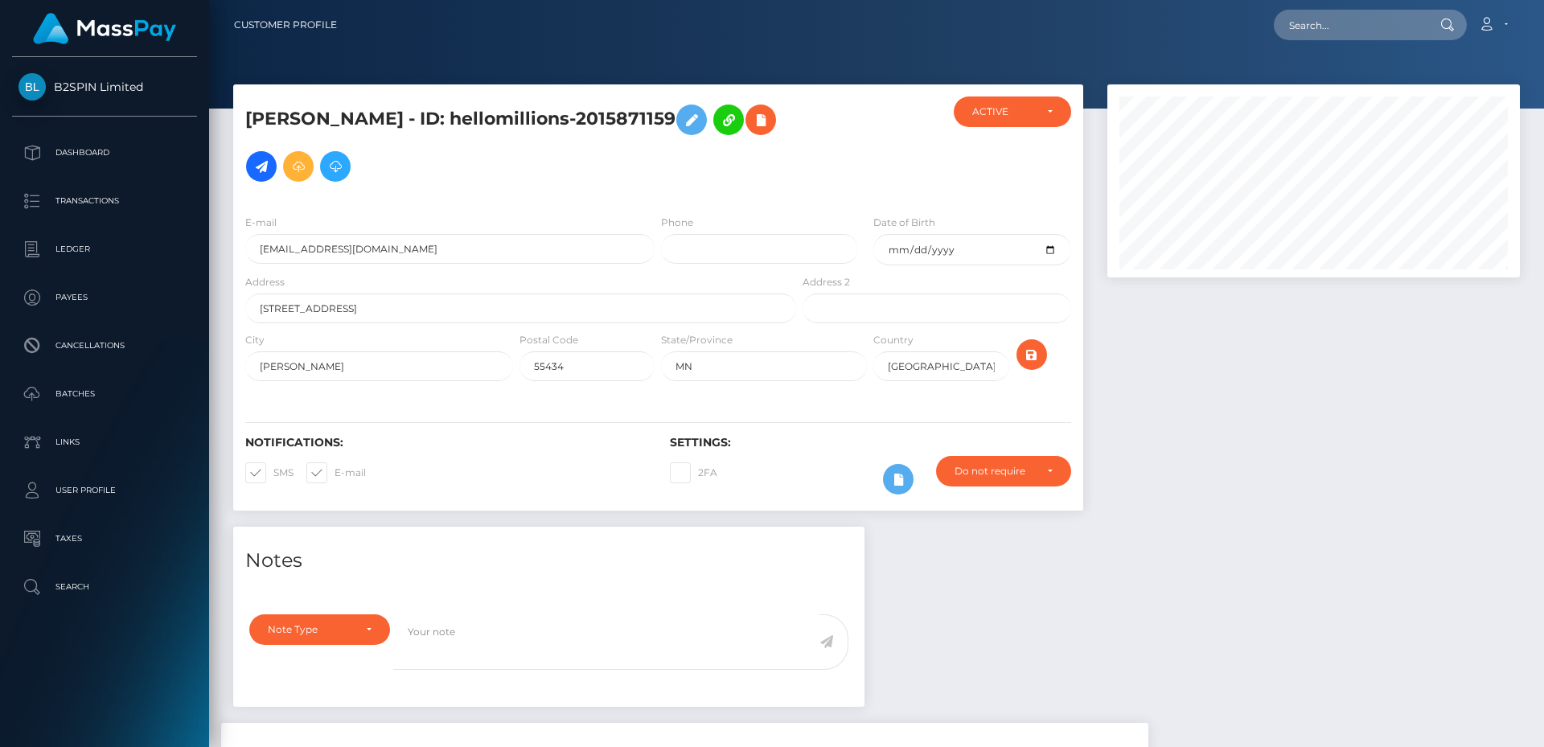
scroll to position [193, 413]
click at [96, 202] on p "Transactions" at bounding box center [104, 201] width 172 height 24
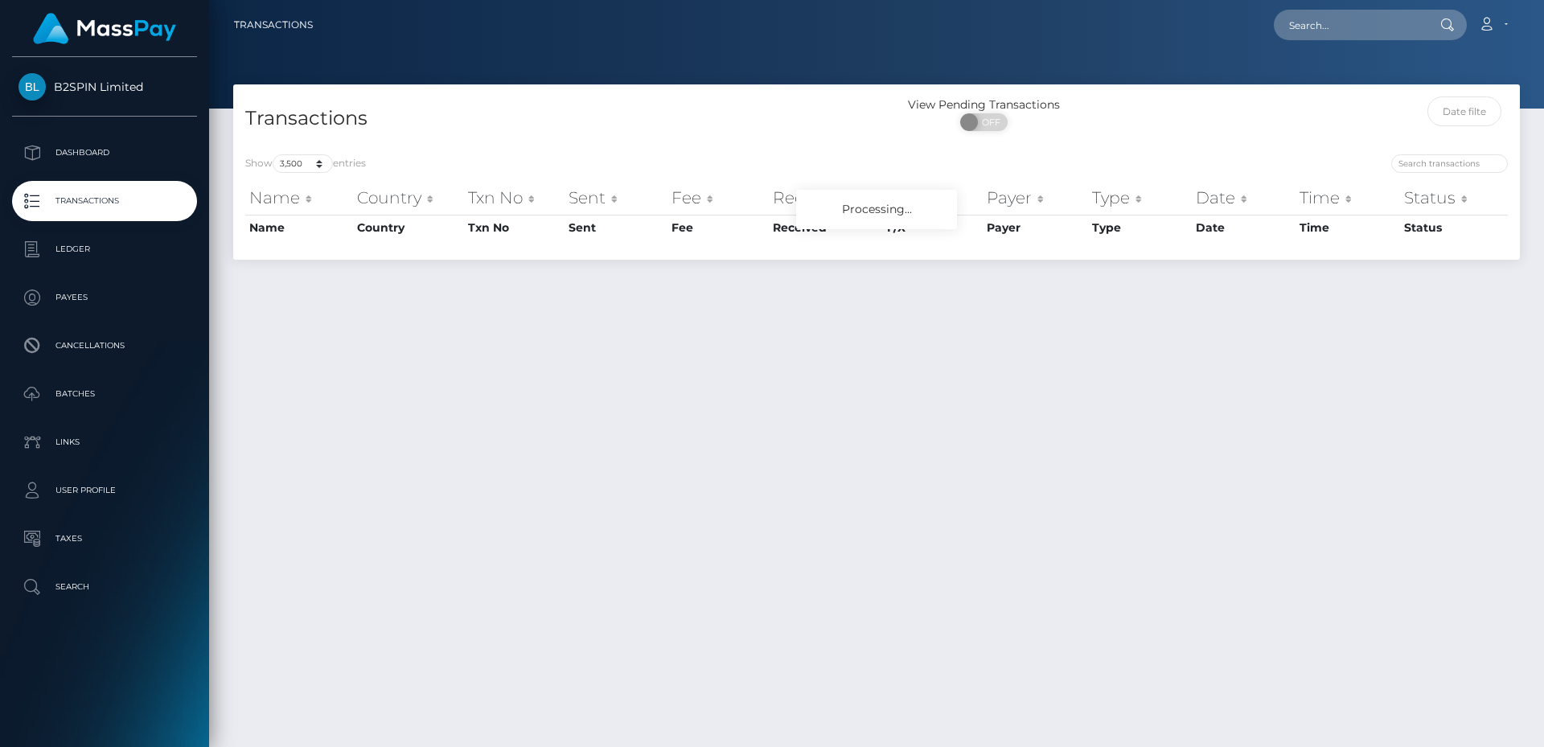
select select "3500"
